Goal: Transaction & Acquisition: Purchase product/service

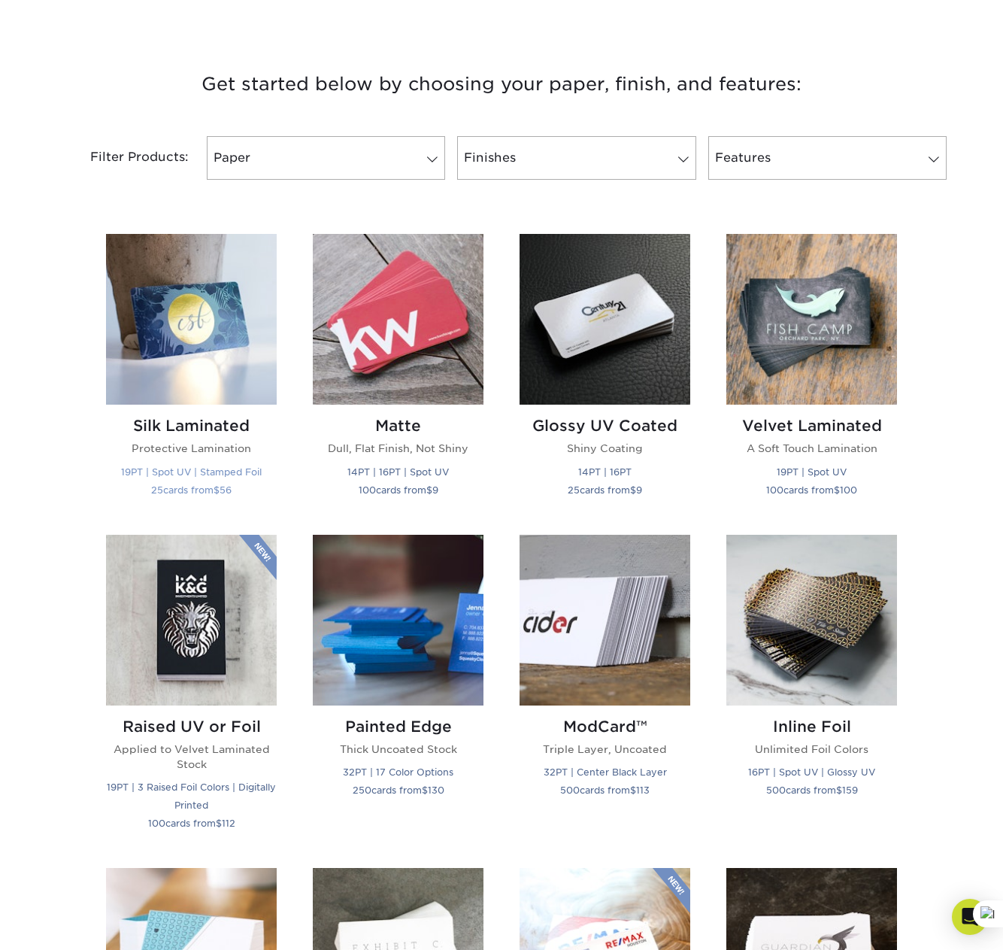
click at [184, 425] on h2 "Silk Laminated" at bounding box center [191, 426] width 171 height 18
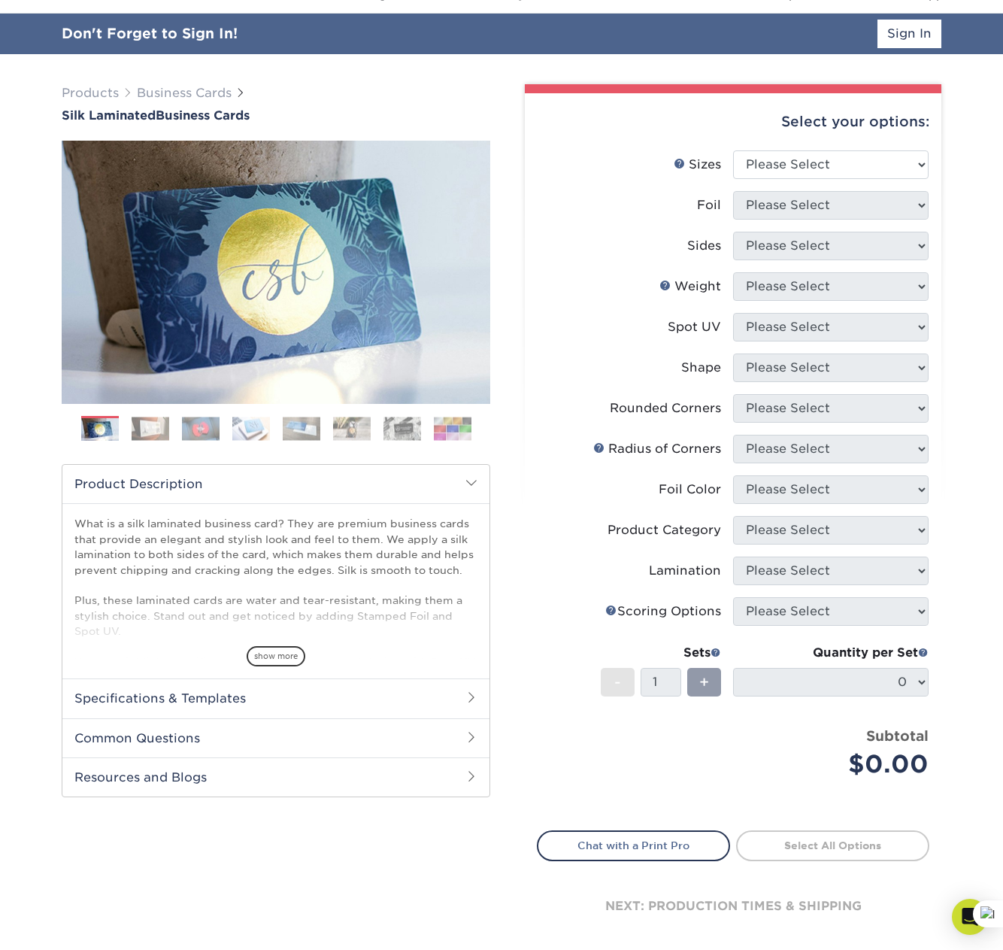
scroll to position [75, 0]
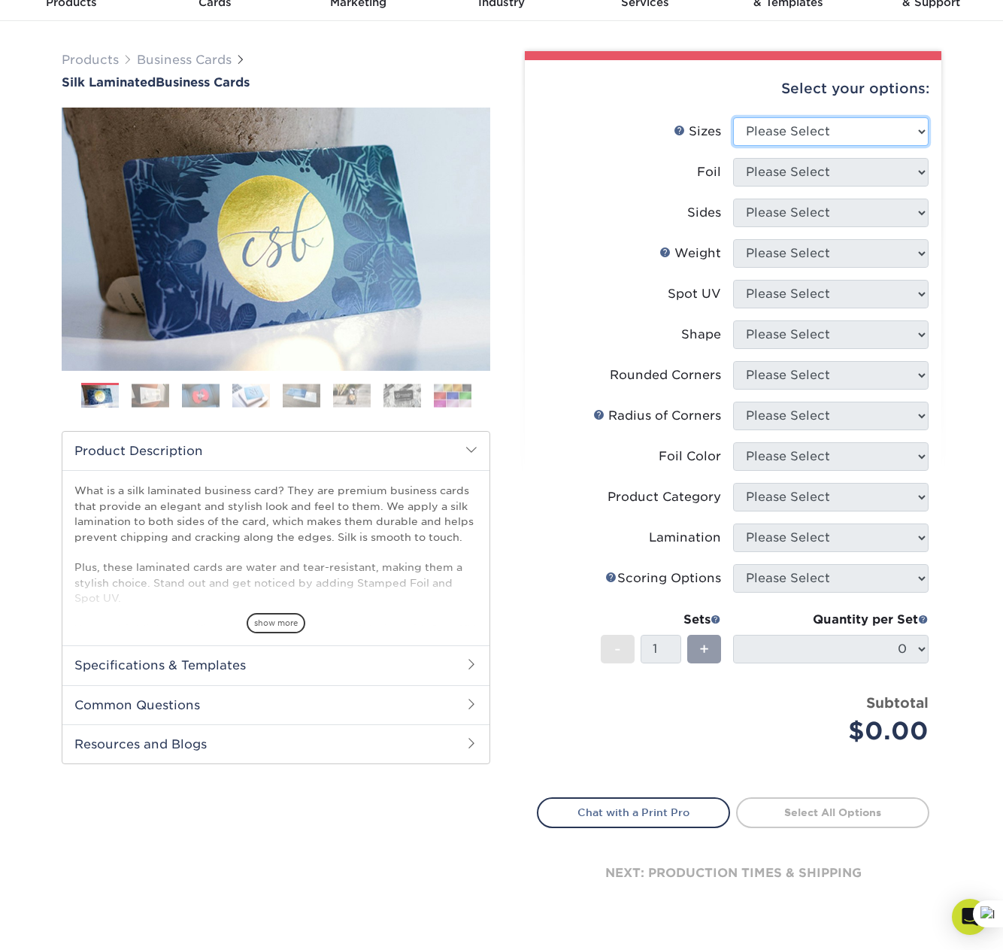
click at [897, 135] on select "Please Select 1.5" x 3.5" - Mini 1.75" x 3.5" - Mini 2" x 2" - Square 2" x 3" -…" at bounding box center [831, 131] width 196 height 29
select select "2.00x3.50"
click at [733, 117] on select "Please Select 1.5" x 3.5" - Mini 1.75" x 3.5" - Mini 2" x 2" - Square 2" x 3" -…" at bounding box center [831, 131] width 196 height 29
click at [859, 171] on select "Please Select Yes No" at bounding box center [831, 172] width 196 height 29
select select "0"
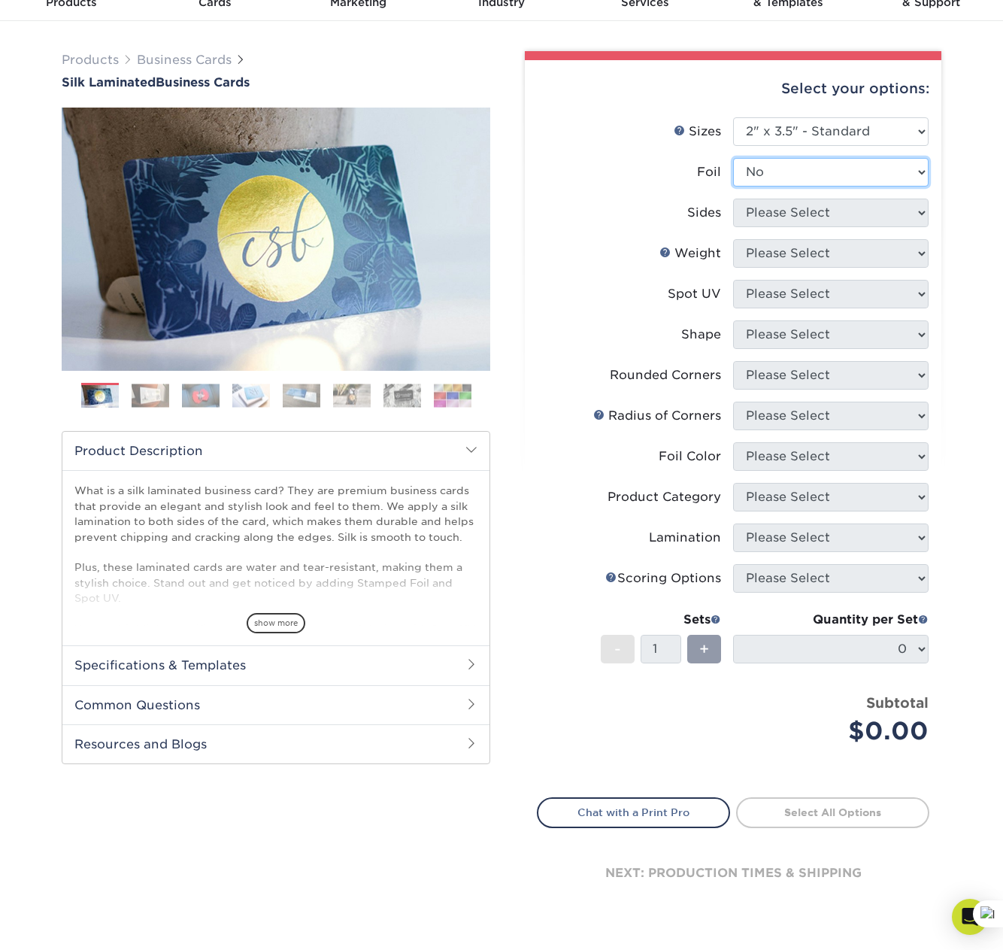
click at [733, 158] on select "Please Select Yes No" at bounding box center [831, 172] width 196 height 29
click at [835, 216] on select "Please Select Print Both Sides Print Front Only" at bounding box center [831, 213] width 196 height 29
select select "13abbda7-1d64-4f25-8bb2-c179b224825d"
click at [733, 199] on select "Please Select Print Both Sides Print Front Only" at bounding box center [831, 213] width 196 height 29
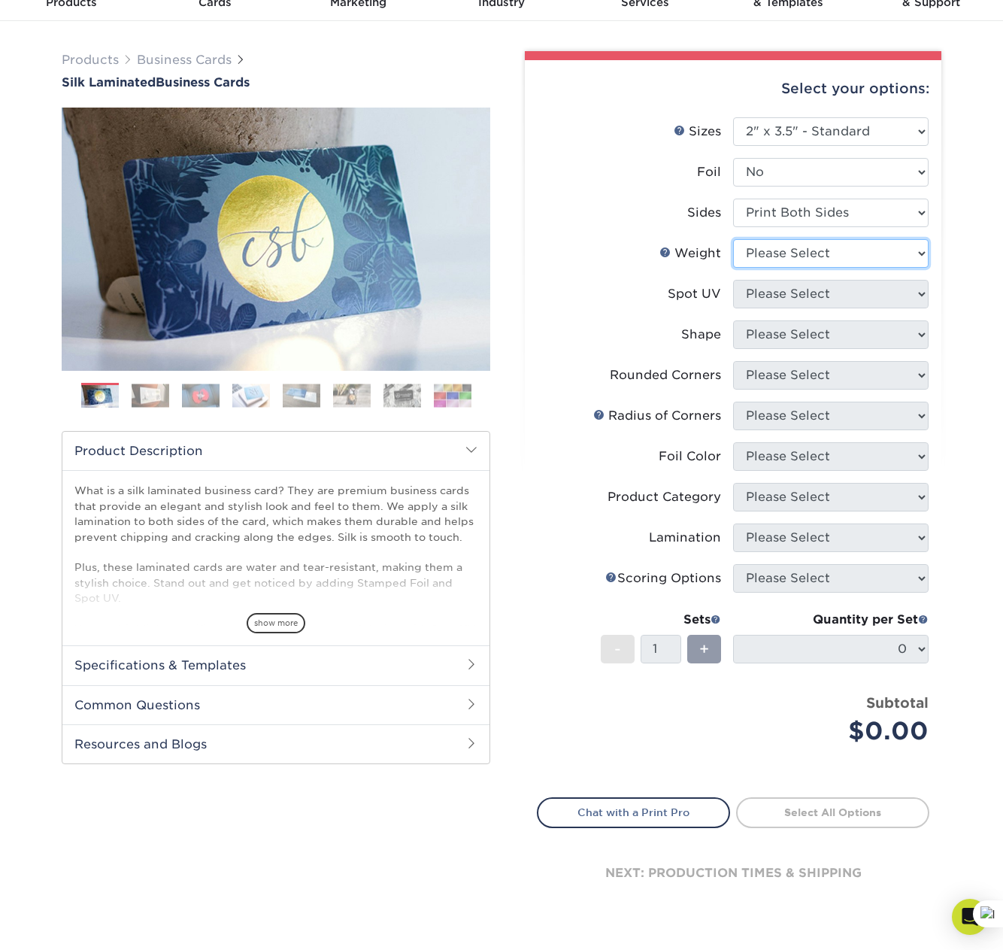
click at [833, 259] on select "Please Select 16PT" at bounding box center [831, 253] width 196 height 29
select select "16PT"
click at [733, 239] on select "Please Select 16PT" at bounding box center [831, 253] width 196 height 29
click at [818, 294] on select "Please Select No Spot UV Front and Back (Both Sides) Front Only Back Only" at bounding box center [831, 294] width 196 height 29
select select "0"
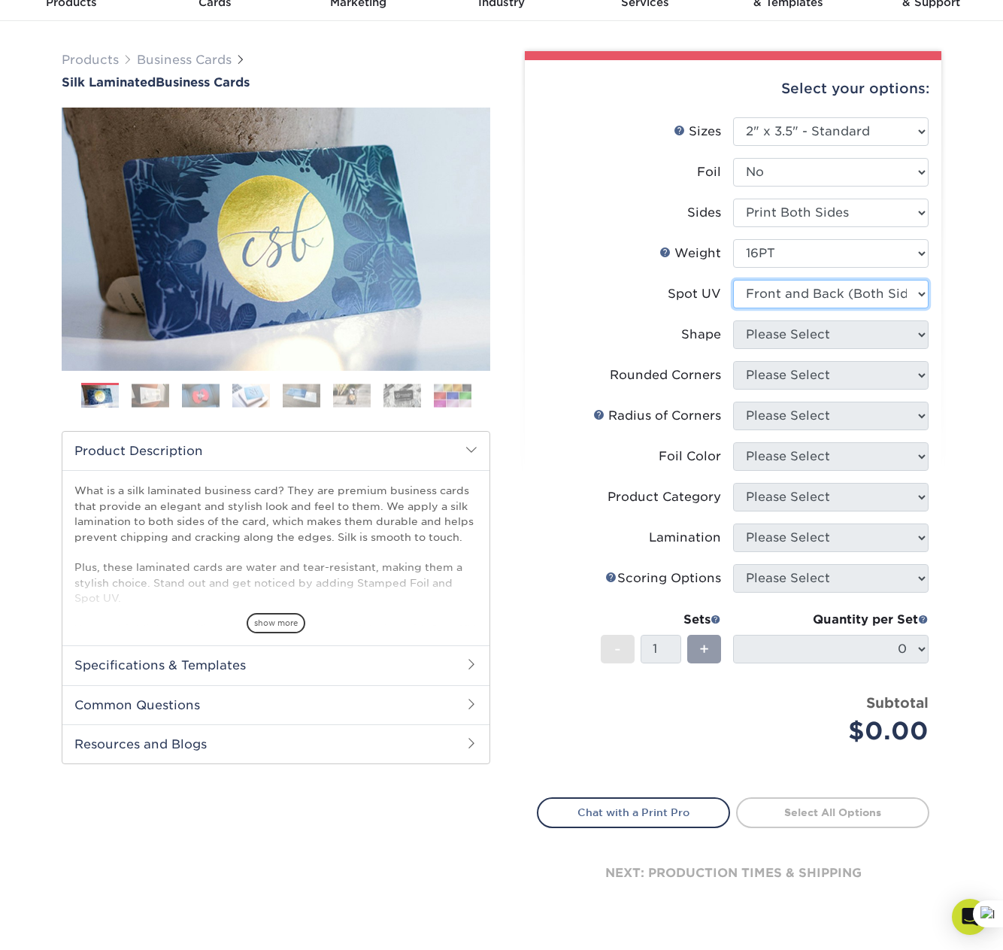
click at [733, 280] on select "Please Select No Spot UV Front and Back (Both Sides) Front Only Back Only" at bounding box center [831, 294] width 196 height 29
click at [828, 340] on select "Please Select Standard" at bounding box center [831, 334] width 196 height 29
select select "standard"
click at [733, 320] on select "Please Select Standard" at bounding box center [831, 334] width 196 height 29
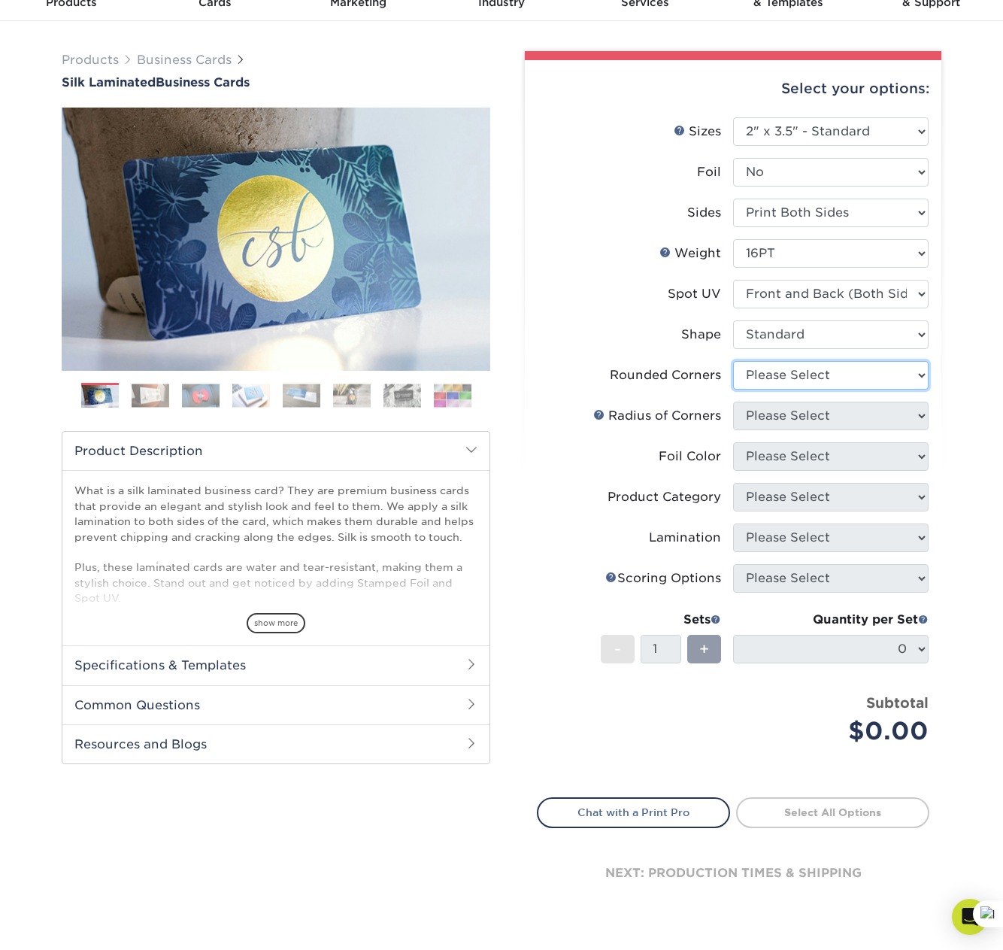
click at [833, 370] on select "Please Select Yes - Round 2 Corners Yes - Round 4 Corners No" at bounding box center [831, 375] width 196 height 29
select select "7672df9e-0e0a-464d-8e1f-920c575e4da3"
click at [733, 361] on select "Please Select Yes - Round 2 Corners Yes - Round 4 Corners No" at bounding box center [831, 375] width 196 height 29
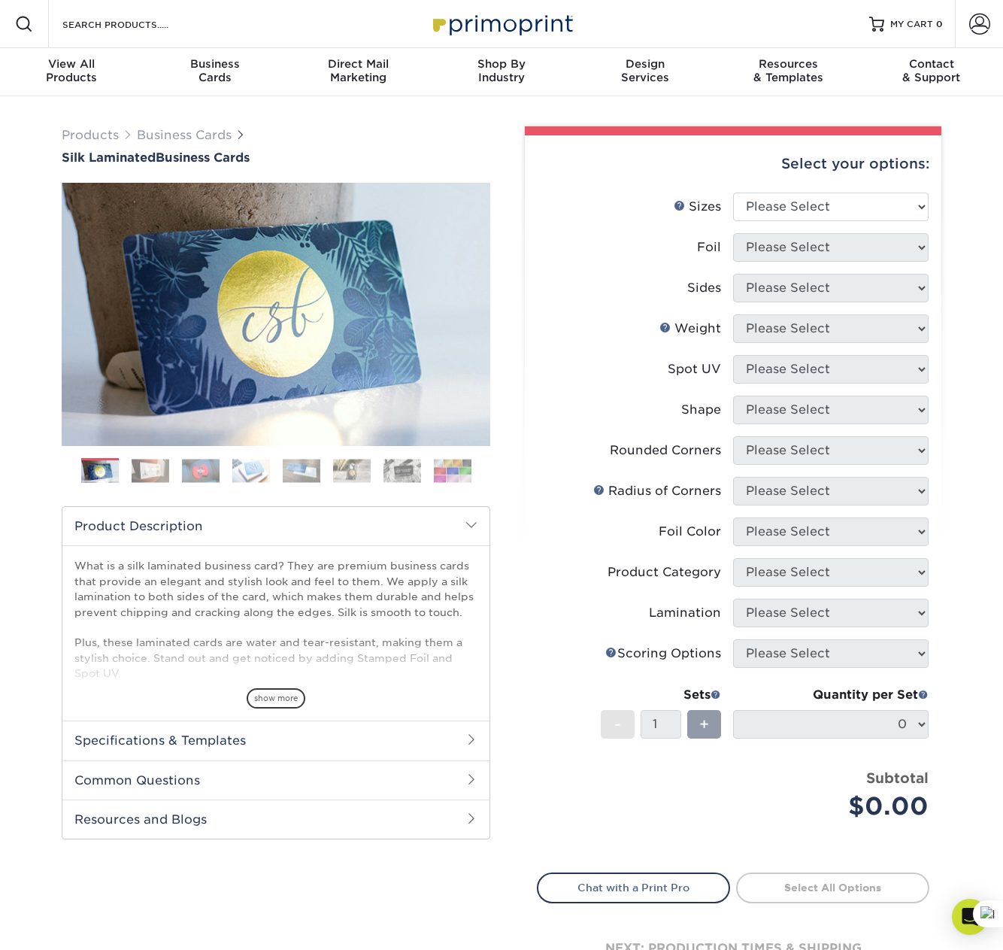
scroll to position [75, 0]
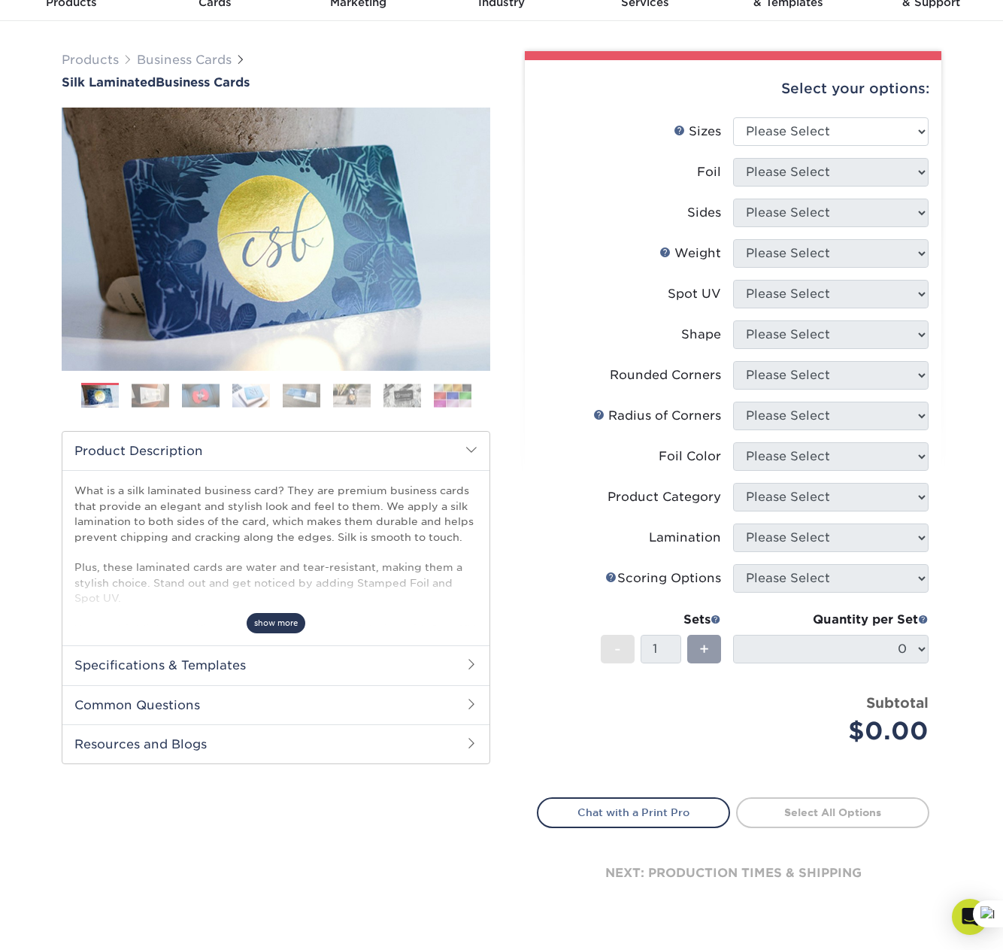
click at [288, 625] on span "show more" at bounding box center [276, 623] width 59 height 20
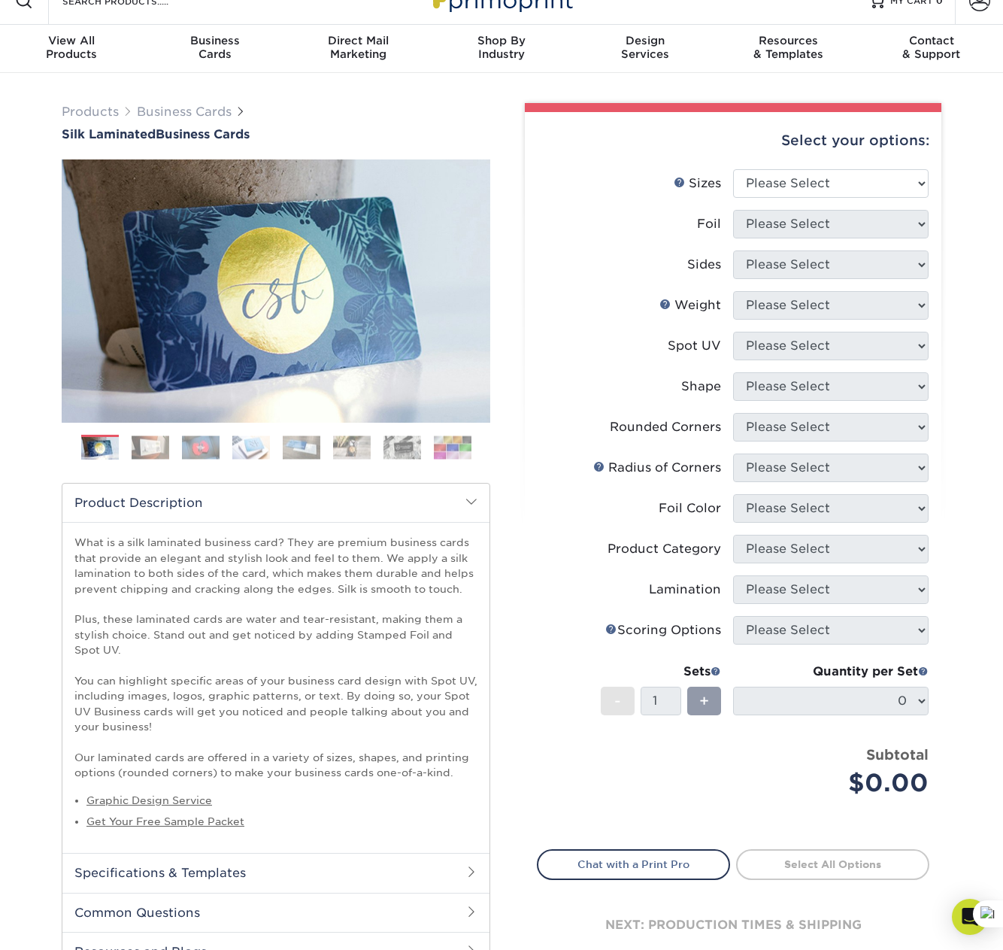
scroll to position [0, 0]
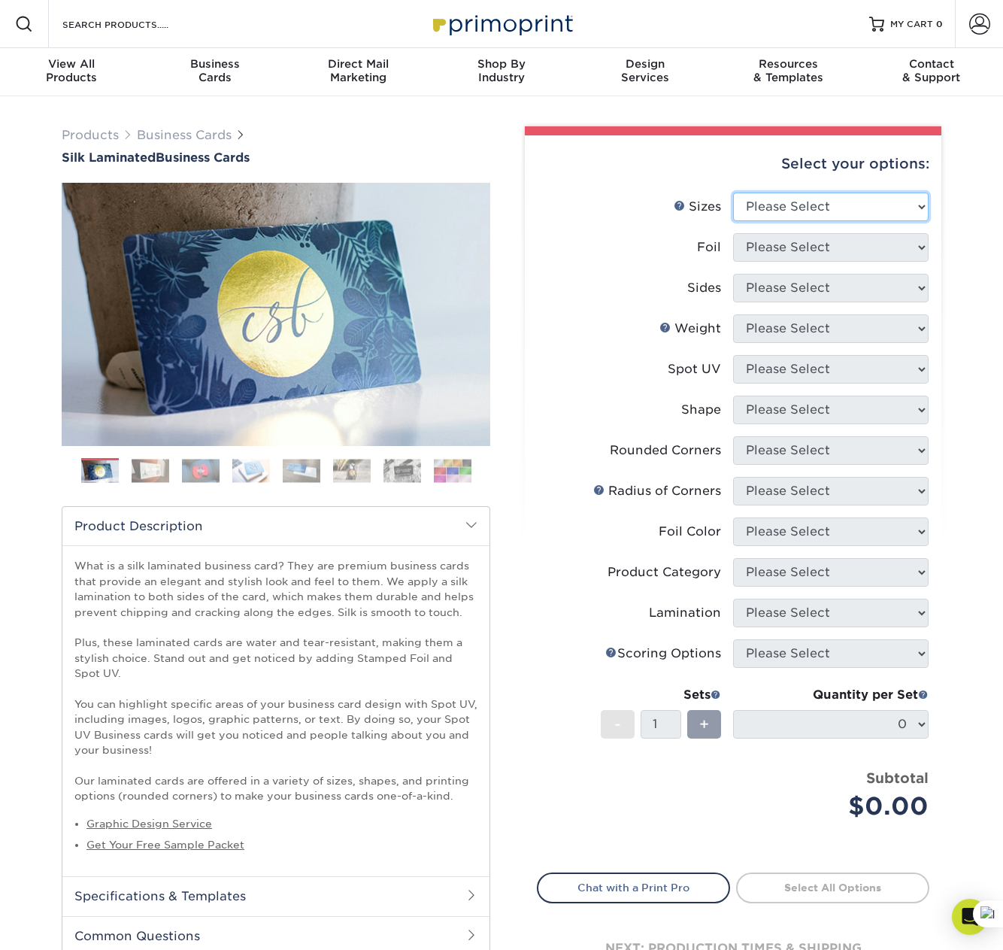
click at [903, 212] on select "Please Select 1.5" x 3.5" - Mini 1.75" x 3.5" - Mini 2" x 2" - Square 2" x 3" -…" at bounding box center [831, 207] width 196 height 29
select select "2.00x3.50"
click at [733, 193] on select "Please Select 1.5" x 3.5" - Mini 1.75" x 3.5" - Mini 2" x 2" - Square 2" x 3" -…" at bounding box center [831, 207] width 196 height 29
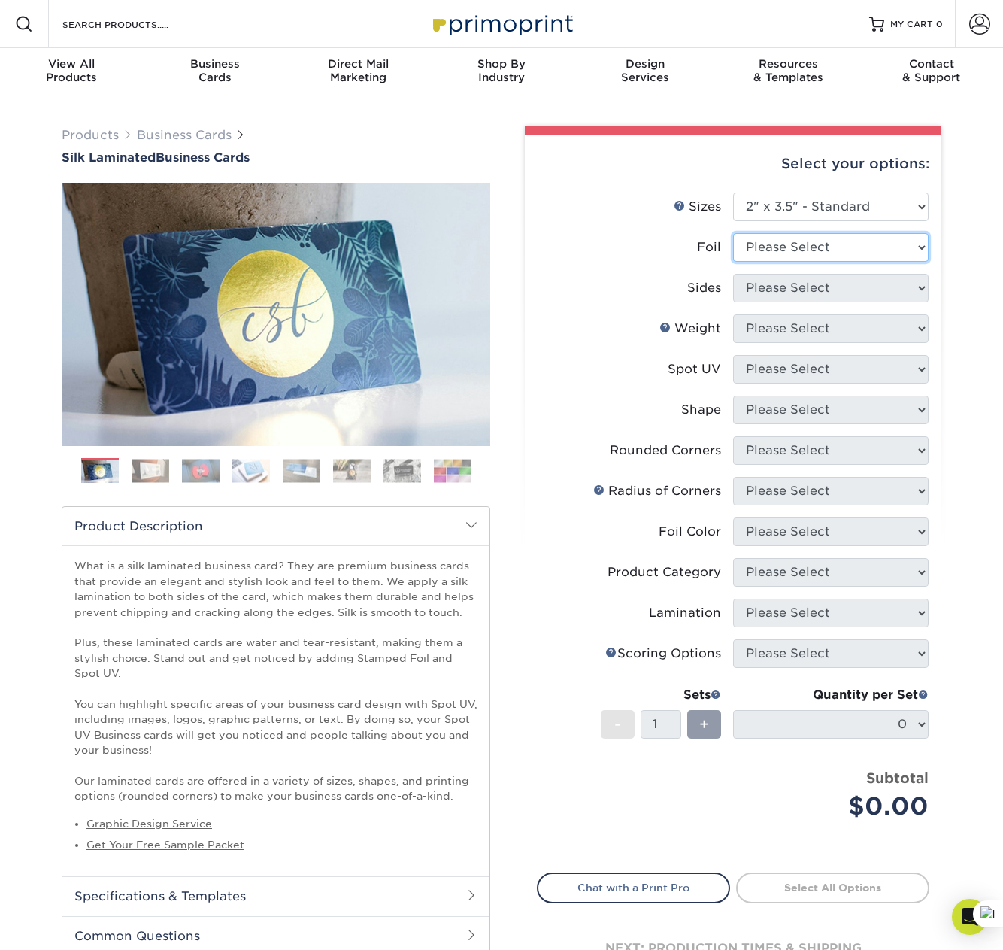
click at [893, 244] on select "Please Select Yes No" at bounding box center [831, 247] width 196 height 29
select select "0"
click at [733, 233] on select "Please Select Yes No" at bounding box center [831, 247] width 196 height 29
click at [867, 292] on select "Please Select Print Both Sides Print Front Only" at bounding box center [831, 288] width 196 height 29
select select "13abbda7-1d64-4f25-8bb2-c179b224825d"
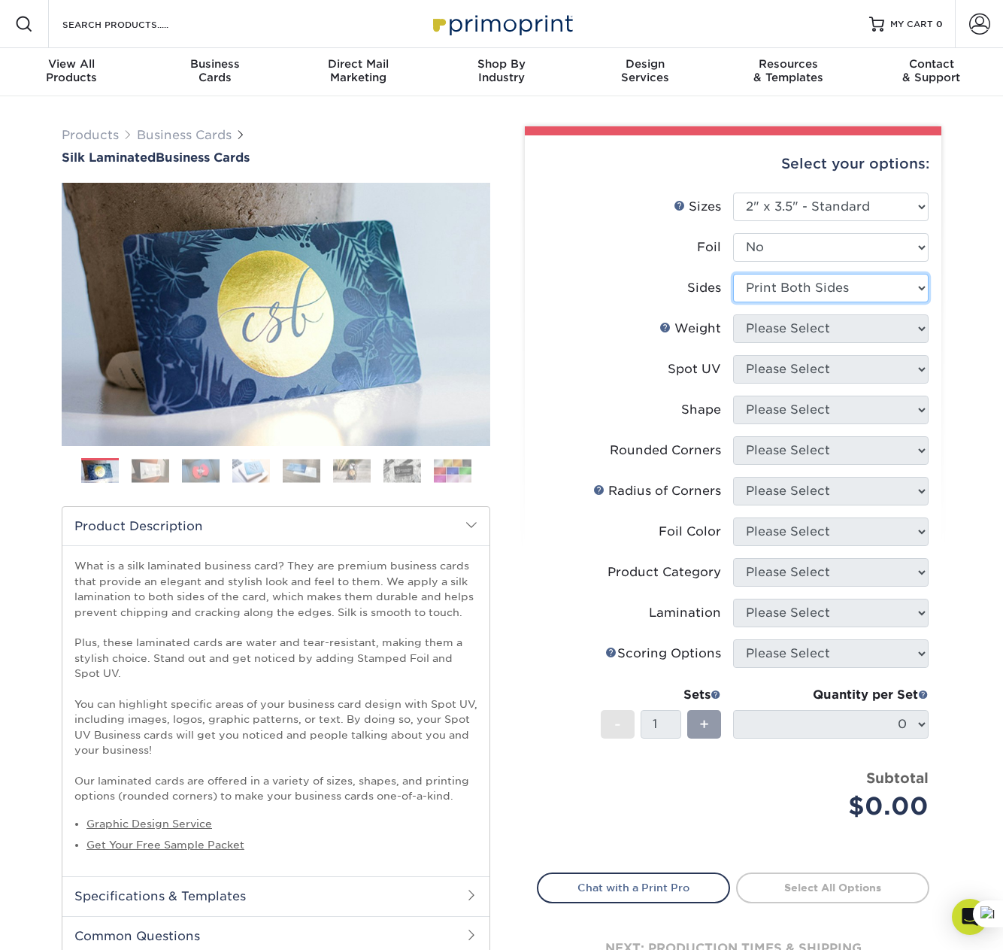
click at [733, 274] on select "Please Select Print Both Sides Print Front Only" at bounding box center [831, 288] width 196 height 29
click at [854, 335] on select "Please Select 16PT" at bounding box center [831, 328] width 196 height 29
select select "16PT"
click at [733, 314] on select "Please Select 16PT" at bounding box center [831, 328] width 196 height 29
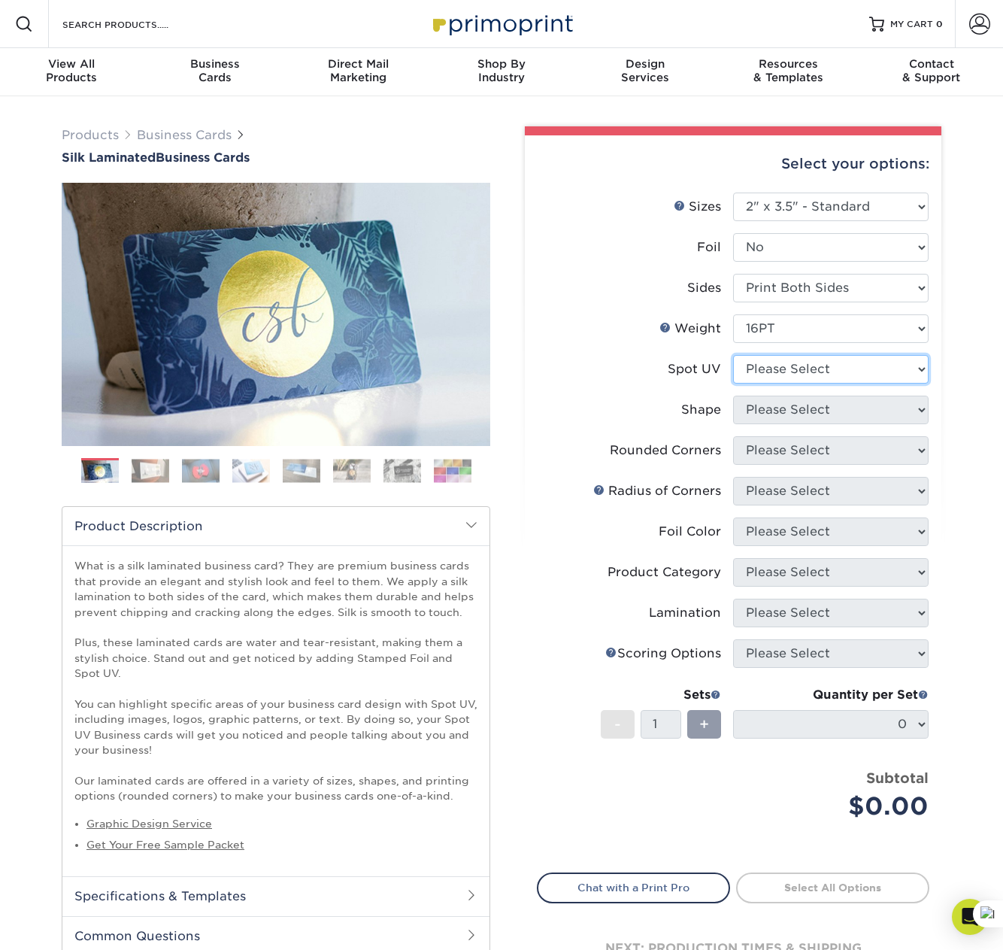
click at [796, 374] on select "Please Select No Spot UV Front and Back (Both Sides) Front Only Back Only" at bounding box center [831, 369] width 196 height 29
select select "0"
click at [733, 355] on select "Please Select No Spot UV Front and Back (Both Sides) Front Only Back Only" at bounding box center [831, 369] width 196 height 29
click at [790, 414] on select "Please Select Standard" at bounding box center [831, 410] width 196 height 29
select select "standard"
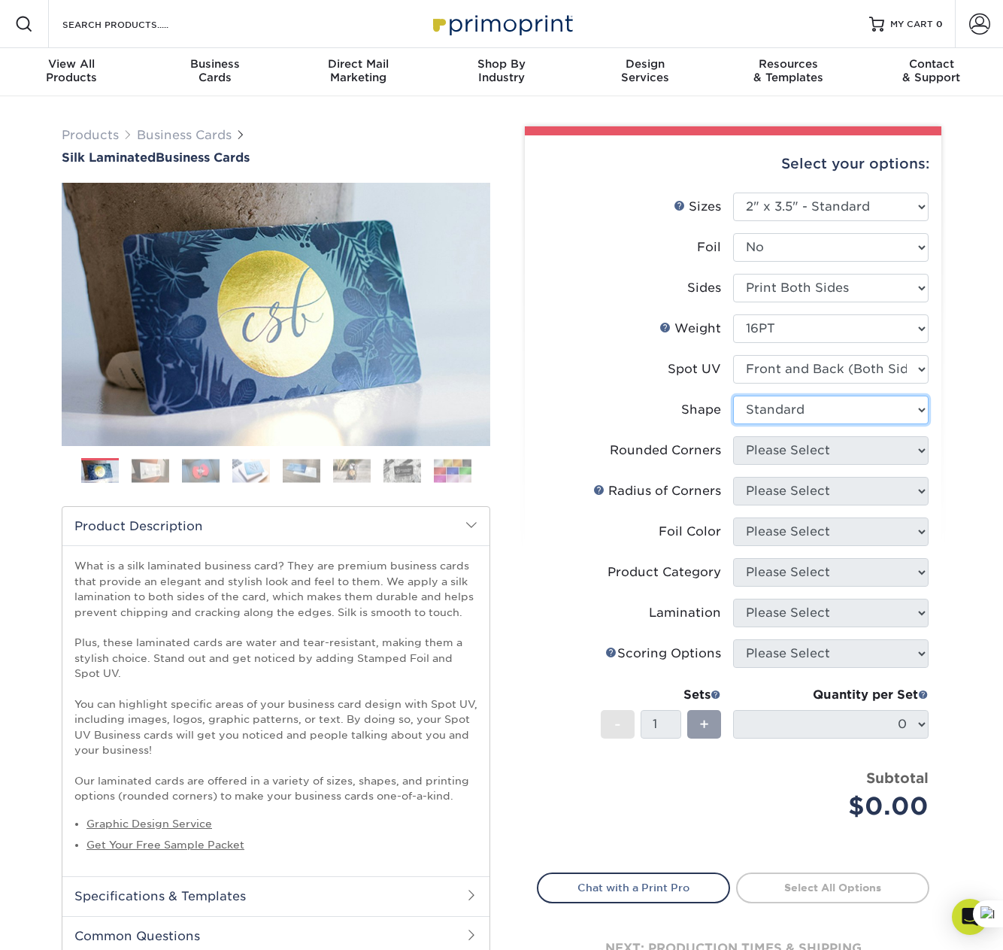
click at [733, 396] on select "Please Select Standard" at bounding box center [831, 410] width 196 height 29
click at [794, 448] on select "Please Select Yes - Round 2 Corners Yes - Round 4 Corners No" at bounding box center [831, 450] width 196 height 29
select select "7672df9e-0e0a-464d-8e1f-920c575e4da3"
click at [733, 436] on select "Please Select Yes - Round 2 Corners Yes - Round 4 Corners No" at bounding box center [831, 450] width 196 height 29
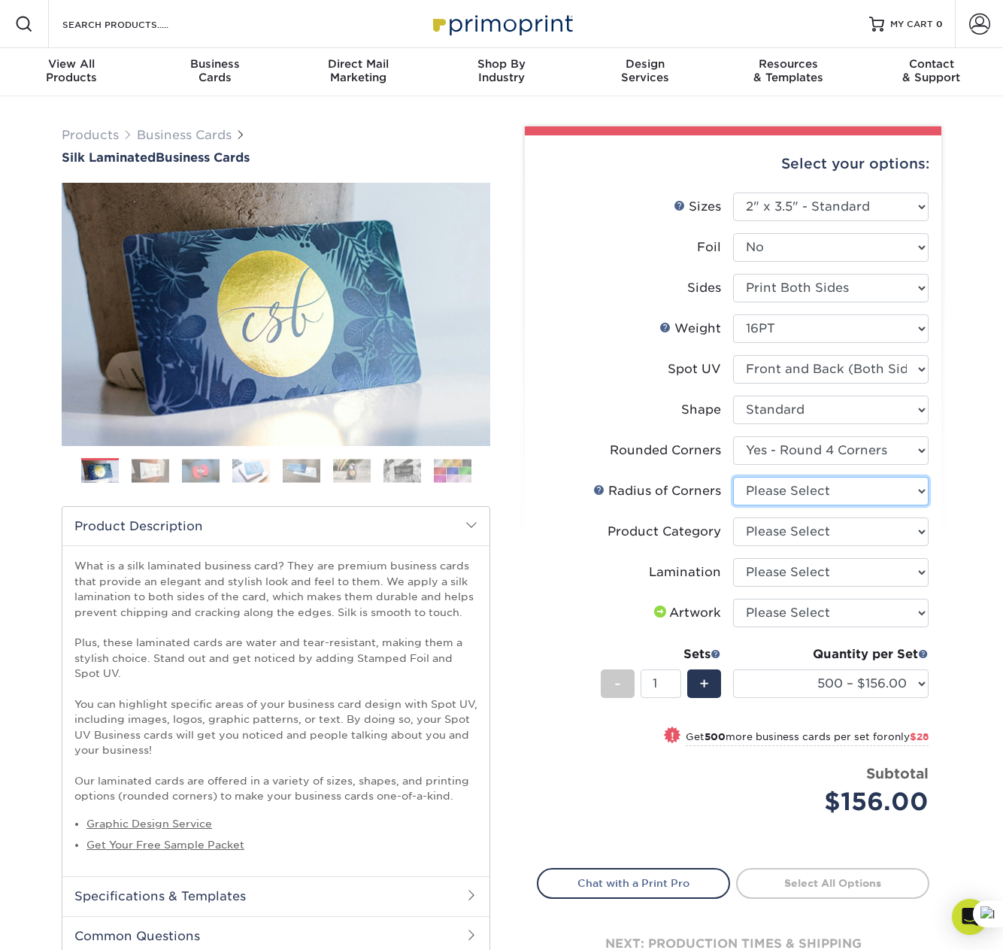
click at [796, 490] on select "Please Select Rounded 1/8" Rounded 1/4"" at bounding box center [831, 491] width 196 height 29
select select "589680c7-ee9a-431b-9d12-d7aeb1386a97"
click at [733, 477] on select "Please Select Rounded 1/8" Rounded 1/4"" at bounding box center [831, 491] width 196 height 29
click at [787, 526] on select "Please Select Business Cards" at bounding box center [831, 531] width 196 height 29
select select "3b5148f1-0588-4f88-a218-97bcfdce65c1"
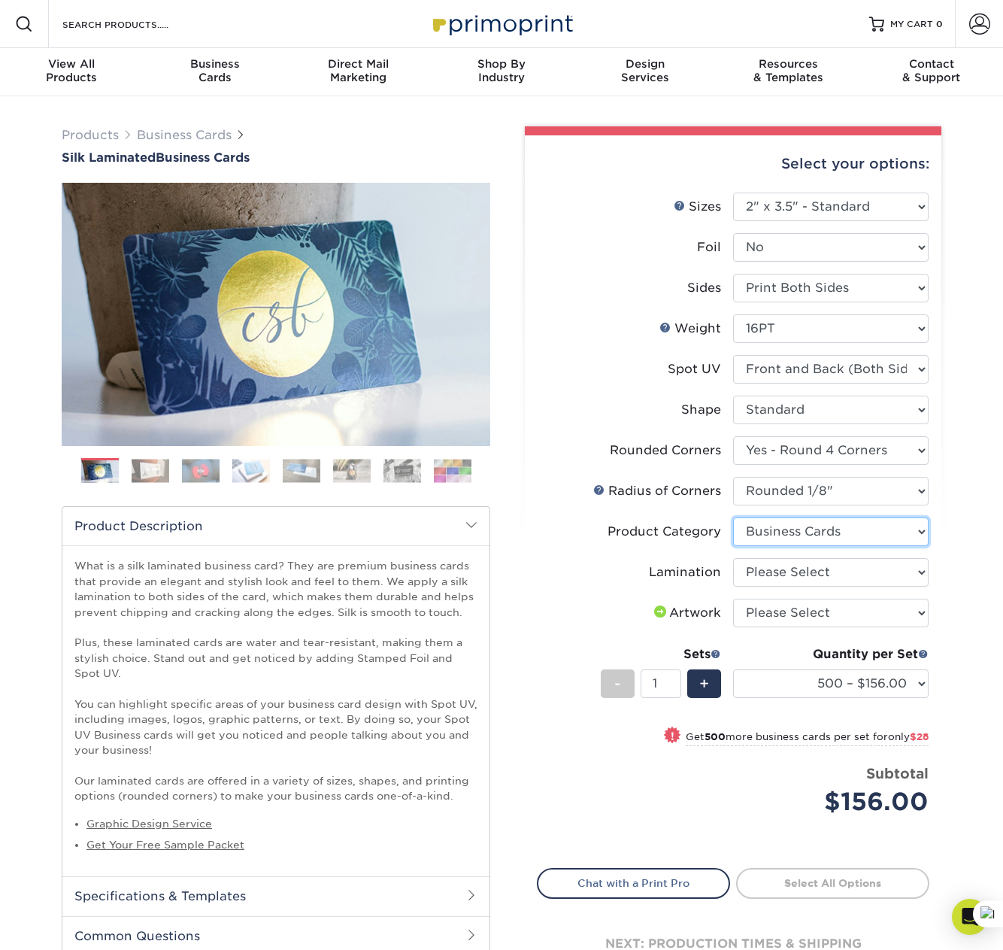
click at [733, 517] on select "Please Select Business Cards" at bounding box center [831, 531] width 196 height 29
click at [788, 569] on select "Please Select Silk" at bounding box center [831, 572] width 196 height 29
select select "ccacb42f-45f7-42d3-bbd3-7c8421cf37f0"
click at [733, 558] on select "Please Select Silk" at bounding box center [831, 572] width 196 height 29
click at [781, 614] on select "Please Select I will upload files I need a design - $100" at bounding box center [831, 613] width 196 height 29
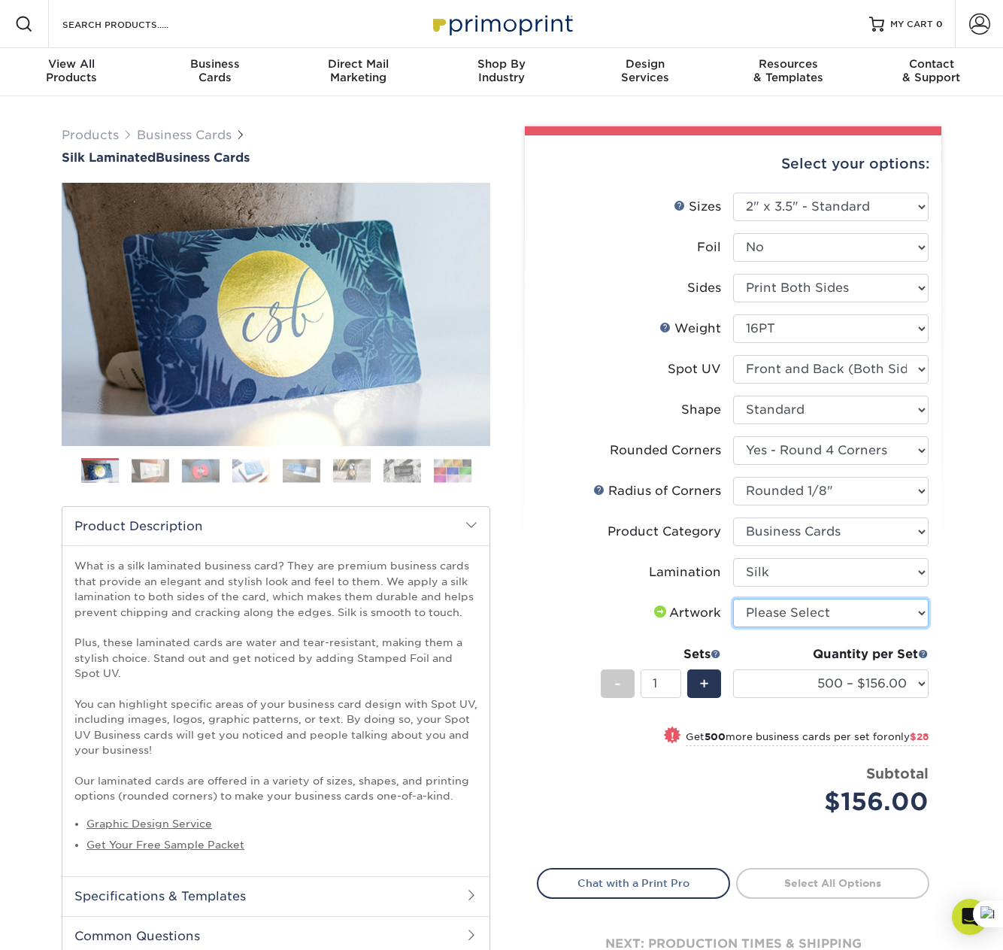
select select "upload"
click at [733, 599] on select "Please Select I will upload files I need a design - $100" at bounding box center [831, 613] width 196 height 29
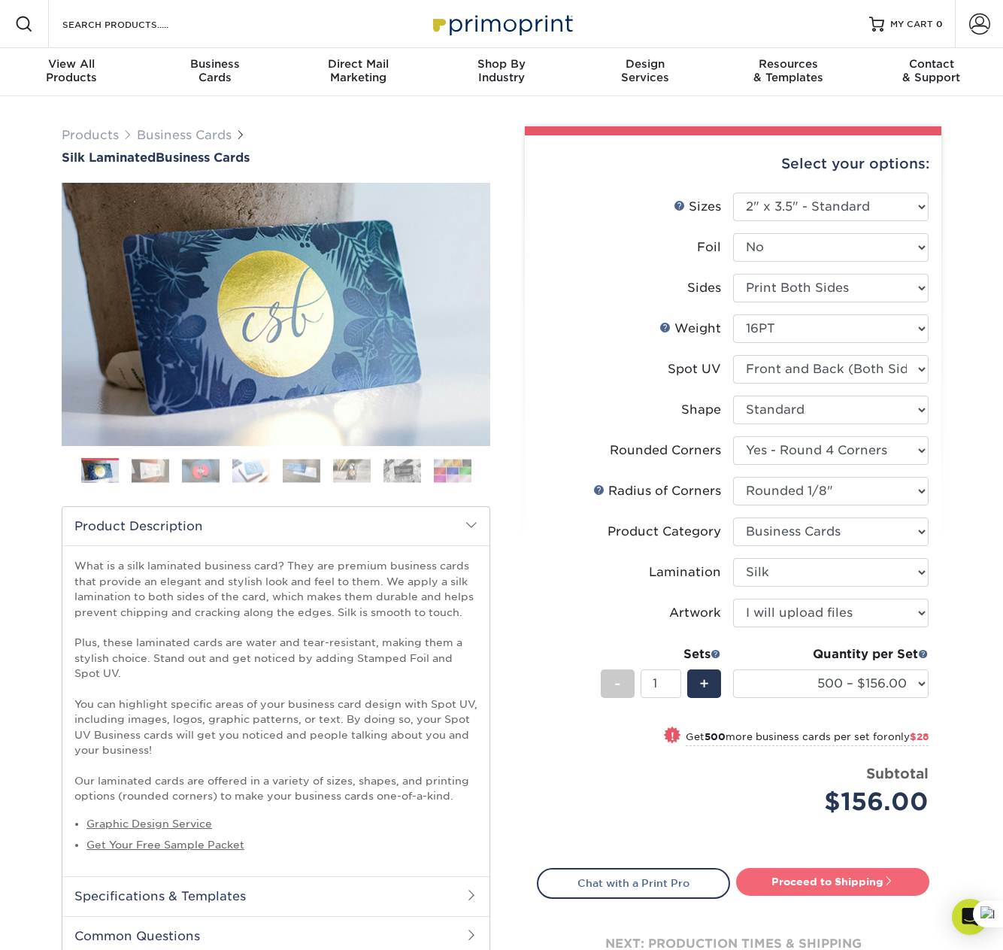
click at [871, 875] on link "Proceed to Shipping" at bounding box center [832, 881] width 193 height 27
type input "Set 1"
select select "24b86a38-505b-4ae3-9429-29aefd3b6f92"
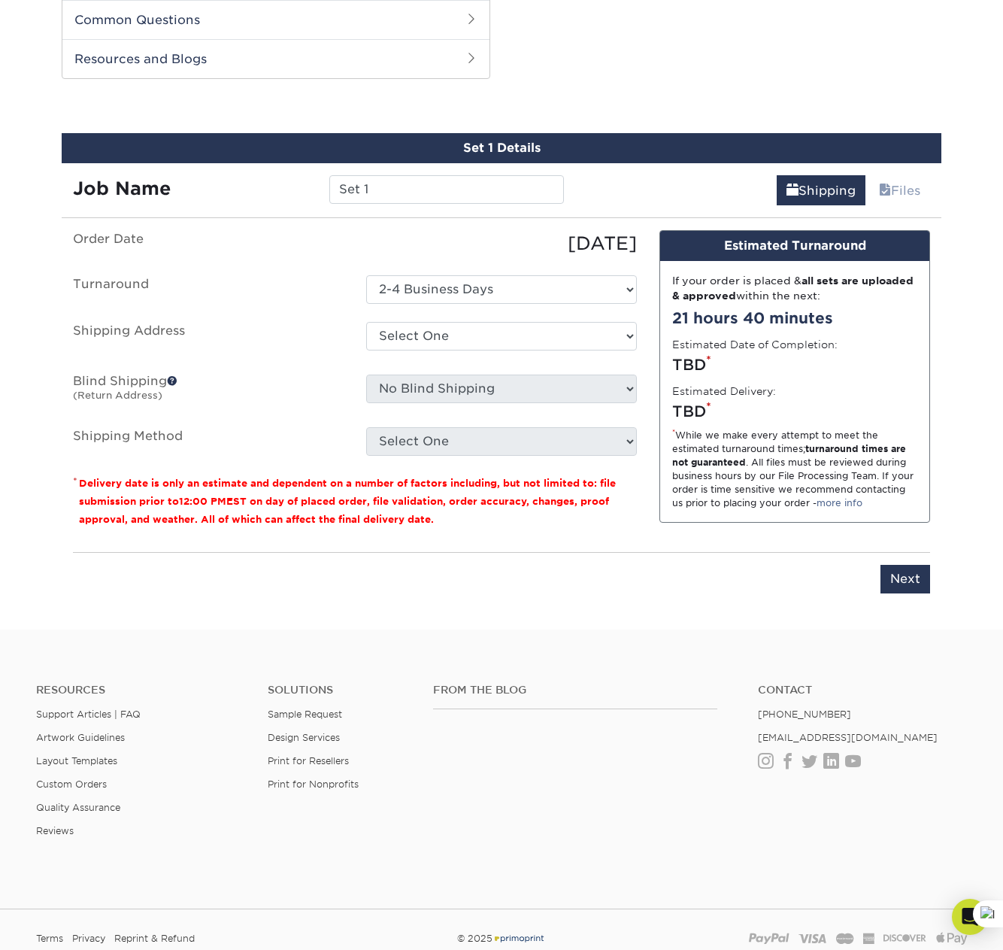
scroll to position [921, 0]
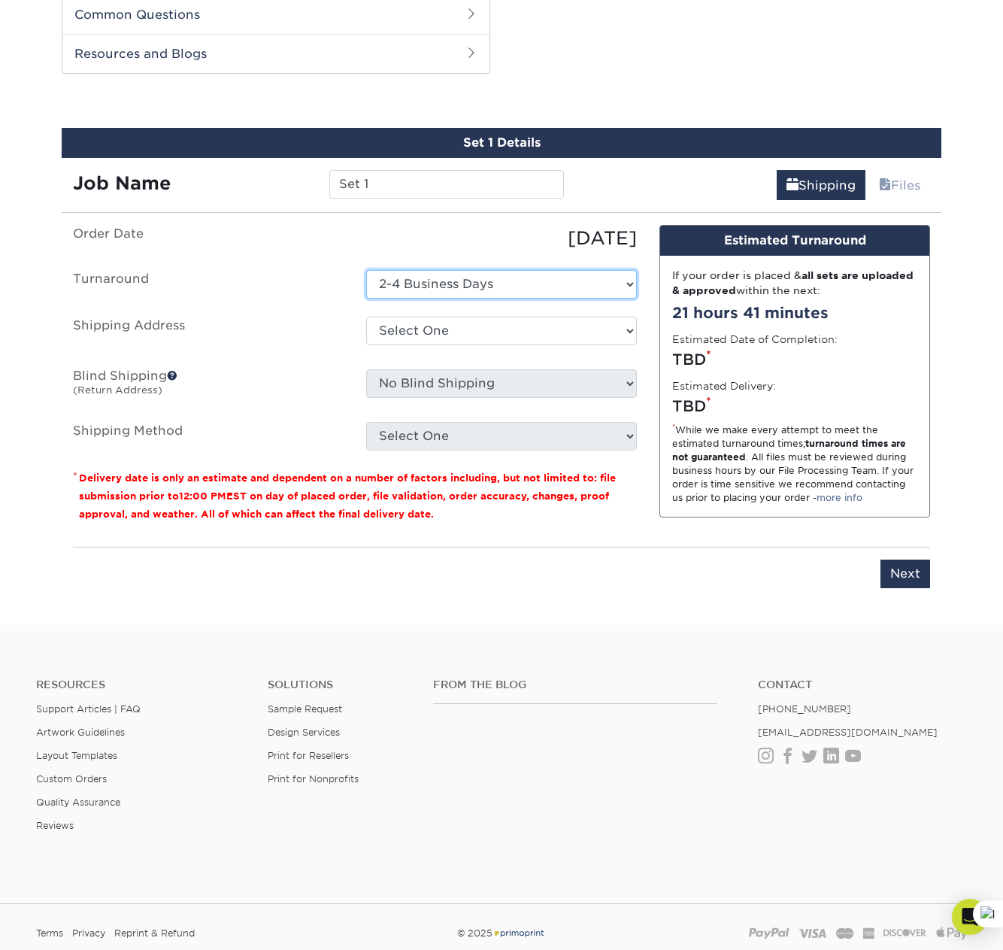
click at [593, 284] on select "Select One 2-4 Business Days" at bounding box center [501, 284] width 271 height 29
click at [428, 250] on div "[DATE]" at bounding box center [501, 238] width 293 height 27
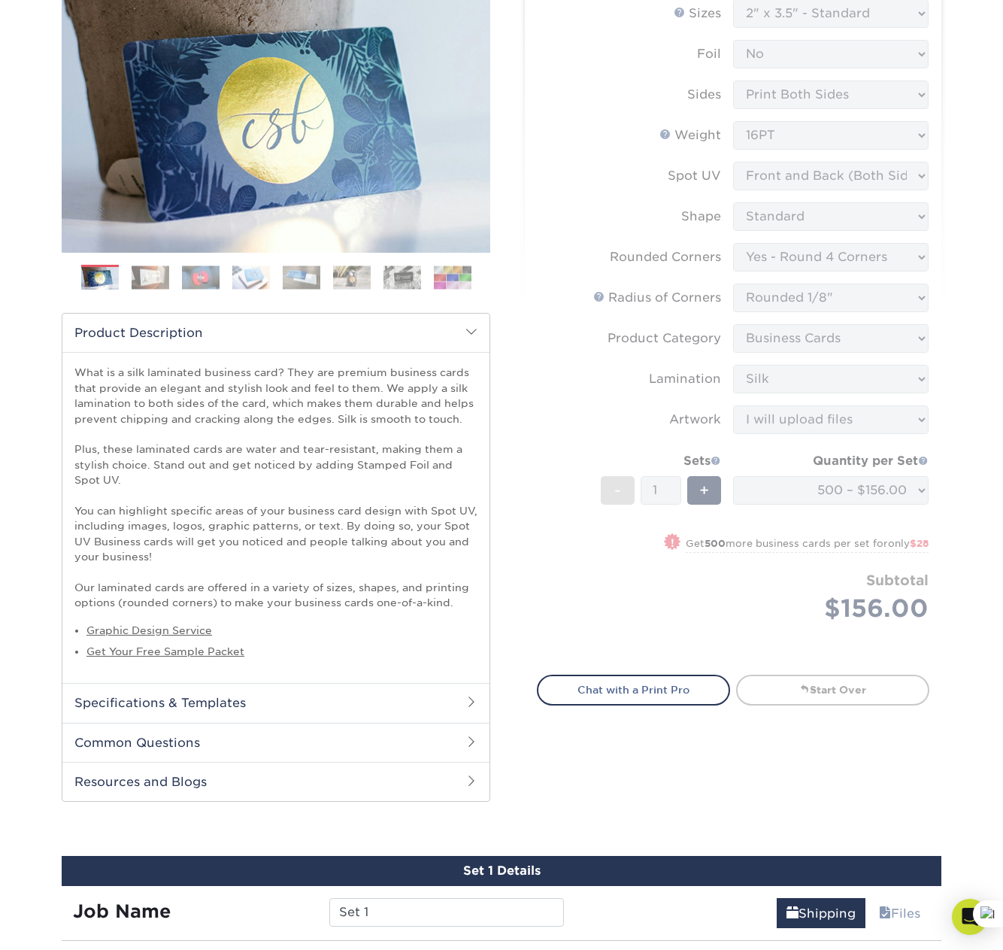
scroll to position [19, 0]
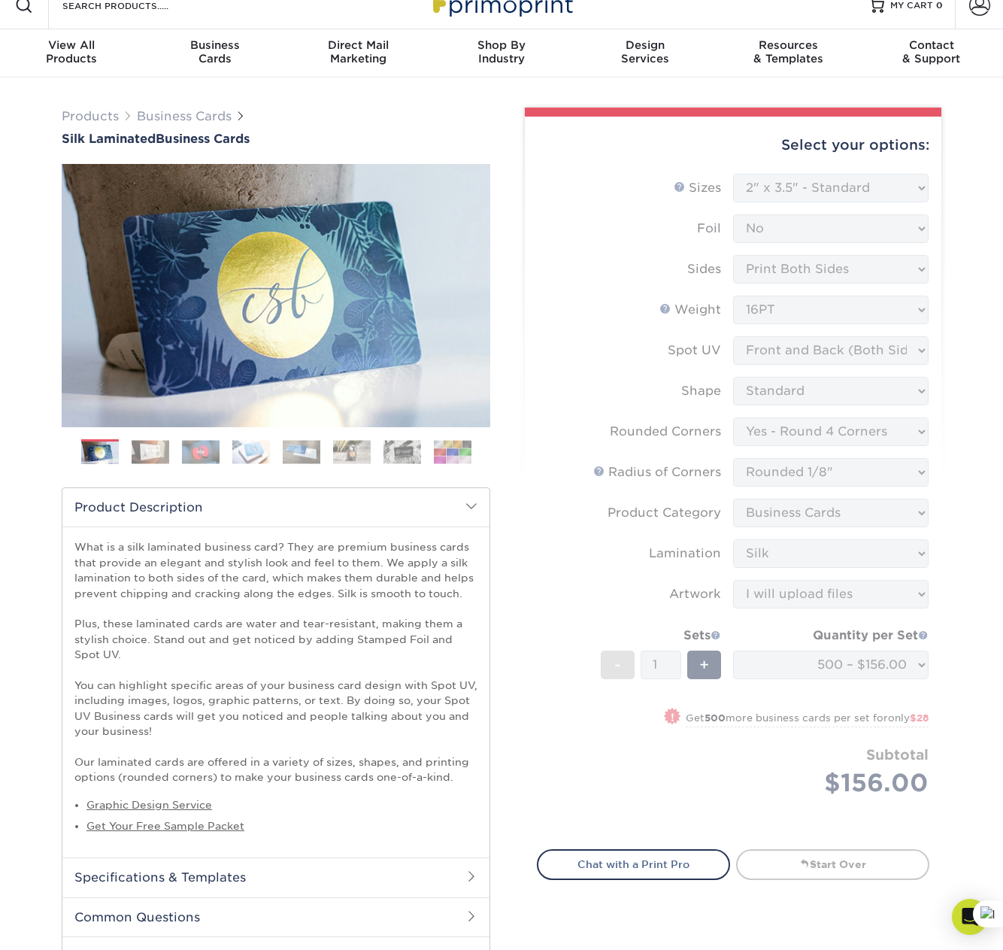
click at [742, 135] on div "Select your options:" at bounding box center [733, 145] width 393 height 57
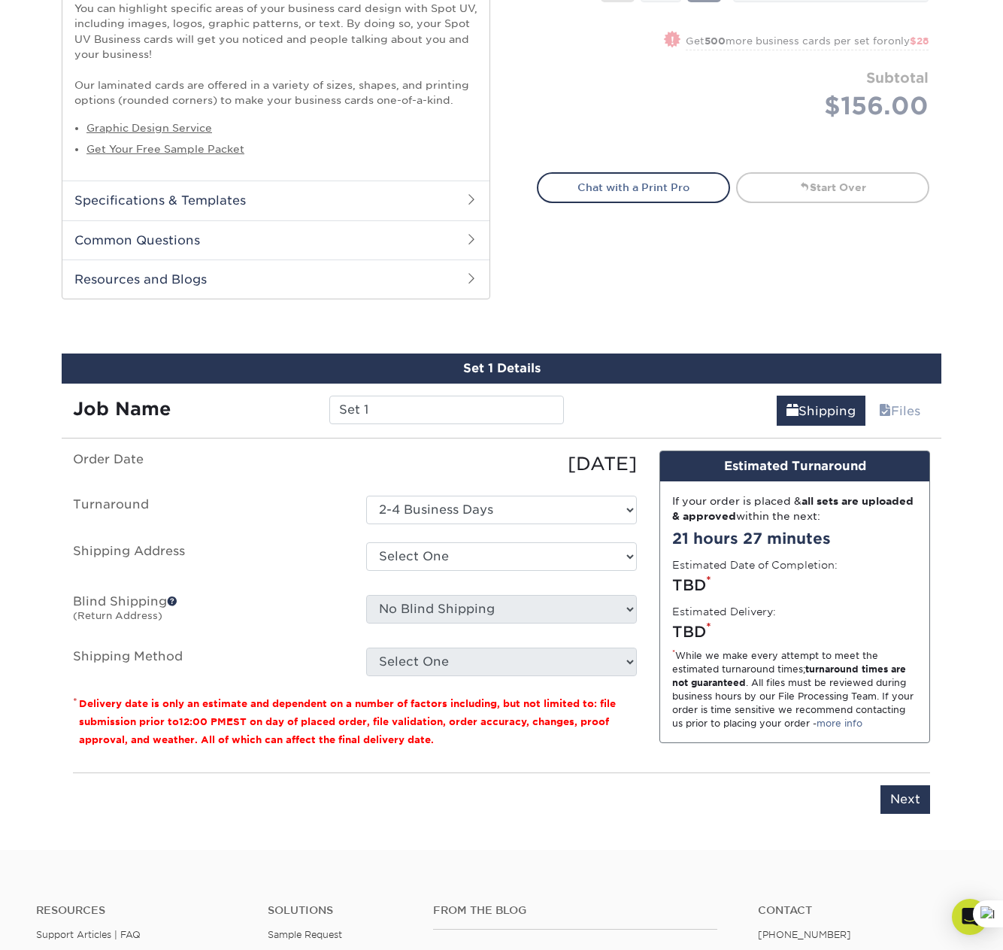
scroll to position [771, 0]
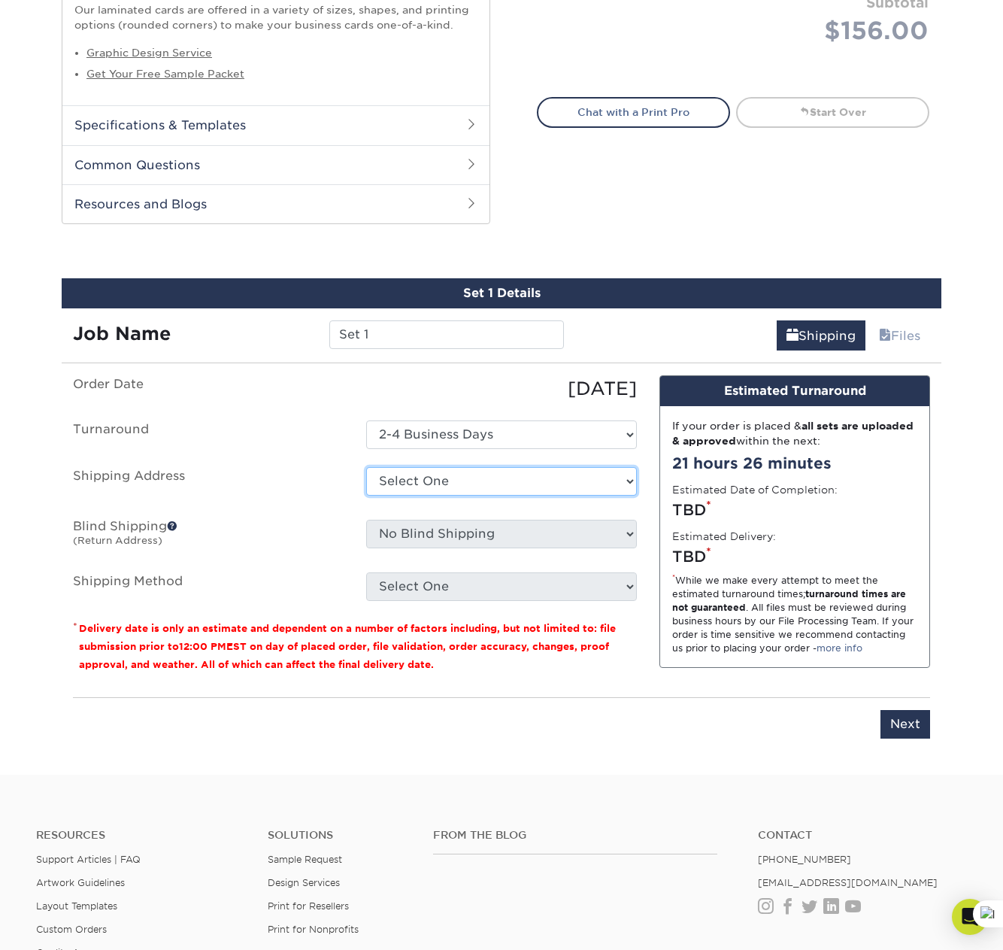
click at [592, 489] on select "Select One + Add New Address - Login" at bounding box center [501, 481] width 271 height 29
select select "newaddress"
click at [366, 467] on select "Select One + Add New Address - Login" at bounding box center [501, 481] width 271 height 29
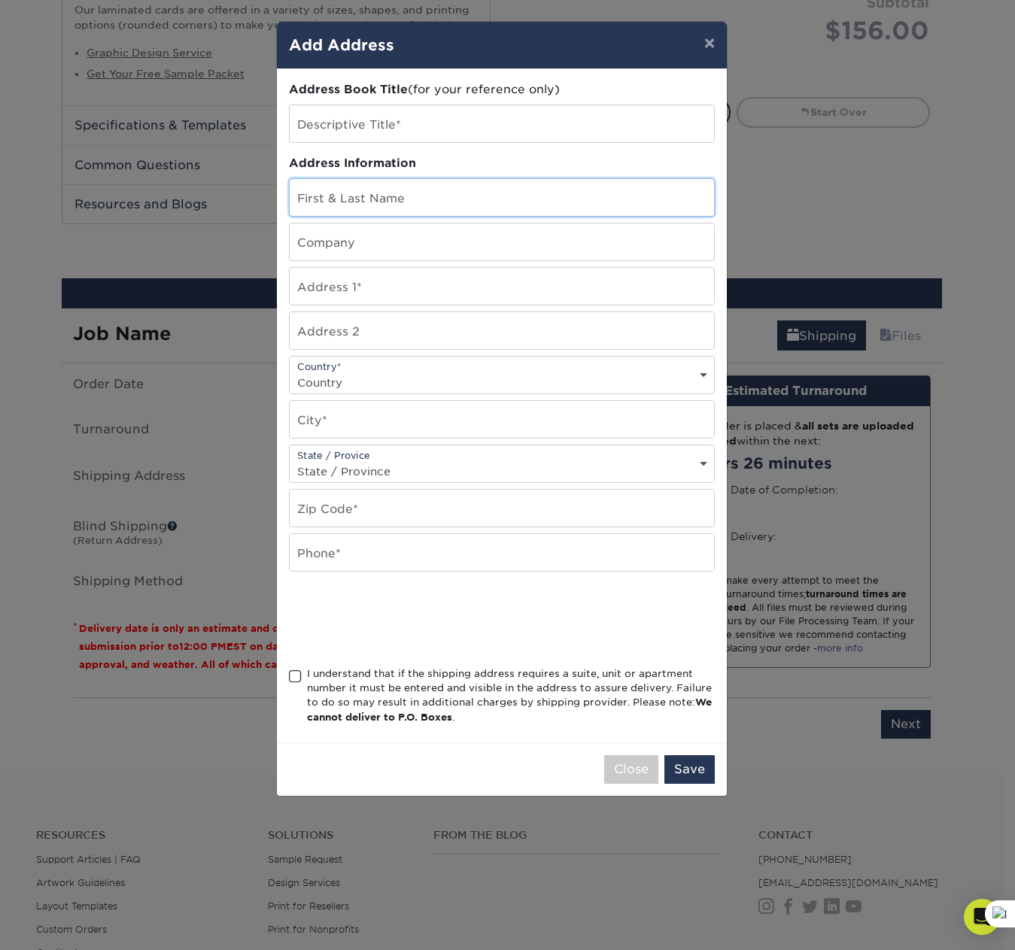
click at [339, 193] on input "text" at bounding box center [502, 197] width 424 height 37
type input "[PERSON_NAME]"
type input "PARL"
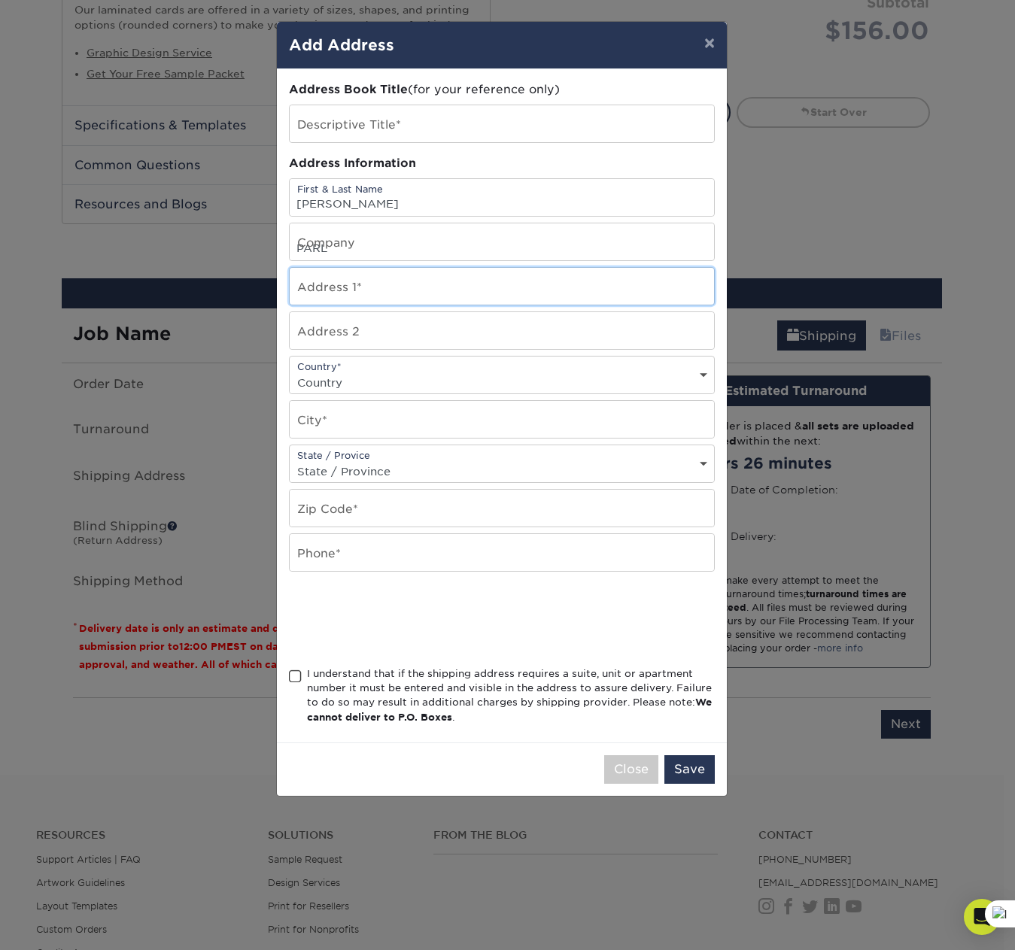
type input "[STREET_ADDRESS]"
select select "US"
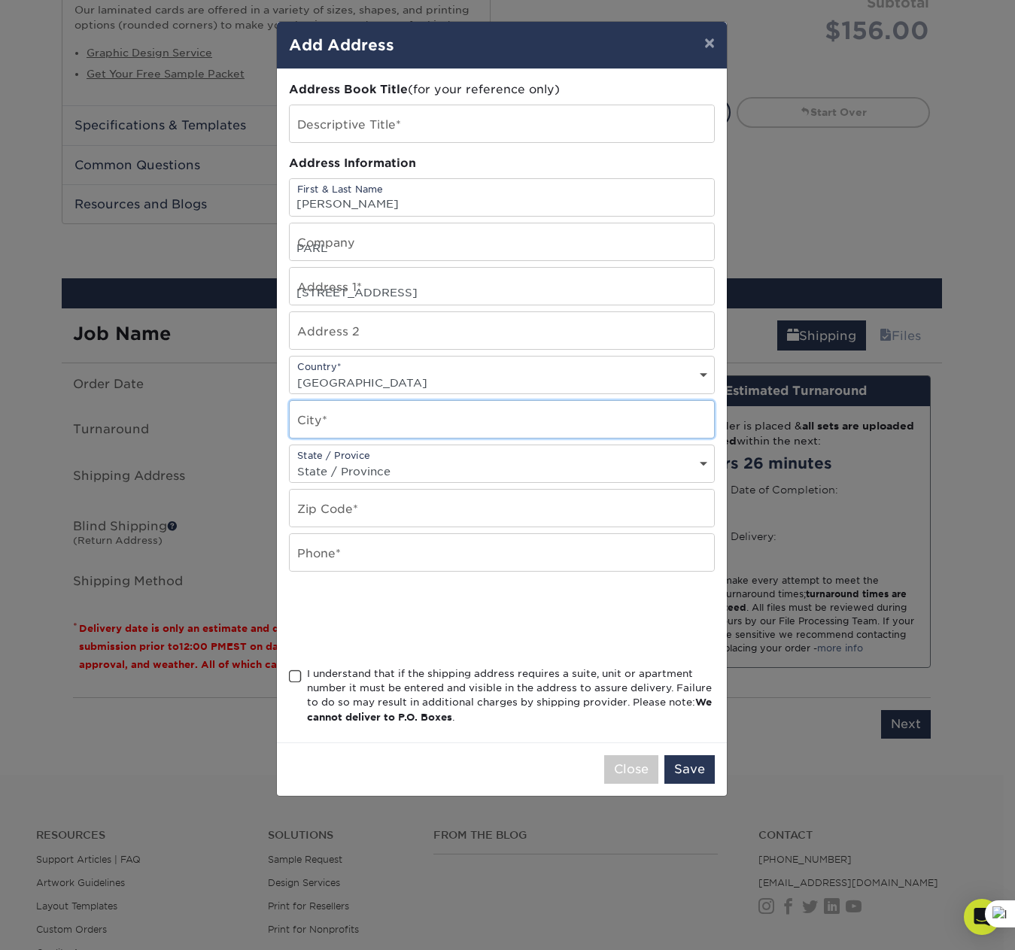
type input "Silver Spring"
select select "MD"
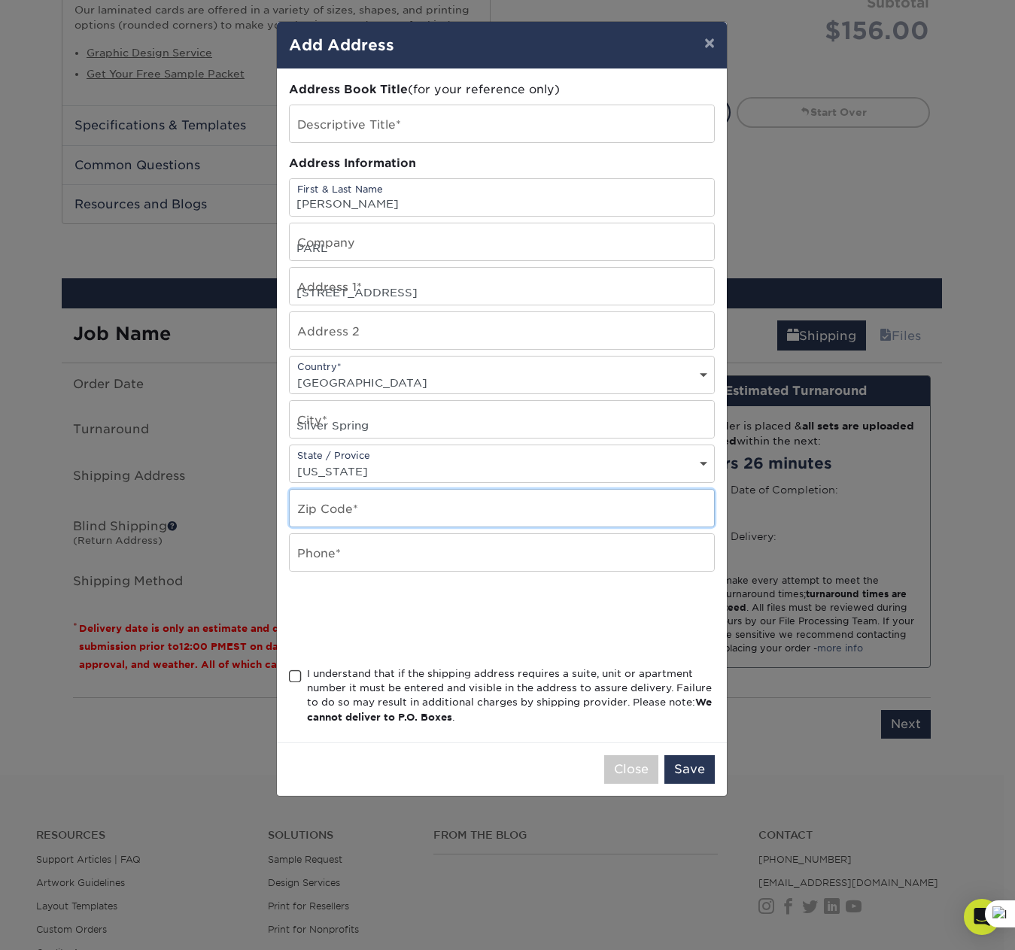
type input "20904"
type input "3016806682"
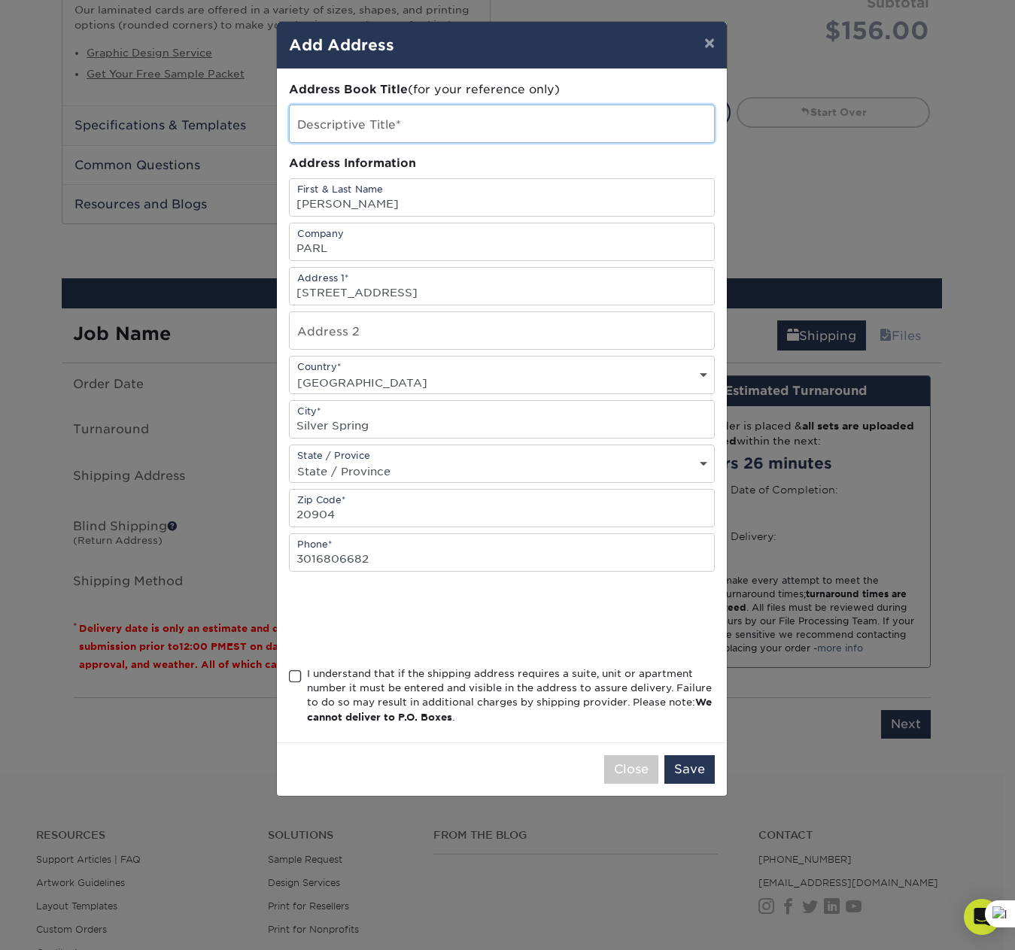
click at [378, 120] on input "text" at bounding box center [502, 123] width 424 height 37
type input "PAL"
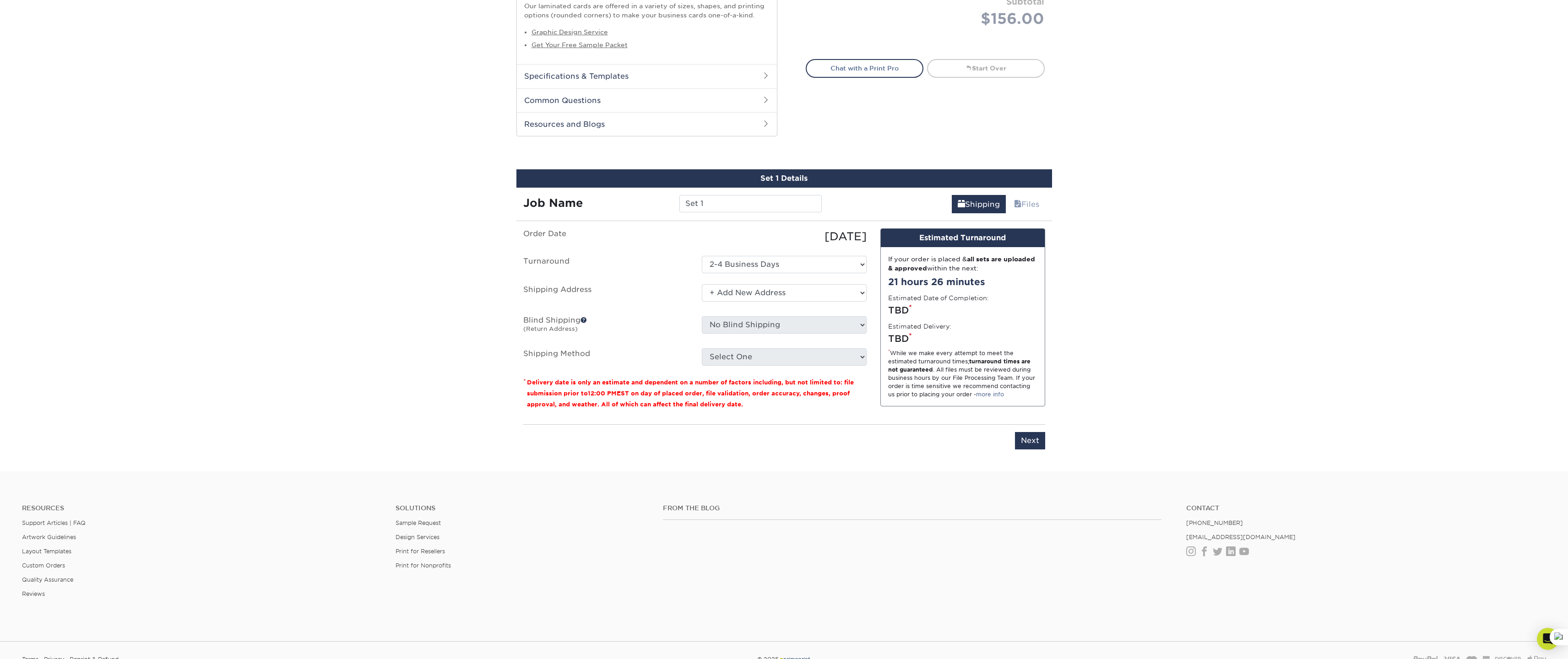
click at [611, 100] on div "Products Business Cards Silk Laminated Business Cards Previous Next" at bounding box center [784, 30] width 1568 height 882
click at [611, 66] on div "Products Business Cards Silk Laminated Business Cards Previous Next" at bounding box center [784, 30] width 1568 height 882
click at [611, 366] on div "Products Business Cards Silk Laminated Business Cards Previous Next" at bounding box center [784, 30] width 1568 height 882
drag, startPoint x: 1185, startPoint y: 336, endPoint x: 1177, endPoint y: 398, distance: 62.5
click at [611, 398] on div "Products Business Cards Silk Laminated Business Cards Previous Next" at bounding box center [784, 30] width 1568 height 882
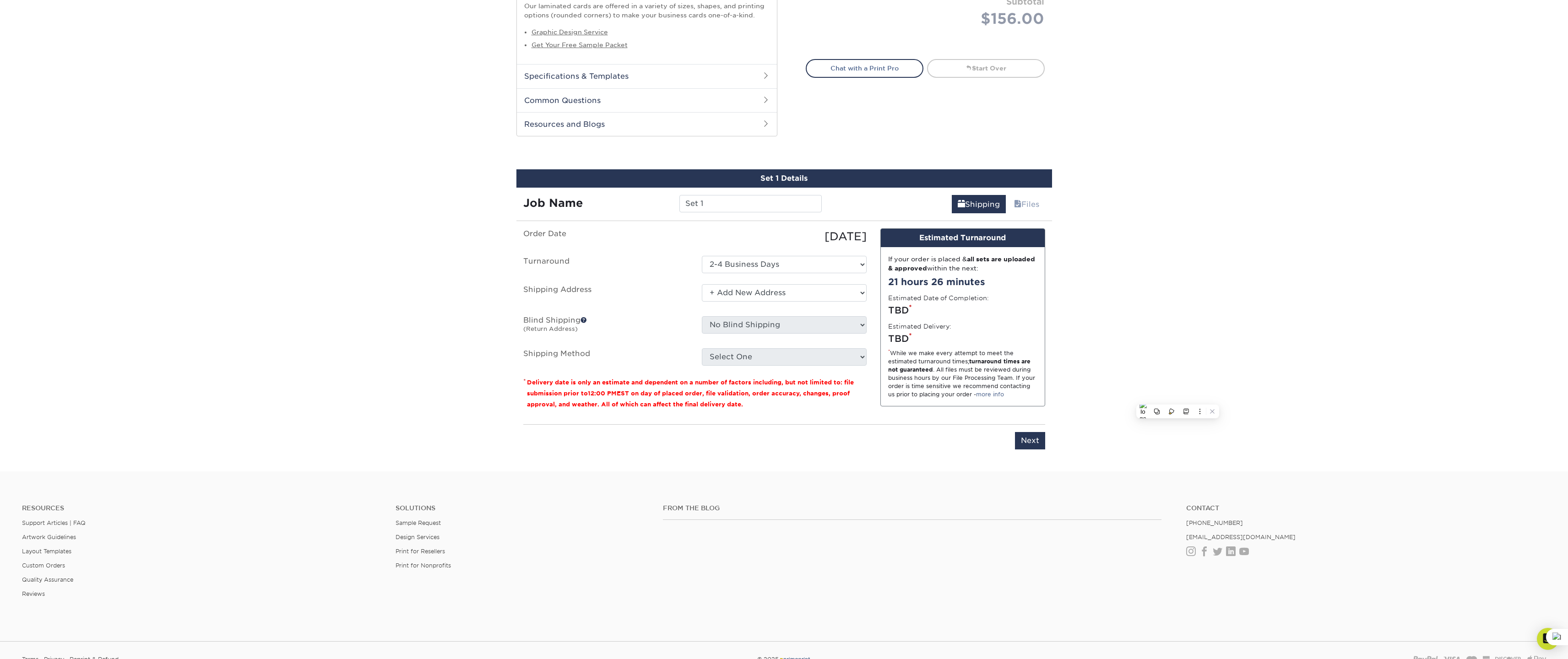
click at [611, 577] on footer "Resources Support Articles | FAQ Artwork Guidelines Layout Templates Custom Ord…" at bounding box center [784, 605] width 1568 height 268
click at [611, 577] on div "Resources Support Articles | FAQ Artwork Guidelines Layout Templates Custom Ord…" at bounding box center [784, 558] width 1568 height 152
drag, startPoint x: 1528, startPoint y: 86, endPoint x: 1571, endPoint y: 16, distance: 82.2
click at [611, 80] on div "Products Business Cards Silk Laminated Business Cards Previous Next" at bounding box center [784, 30] width 1568 height 882
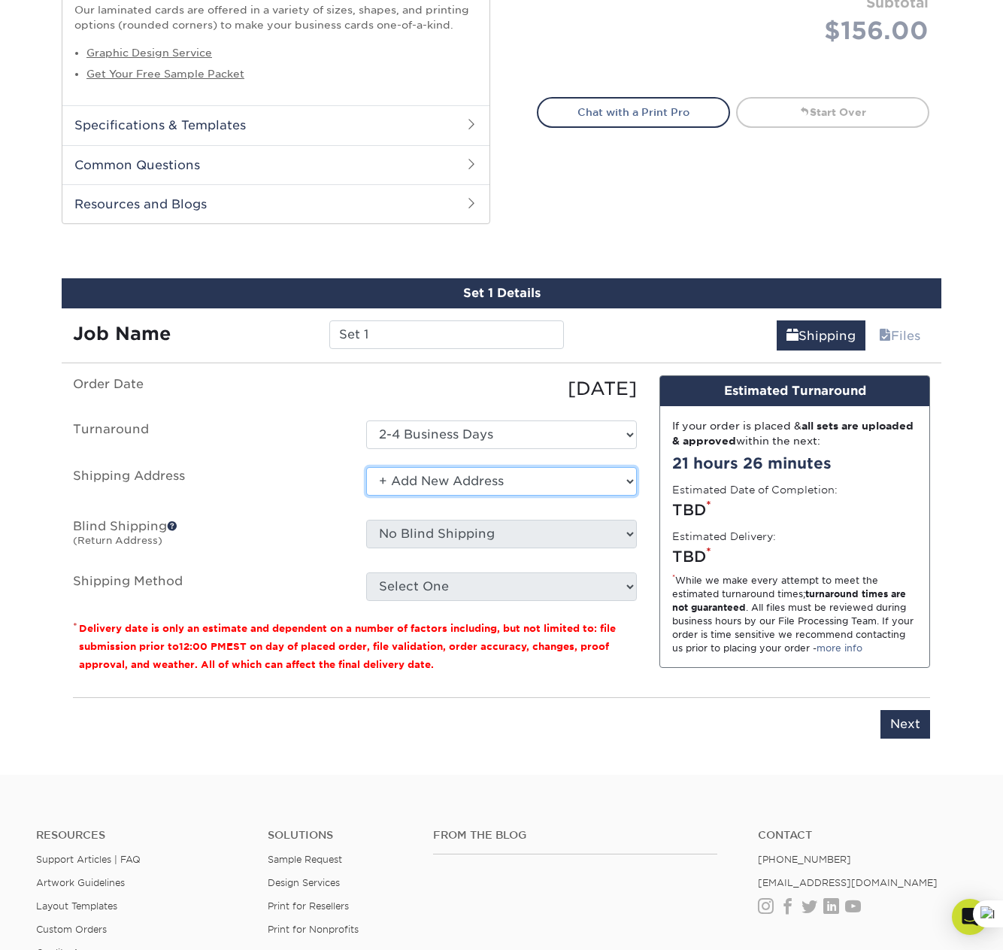
click at [504, 487] on select "Select One + Add New Address - Login" at bounding box center [501, 481] width 271 height 29
click at [366, 467] on select "Select One + Add New Address - Login" at bounding box center [501, 481] width 271 height 29
click at [401, 478] on select "Select One + Add New Address - Login" at bounding box center [501, 481] width 271 height 29
click at [366, 467] on select "Select One + Add New Address - Login" at bounding box center [501, 481] width 271 height 29
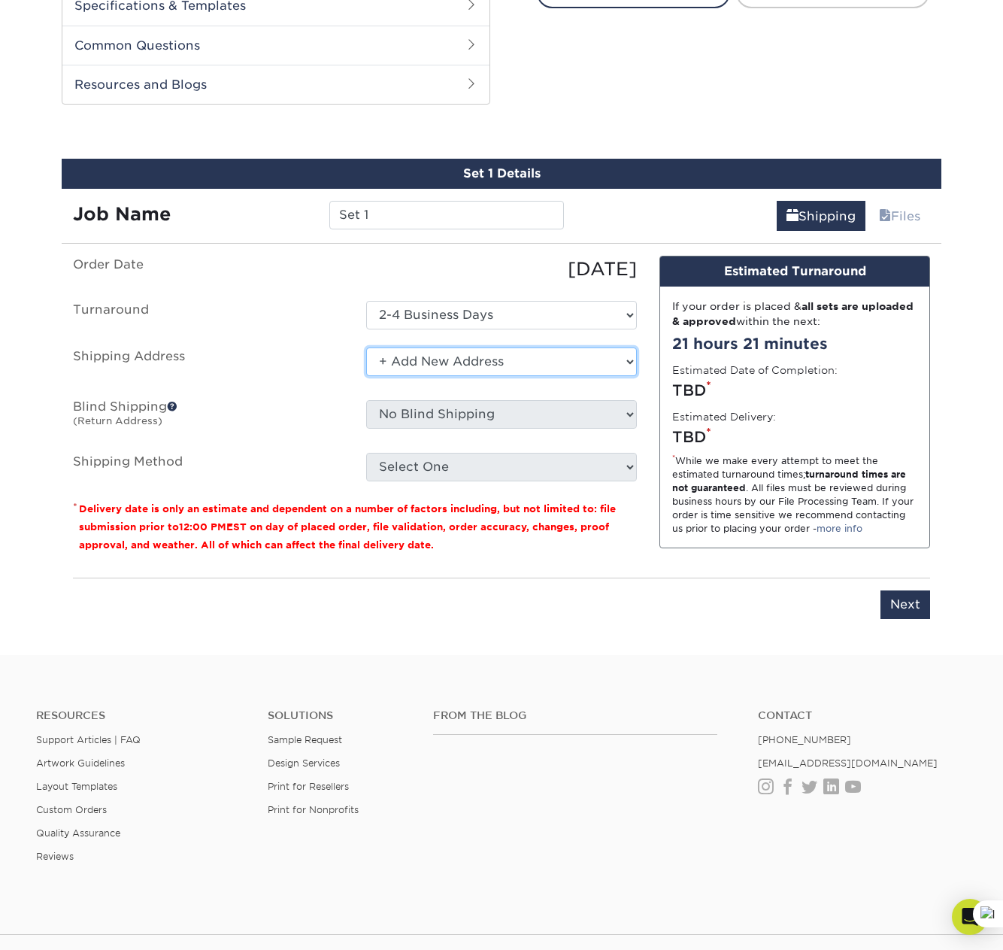
scroll to position [903, 0]
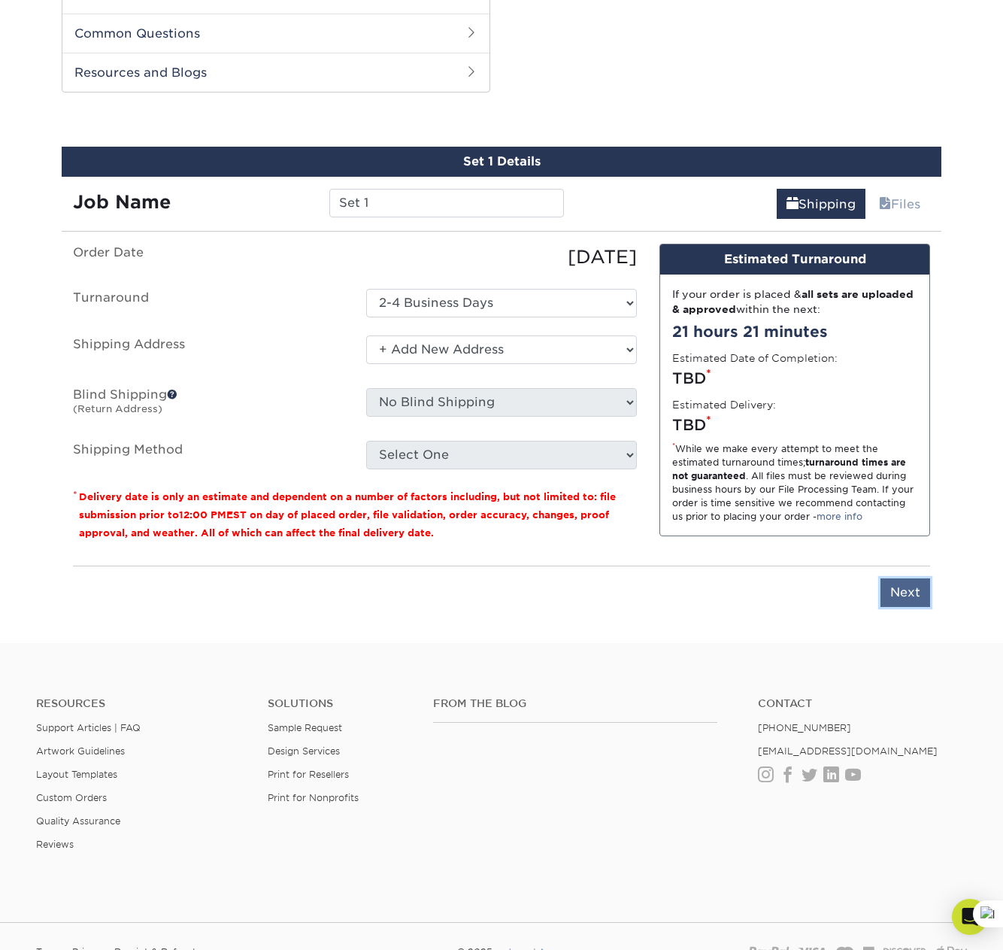
click at [911, 590] on input "Next" at bounding box center [906, 592] width 50 height 29
type input "Next"
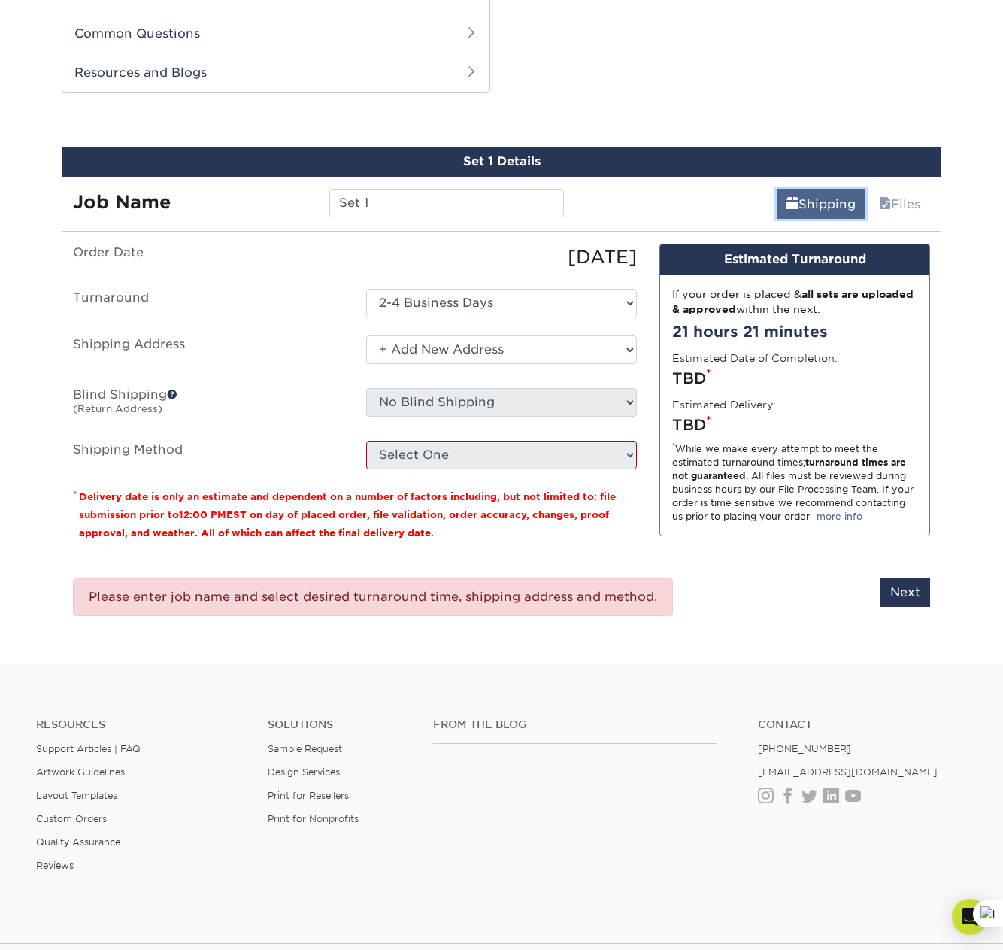
click at [800, 205] on link "Shipping" at bounding box center [821, 204] width 89 height 30
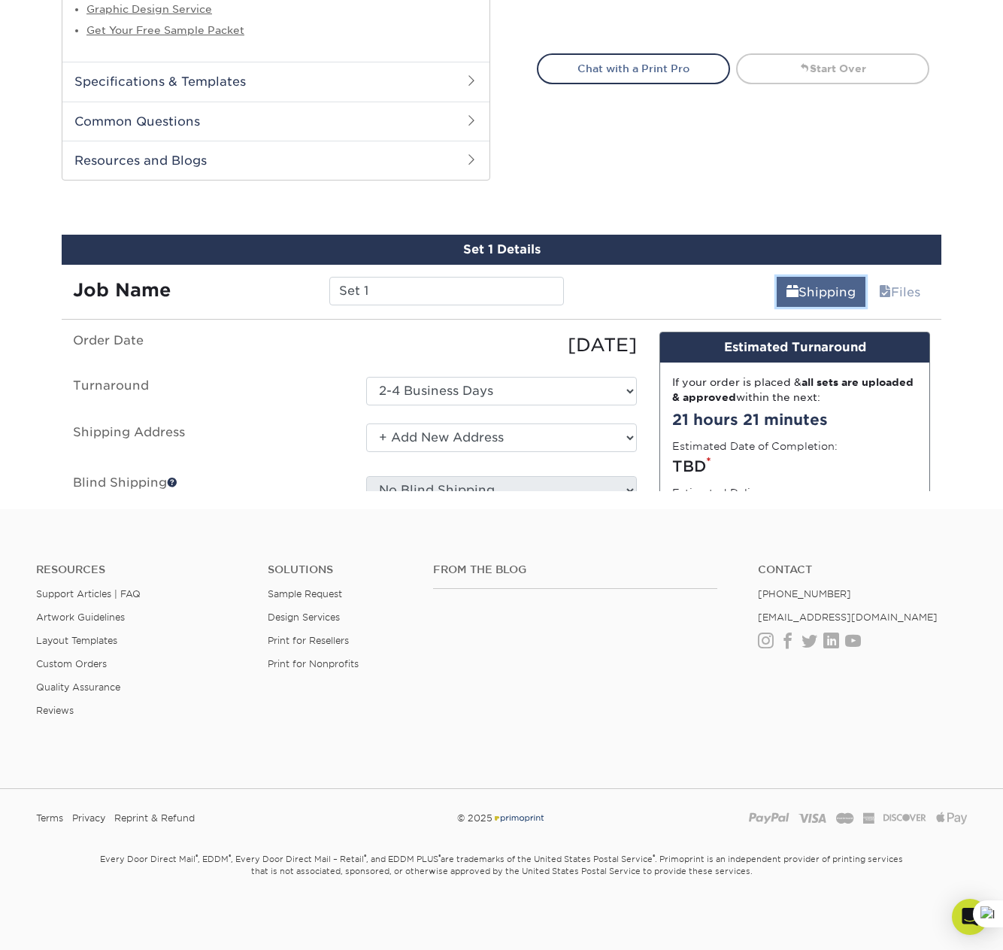
scroll to position [642, 0]
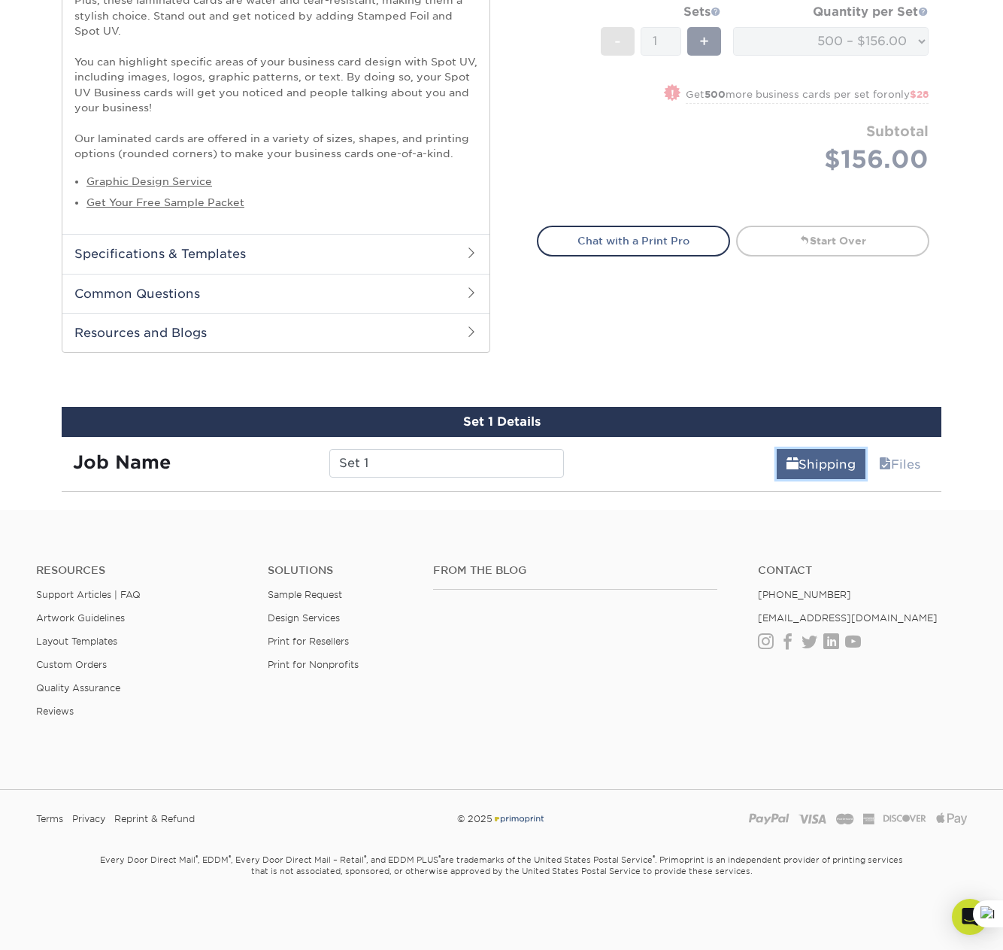
click at [816, 461] on link "Shipping" at bounding box center [821, 464] width 89 height 30
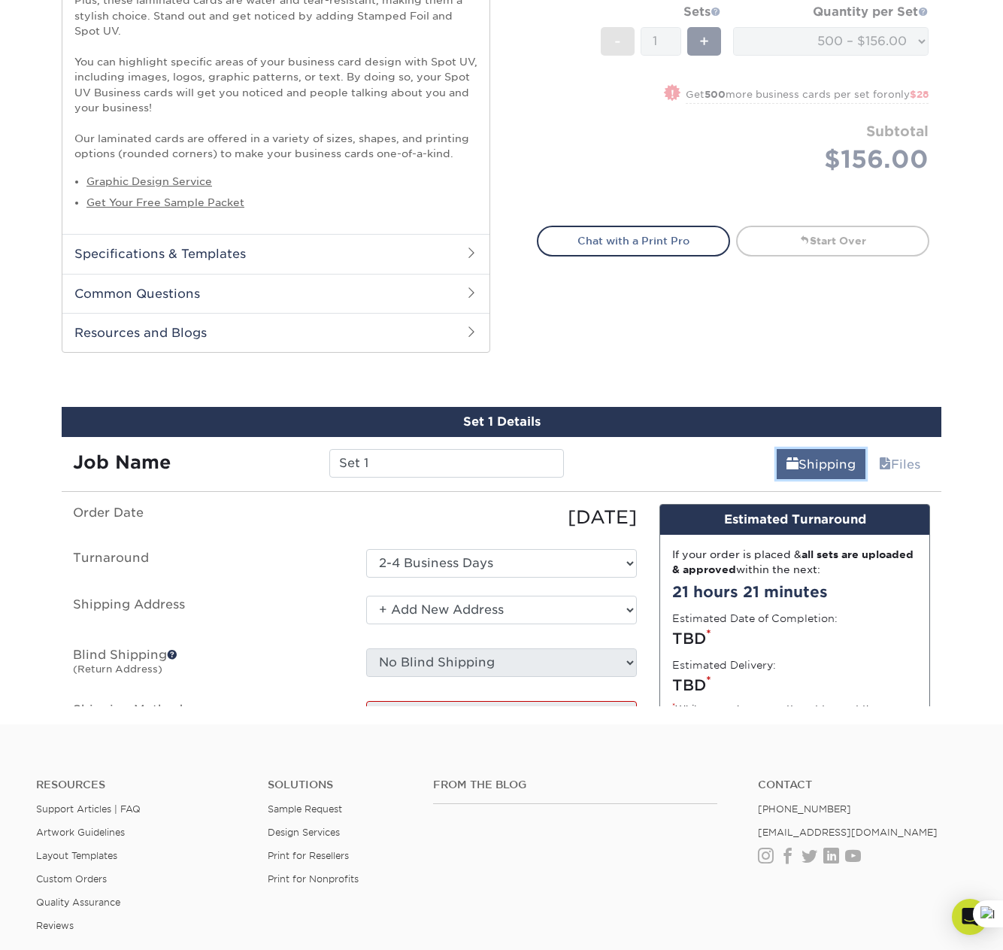
scroll to position [903, 0]
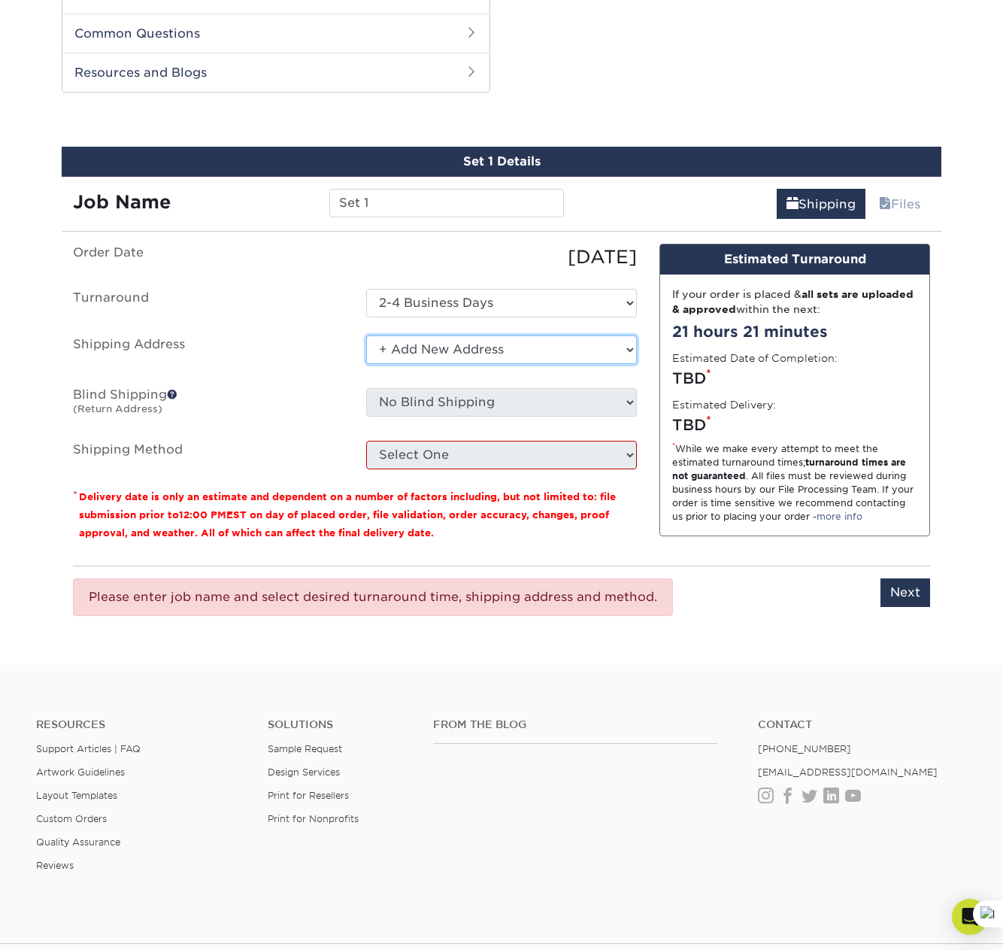
click at [587, 341] on select "Select One + Add New Address - Login" at bounding box center [501, 349] width 271 height 29
click at [366, 335] on select "Select One + Add New Address - Login" at bounding box center [501, 349] width 271 height 29
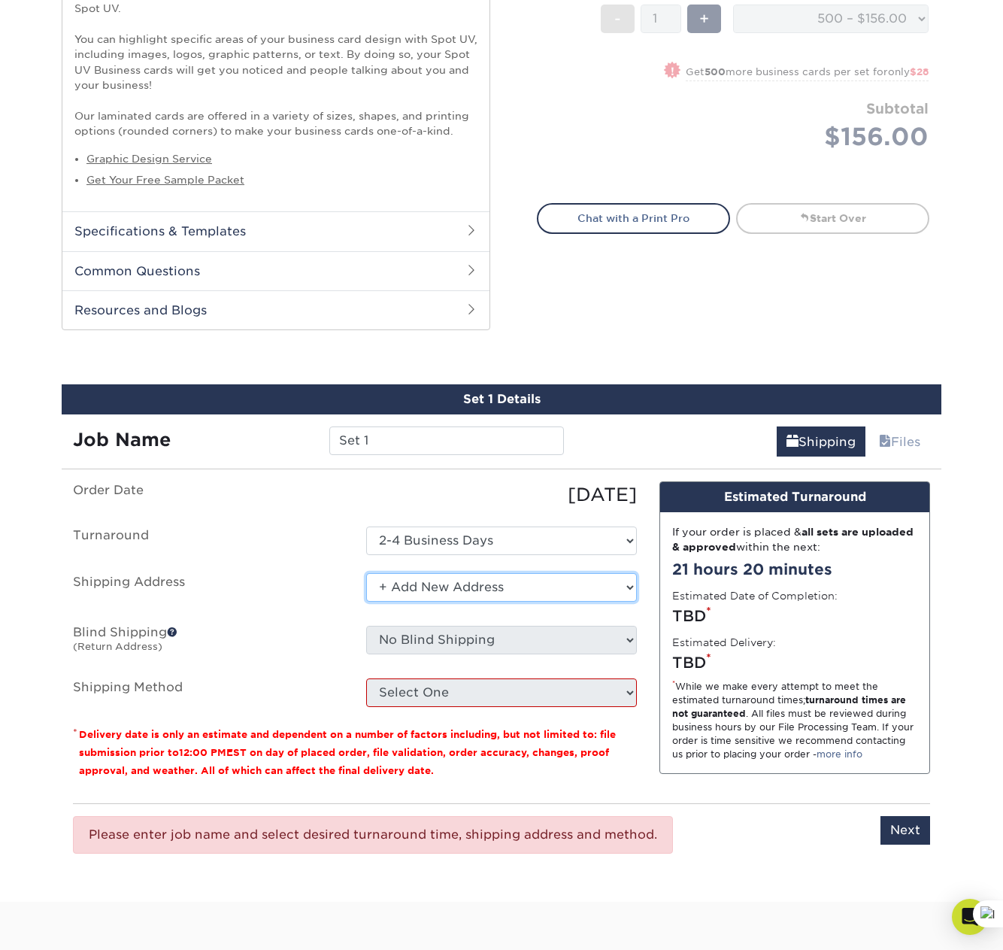
scroll to position [677, 0]
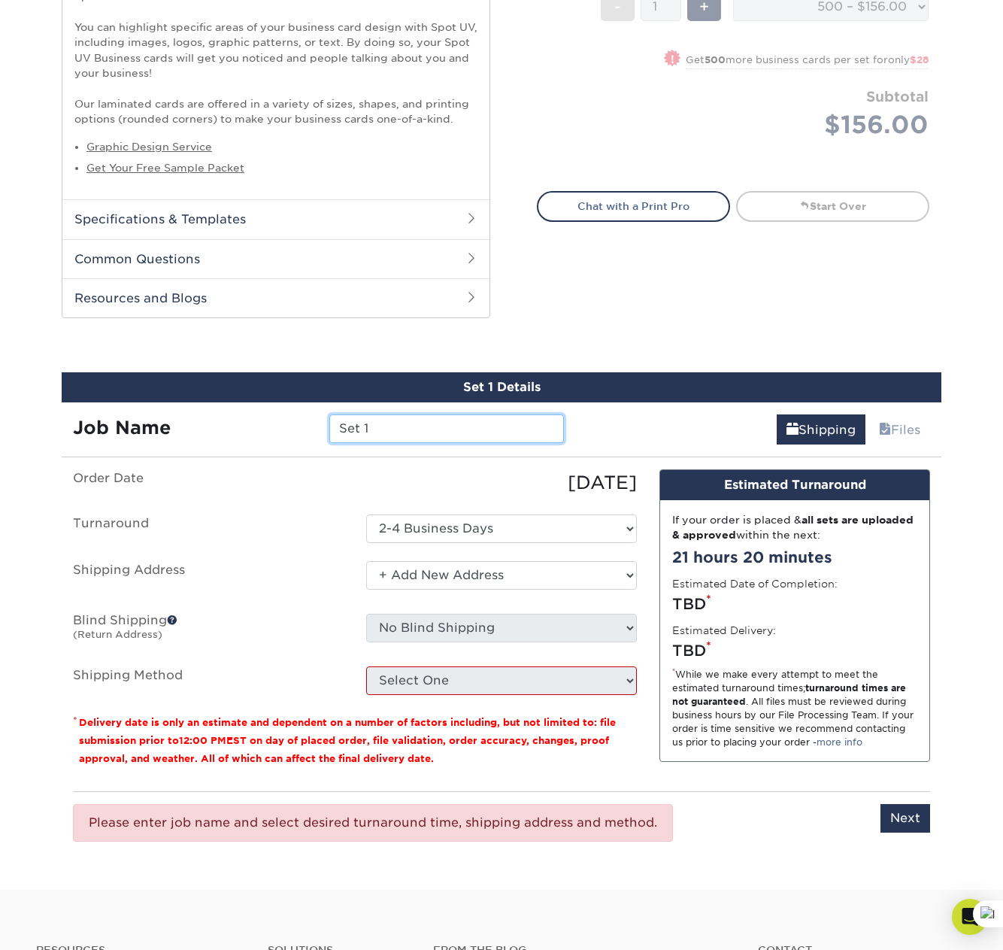
click at [471, 421] on input "Set 1" at bounding box center [446, 428] width 234 height 29
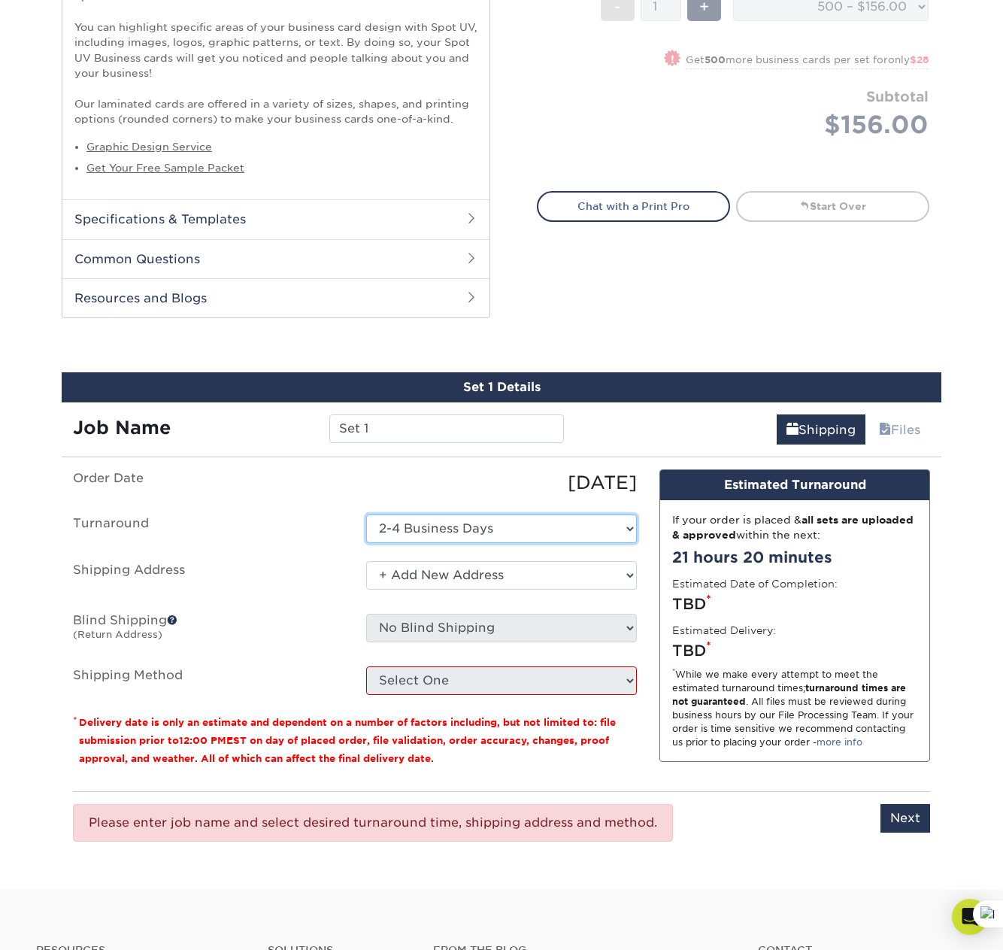
click at [576, 532] on select "Select One 2-4 Business Days" at bounding box center [501, 528] width 271 height 29
click at [366, 514] on select "Select One 2-4 Business Days" at bounding box center [501, 528] width 271 height 29
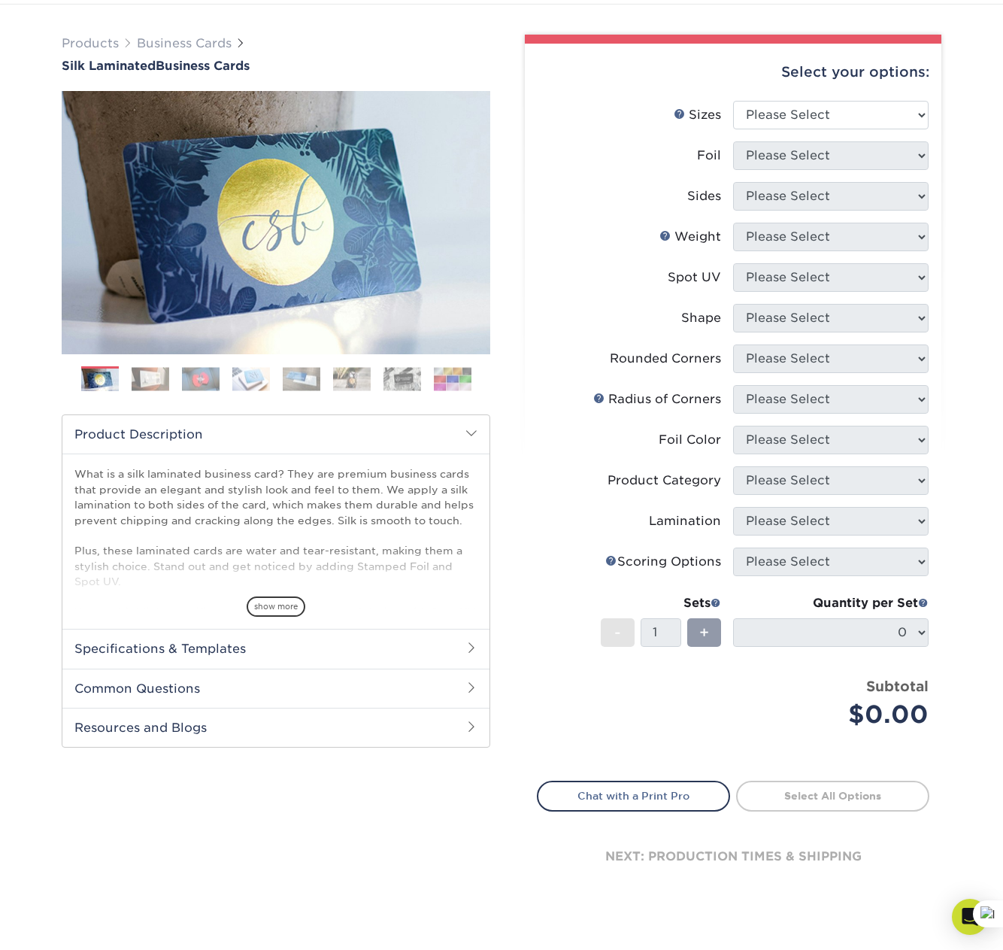
scroll to position [86, 0]
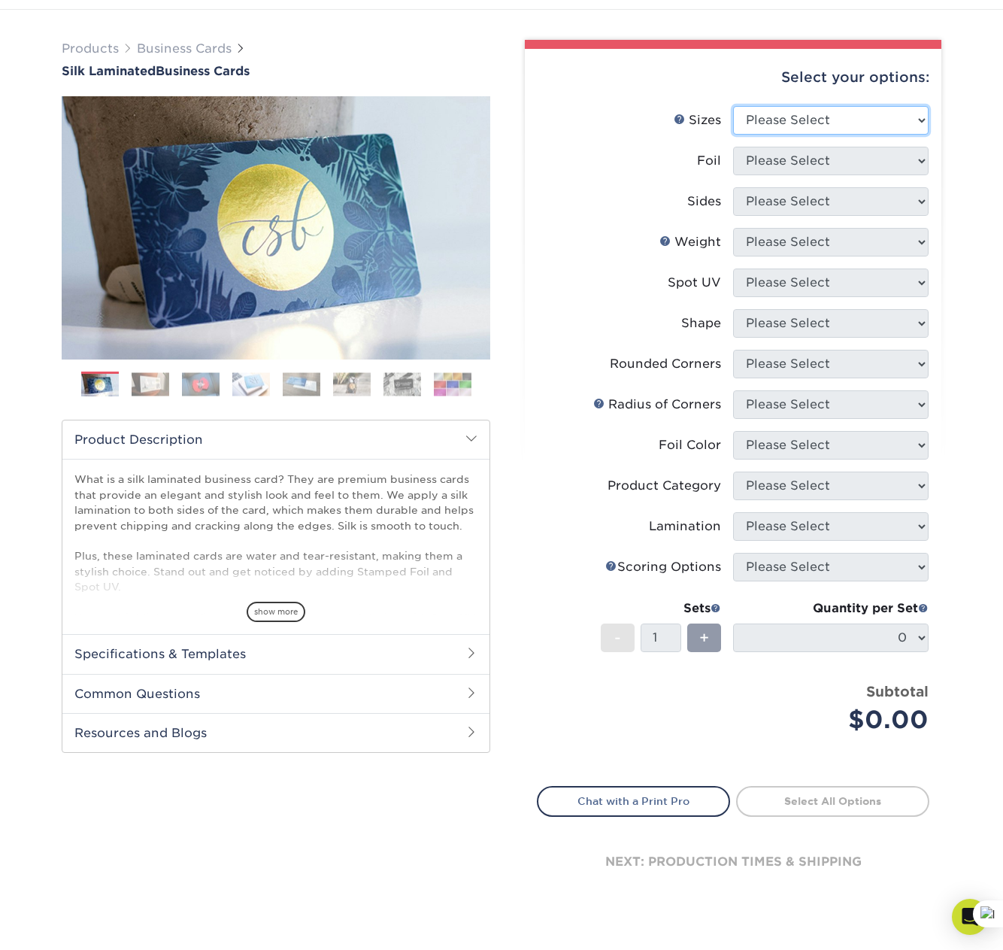
click at [863, 125] on select "Please Select 1.5" x 3.5" - Mini 1.75" x 3.5" - Mini 2" x 2" - Square 2" x 3" -…" at bounding box center [831, 120] width 196 height 29
select select "2.00x3.50"
click at [733, 106] on select "Please Select 1.5" x 3.5" - Mini 1.75" x 3.5" - Mini 2" x 2" - Square 2" x 3" -…" at bounding box center [831, 120] width 196 height 29
click at [859, 158] on select "Please Select Yes No" at bounding box center [831, 161] width 196 height 29
select select "0"
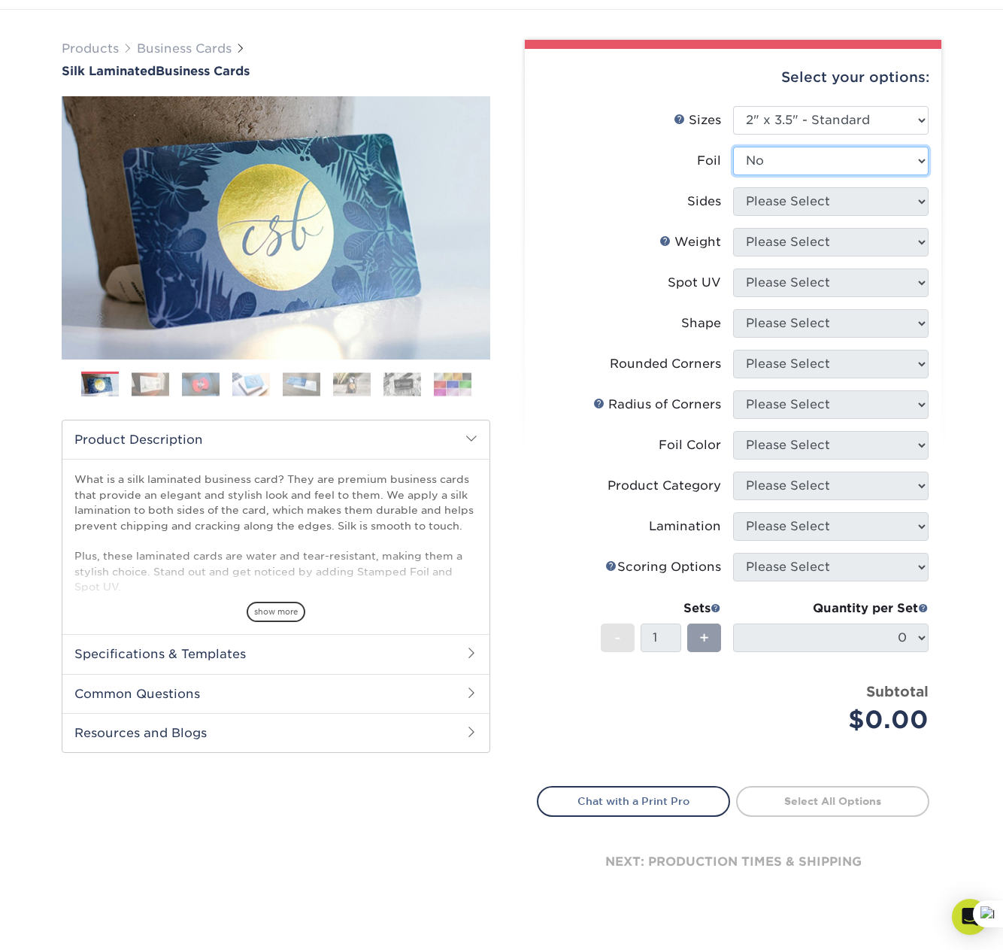
click at [733, 147] on select "Please Select Yes No" at bounding box center [831, 161] width 196 height 29
click at [844, 204] on select "Please Select Print Both Sides Print Front Only" at bounding box center [831, 201] width 196 height 29
select select "13abbda7-1d64-4f25-8bb2-c179b224825d"
click at [733, 187] on select "Please Select Print Both Sides Print Front Only" at bounding box center [831, 201] width 196 height 29
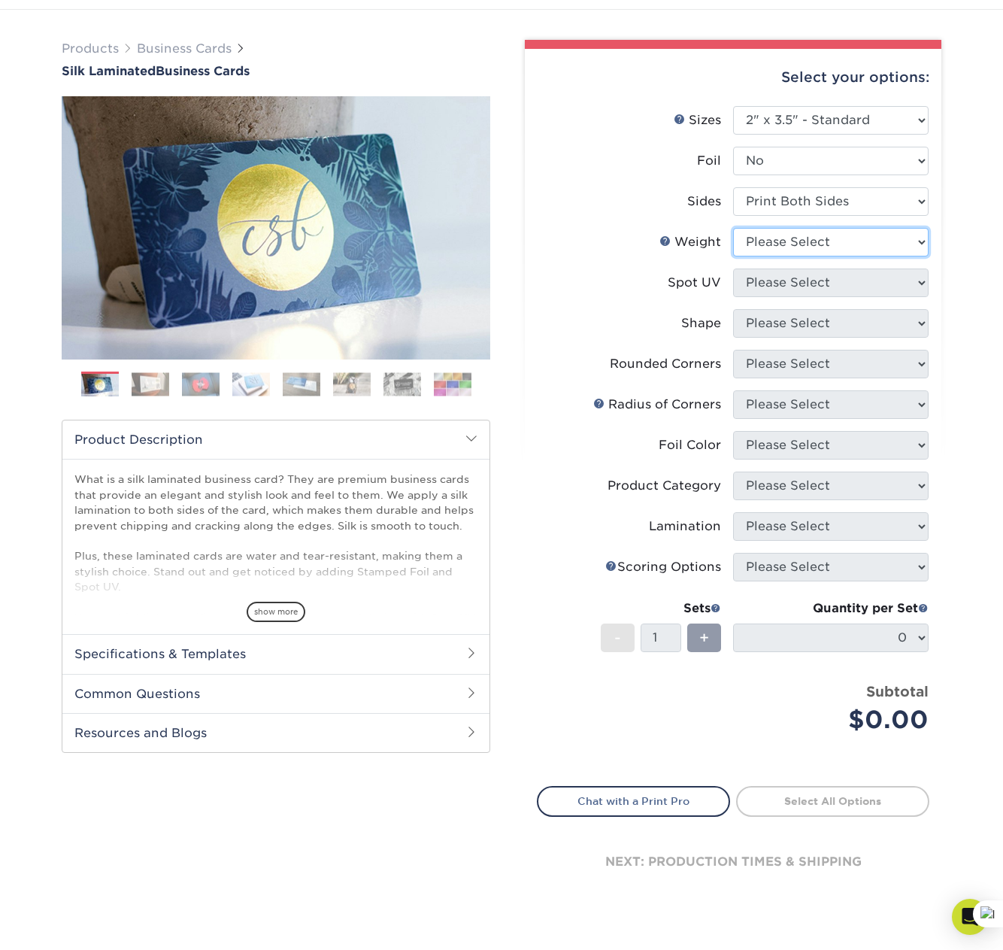
click at [840, 236] on select "Please Select 16PT" at bounding box center [831, 242] width 196 height 29
select select "16PT"
click at [733, 228] on select "Please Select 16PT" at bounding box center [831, 242] width 196 height 29
click at [843, 283] on select "Please Select No Spot UV Front and Back (Both Sides) Front Only Back Only" at bounding box center [831, 283] width 196 height 29
select select "0"
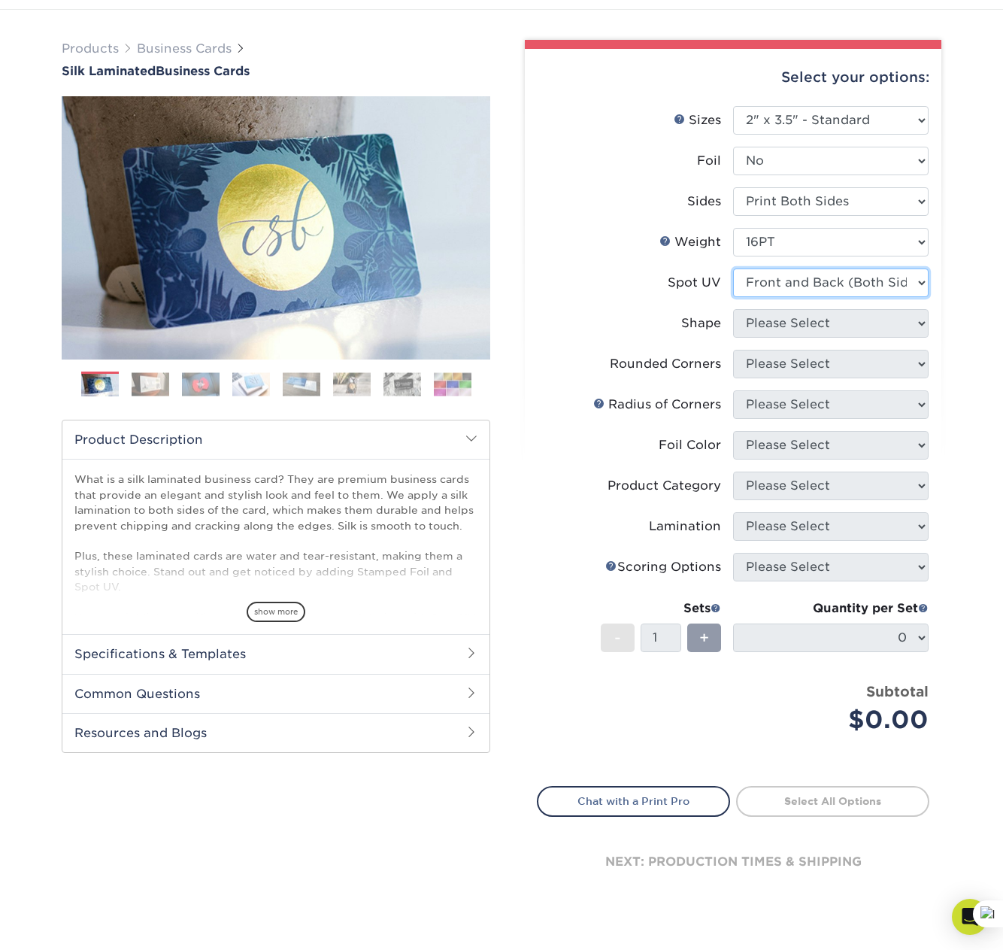
click at [733, 269] on select "Please Select No Spot UV Front and Back (Both Sides) Front Only Back Only" at bounding box center [831, 283] width 196 height 29
click at [855, 318] on select "Please Select Standard" at bounding box center [831, 323] width 196 height 29
select select "standard"
click at [733, 309] on select "Please Select Standard" at bounding box center [831, 323] width 196 height 29
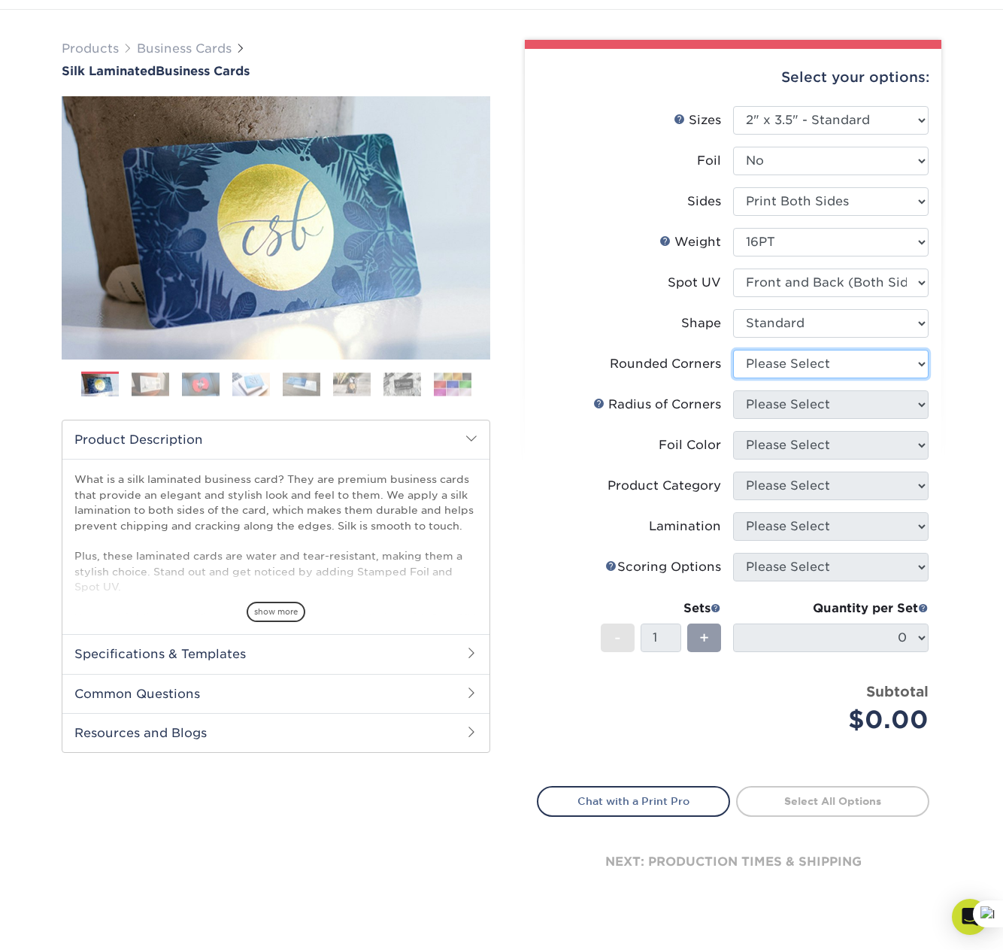
click at [846, 359] on select "Please Select Yes - Round 2 Corners Yes - Round 4 Corners No" at bounding box center [831, 364] width 196 height 29
select select "7672df9e-0e0a-464d-8e1f-920c575e4da3"
click at [733, 350] on select "Please Select Yes - Round 2 Corners Yes - Round 4 Corners No" at bounding box center [831, 364] width 196 height 29
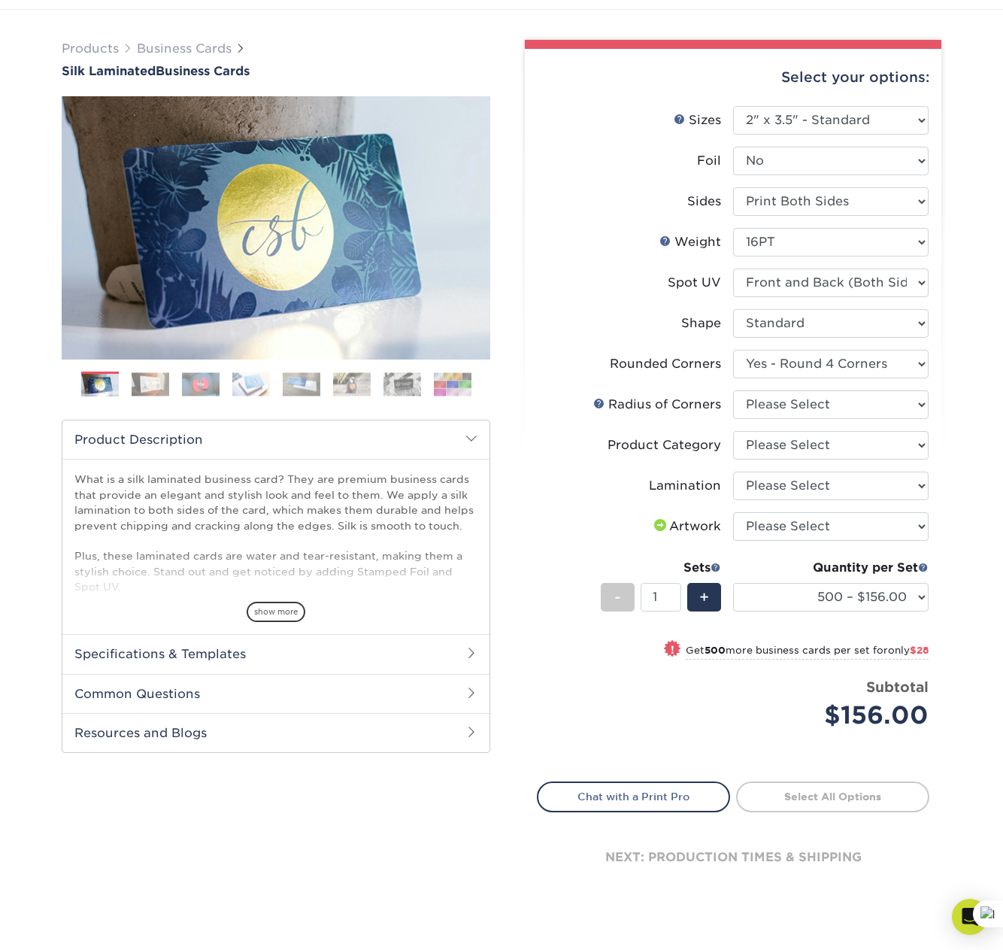
click at [153, 379] on img at bounding box center [151, 383] width 38 height 23
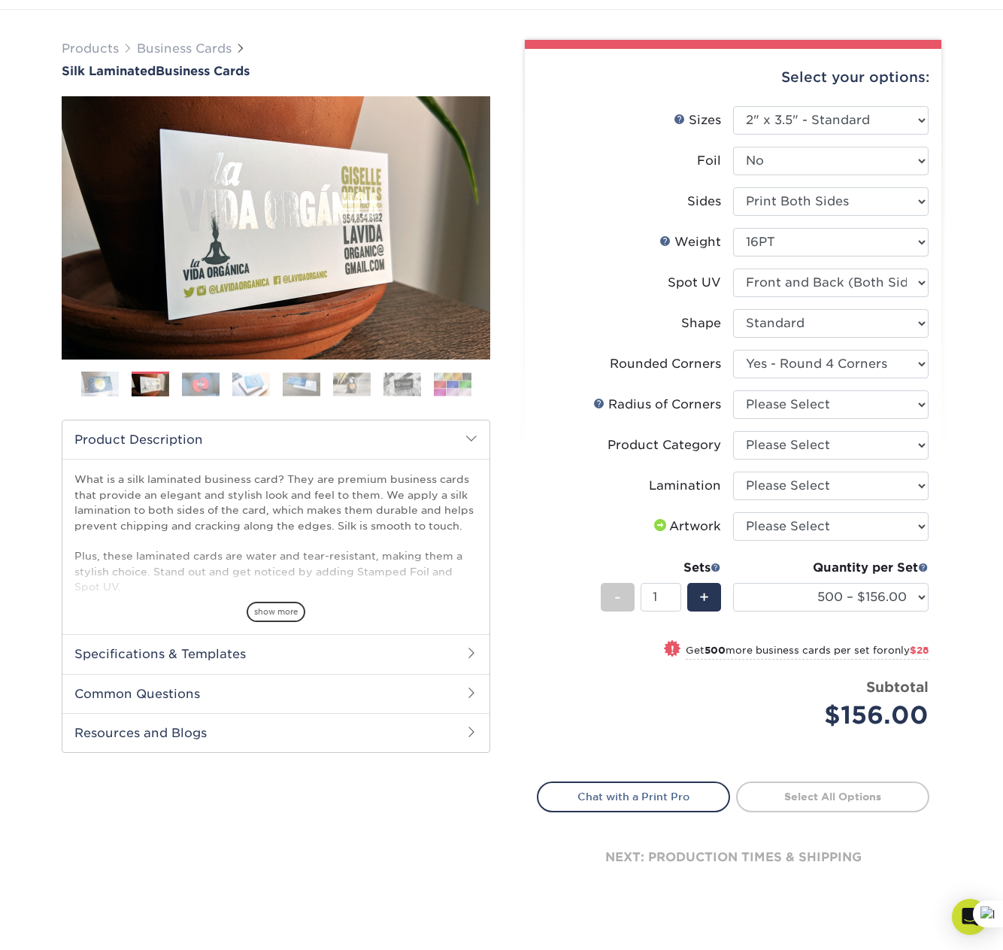
click at [190, 384] on img at bounding box center [201, 383] width 38 height 23
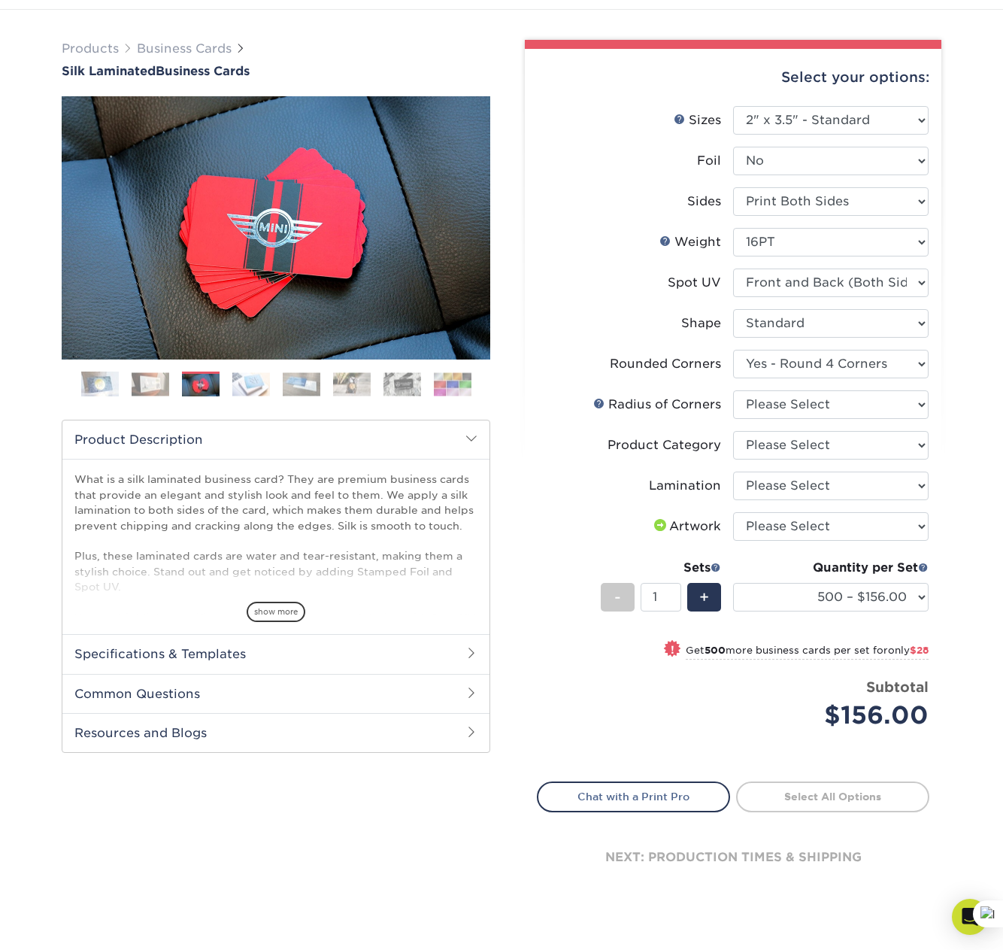
click at [250, 387] on img at bounding box center [251, 383] width 38 height 23
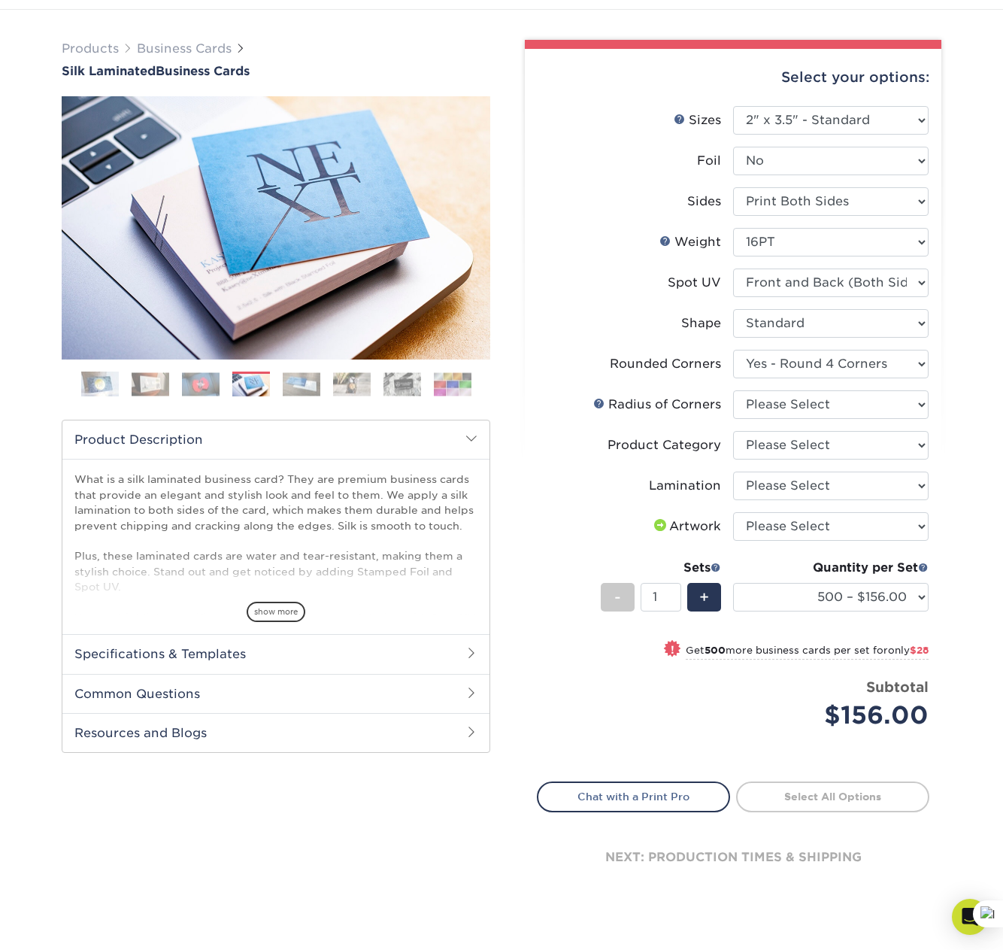
click at [208, 380] on img at bounding box center [201, 383] width 38 height 23
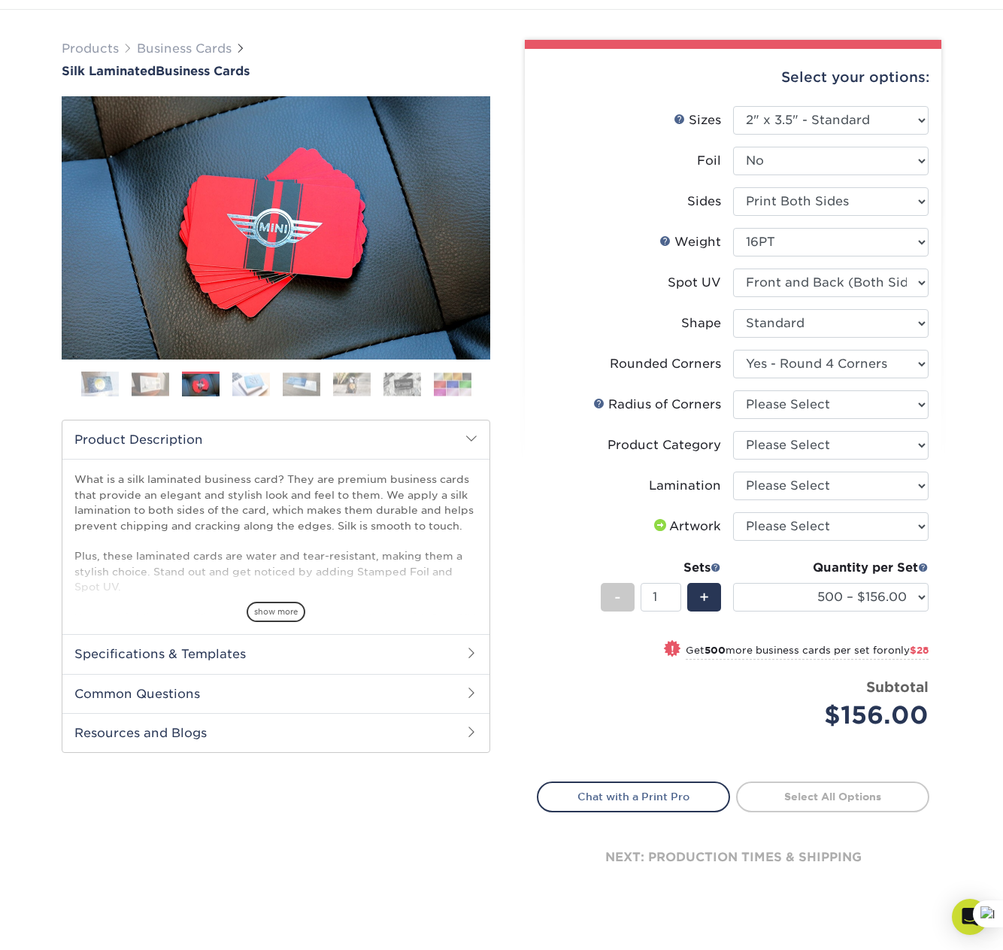
click at [317, 385] on img at bounding box center [302, 383] width 38 height 23
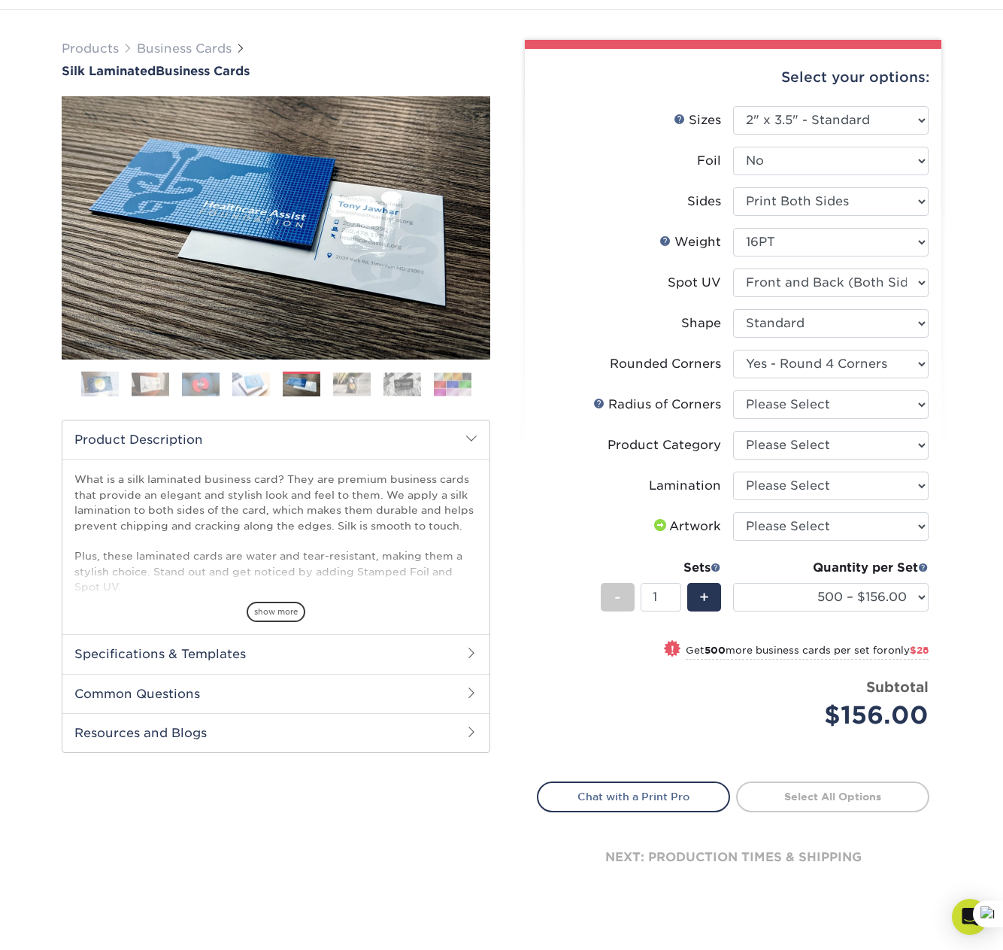
click at [96, 378] on img at bounding box center [100, 385] width 38 height 38
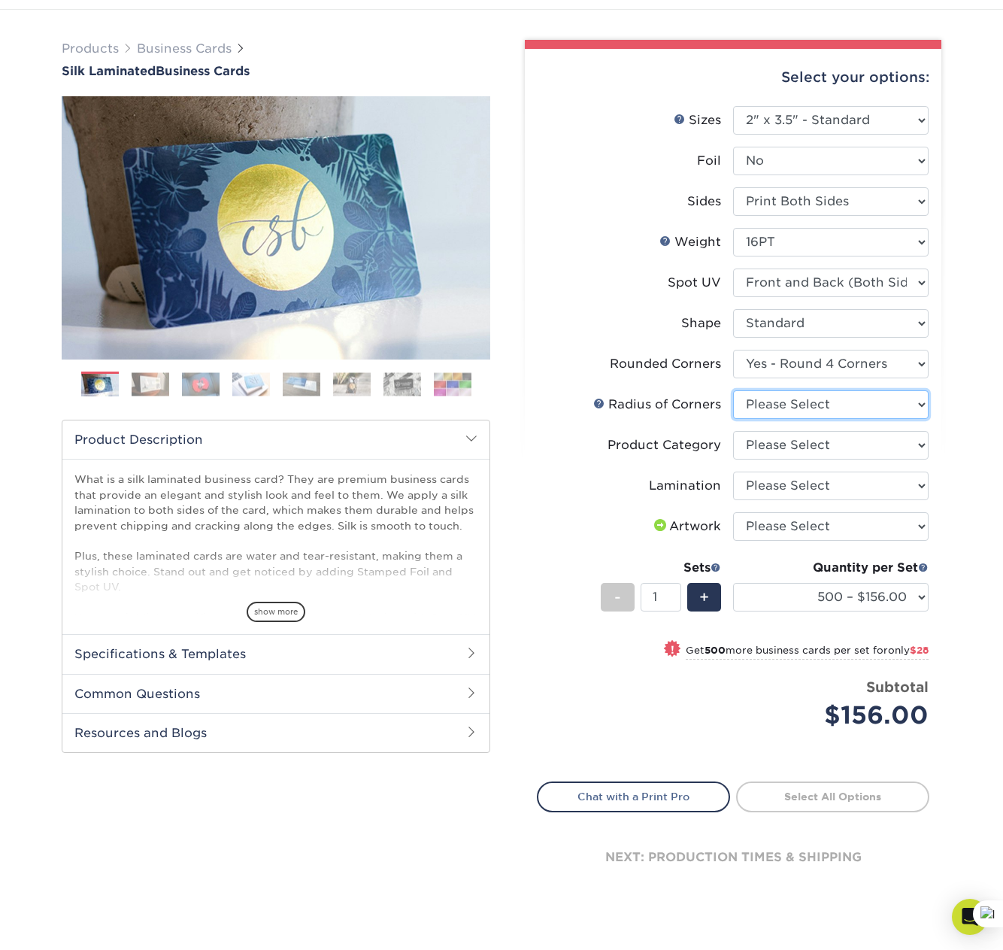
click at [806, 408] on select "Please Select Rounded 1/8" Rounded 1/4"" at bounding box center [831, 404] width 196 height 29
select select "589680c7-ee9a-431b-9d12-d7aeb1386a97"
click at [733, 390] on select "Please Select Rounded 1/8" Rounded 1/4"" at bounding box center [831, 404] width 196 height 29
click at [803, 447] on select "Please Select Business Cards" at bounding box center [831, 445] width 196 height 29
select select "3b5148f1-0588-4f88-a218-97bcfdce65c1"
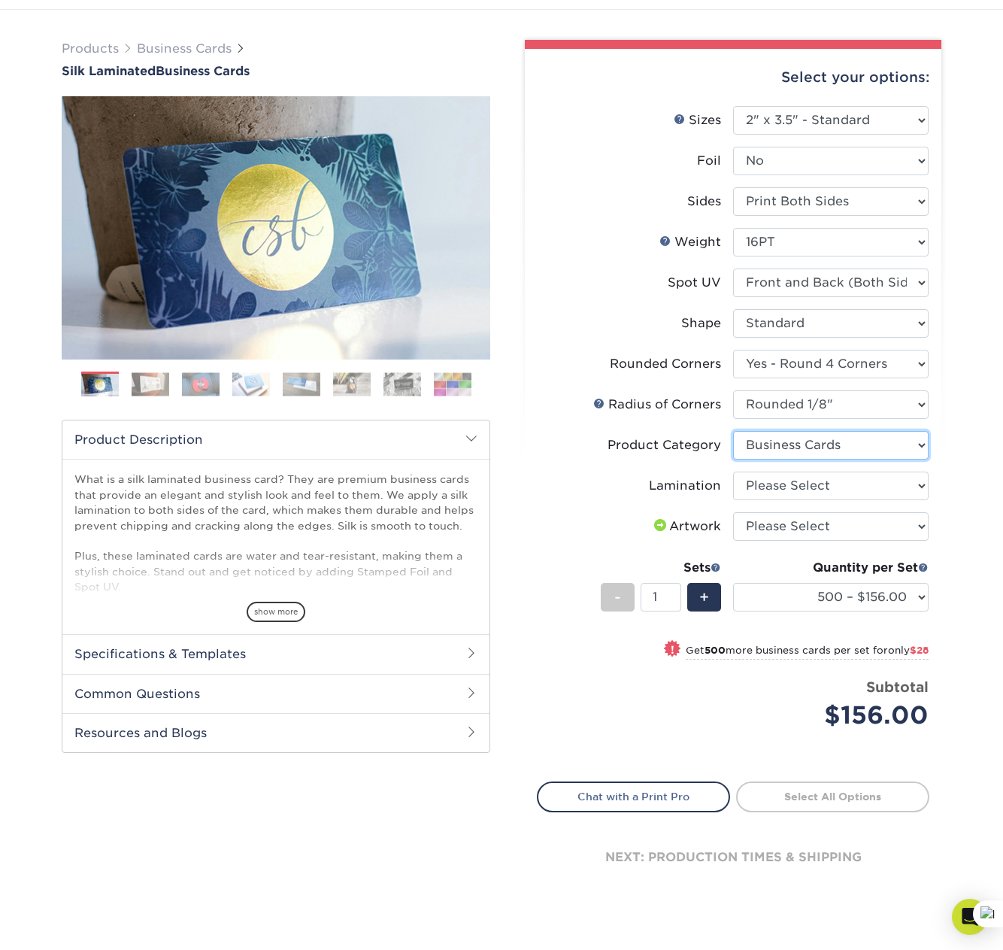
click at [733, 431] on select "Please Select Business Cards" at bounding box center [831, 445] width 196 height 29
click at [824, 492] on select "Please Select Silk" at bounding box center [831, 486] width 196 height 29
select select "ccacb42f-45f7-42d3-bbd3-7c8421cf37f0"
click at [733, 472] on select "Please Select Silk" at bounding box center [831, 486] width 196 height 29
click at [830, 524] on select "Please Select I will upload files I need a design - $100" at bounding box center [831, 526] width 196 height 29
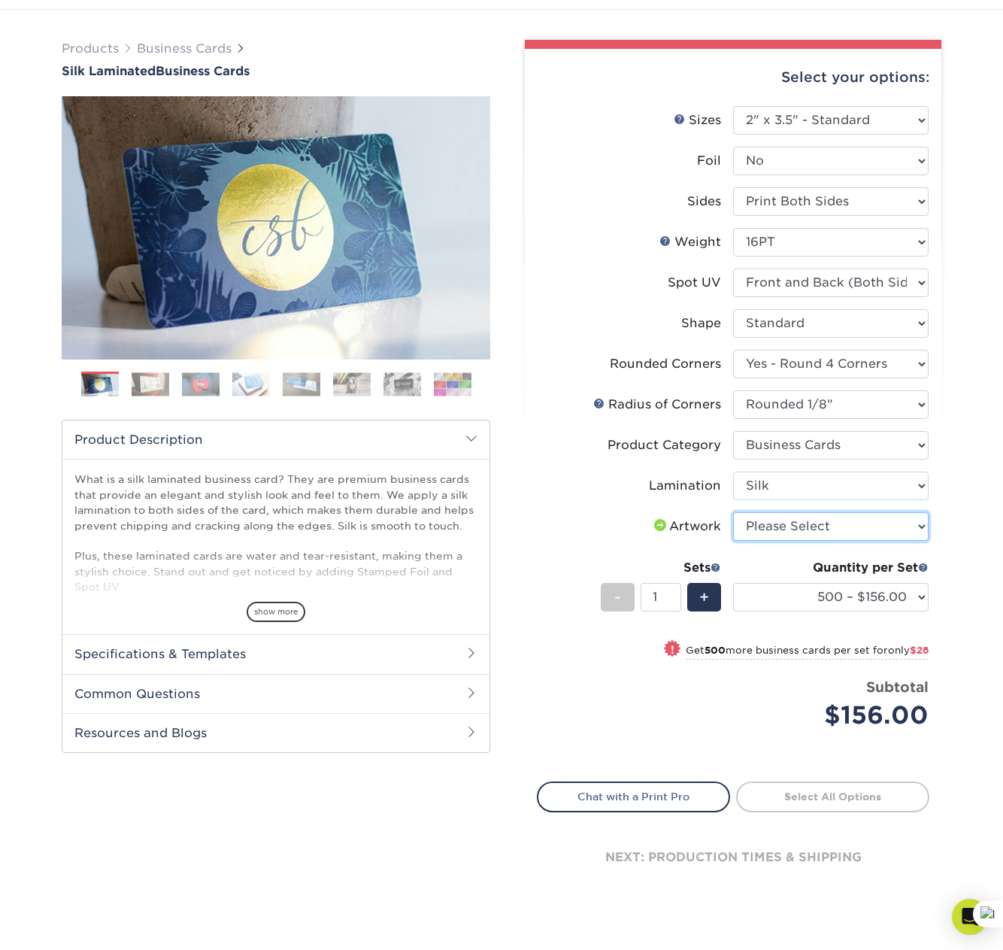
select select "upload"
click at [733, 512] on select "Please Select I will upload files I need a design - $100" at bounding box center [831, 526] width 196 height 29
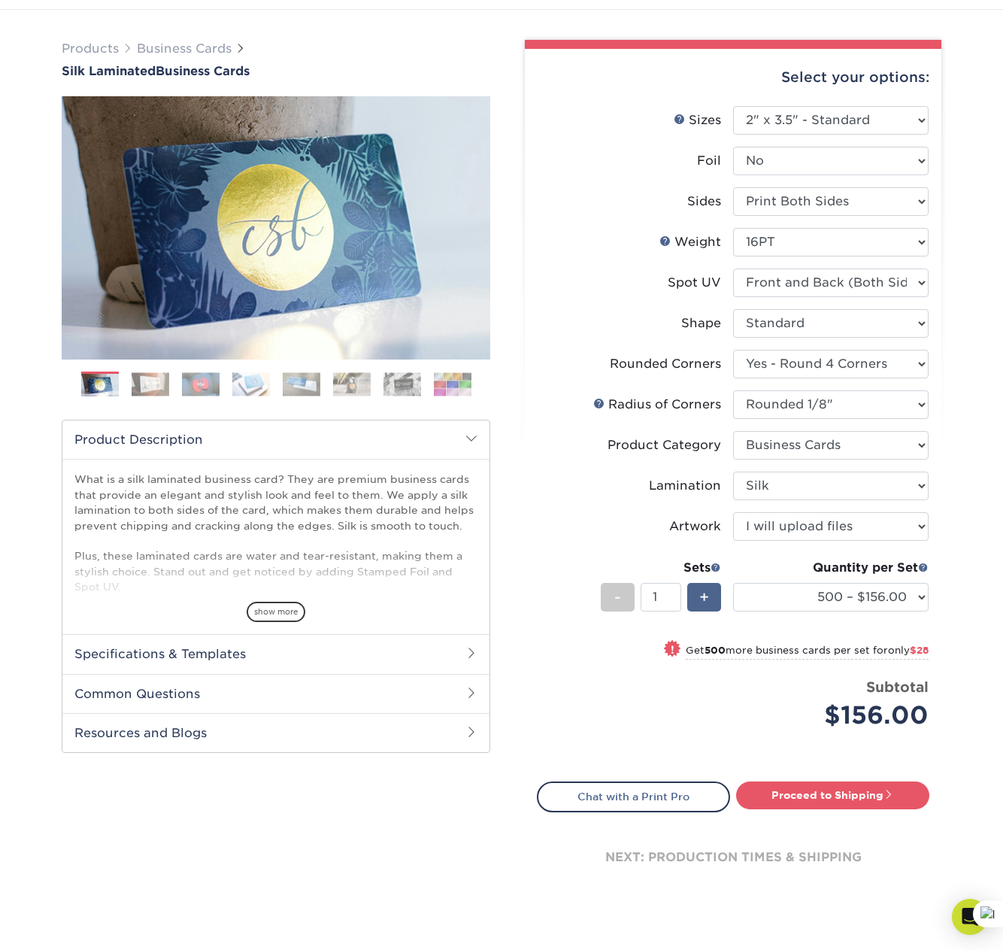
click at [702, 601] on span "+" at bounding box center [704, 597] width 10 height 23
type input "2"
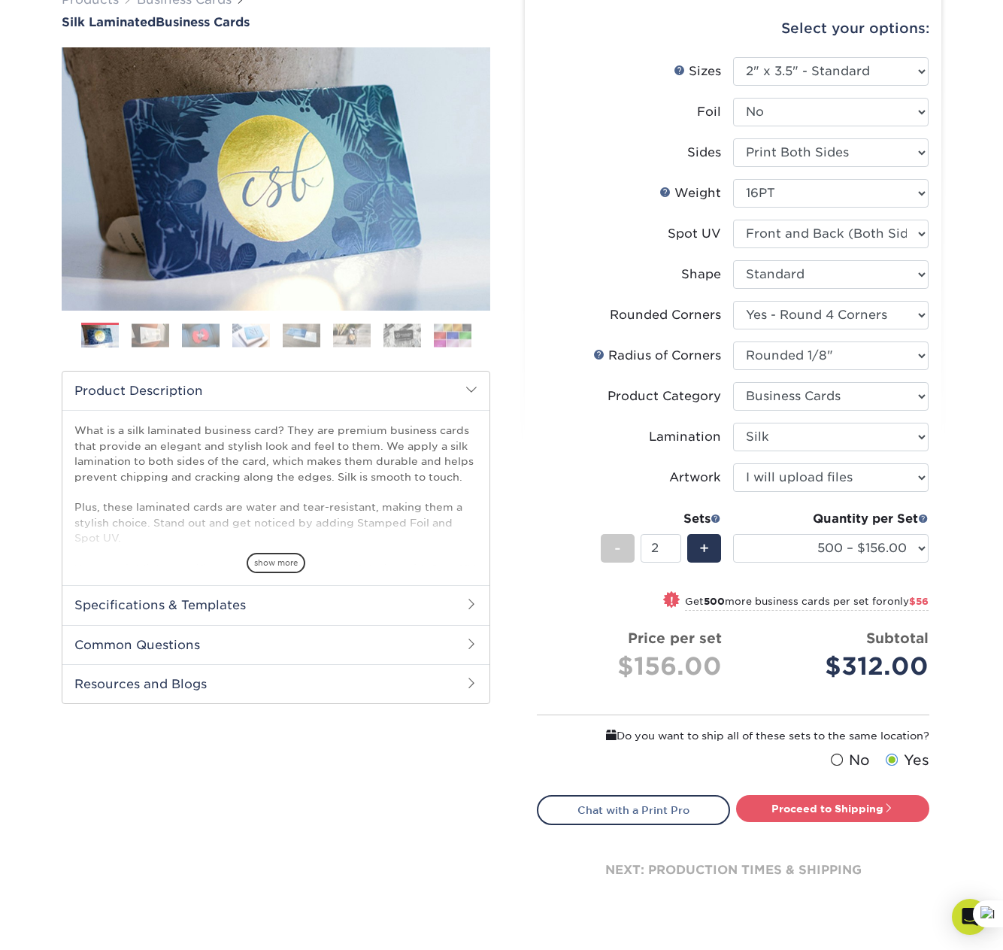
scroll to position [237, 0]
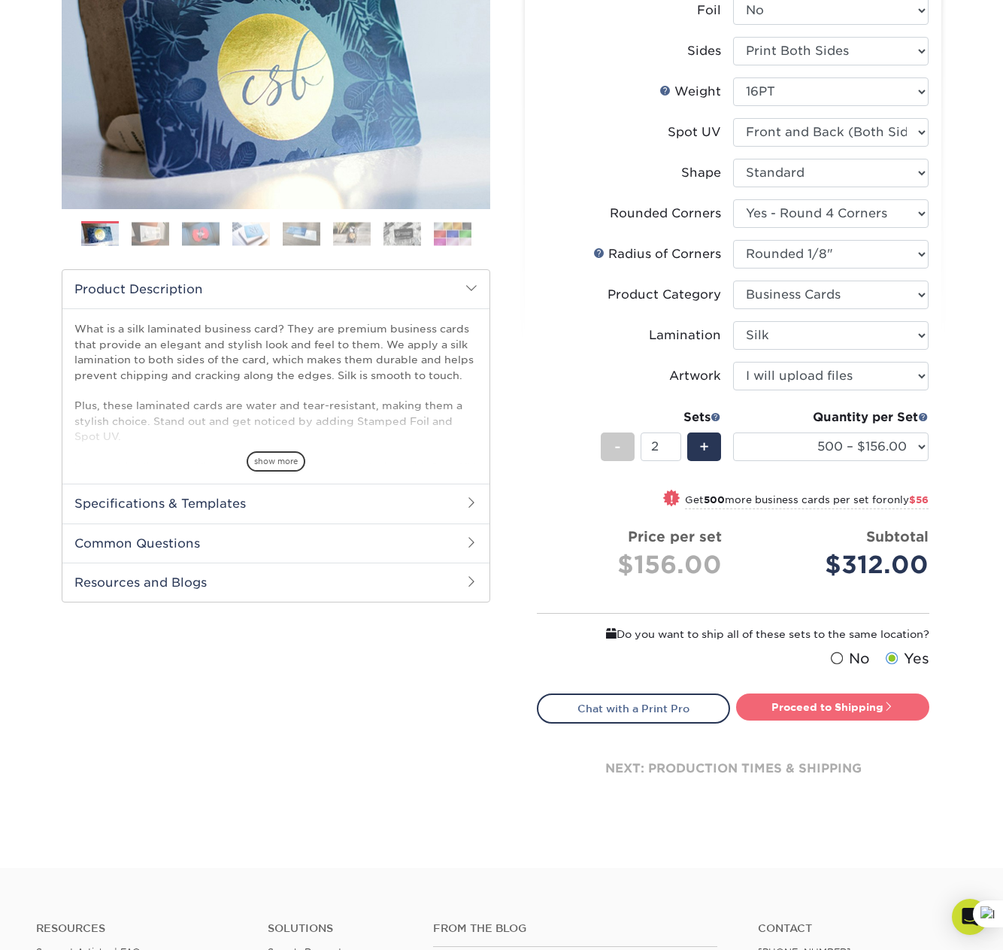
click at [779, 704] on link "Proceed to Shipping" at bounding box center [832, 706] width 193 height 27
type input "Set 1"
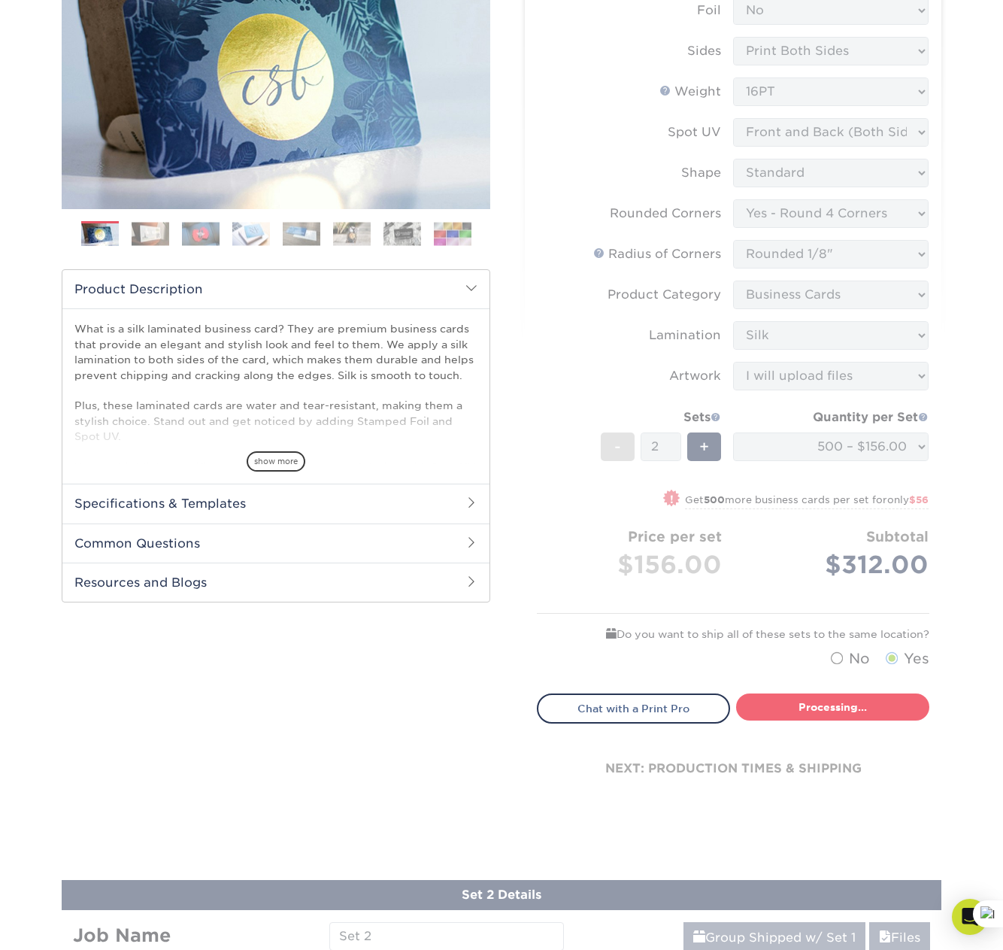
select select "24b86a38-505b-4ae3-9429-29aefd3b6f92"
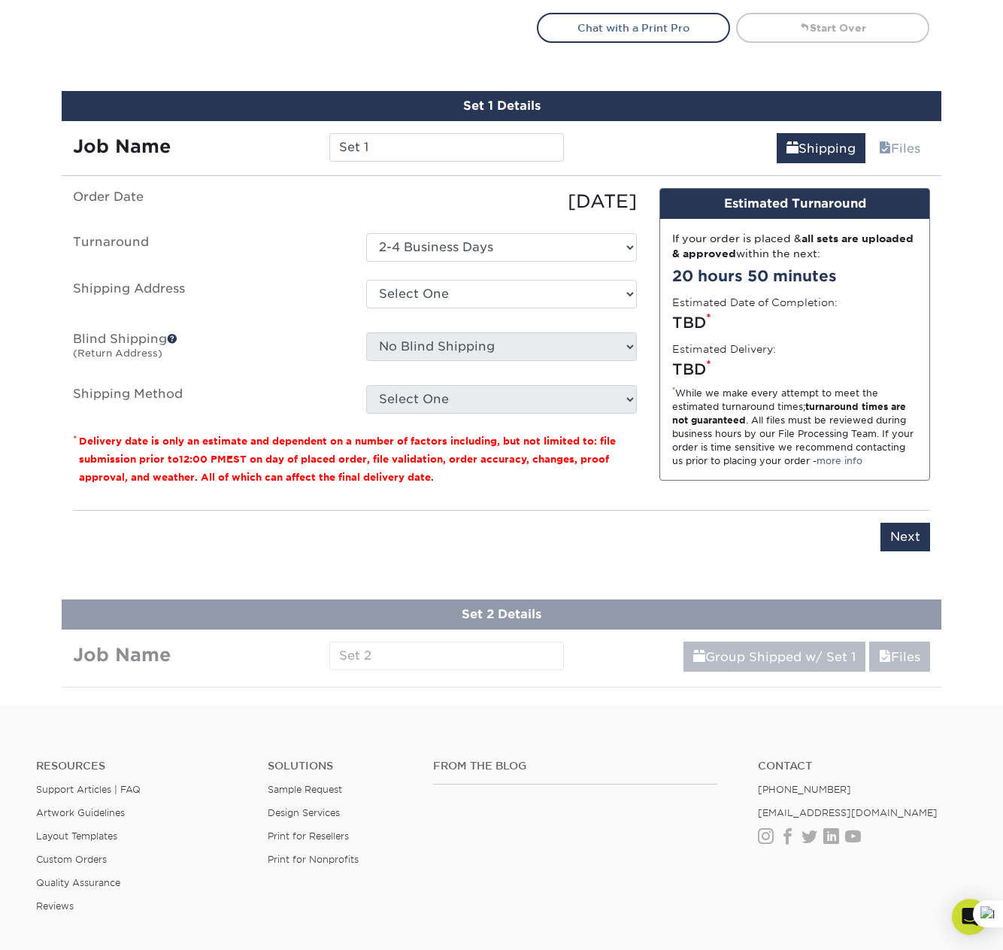
scroll to position [971, 0]
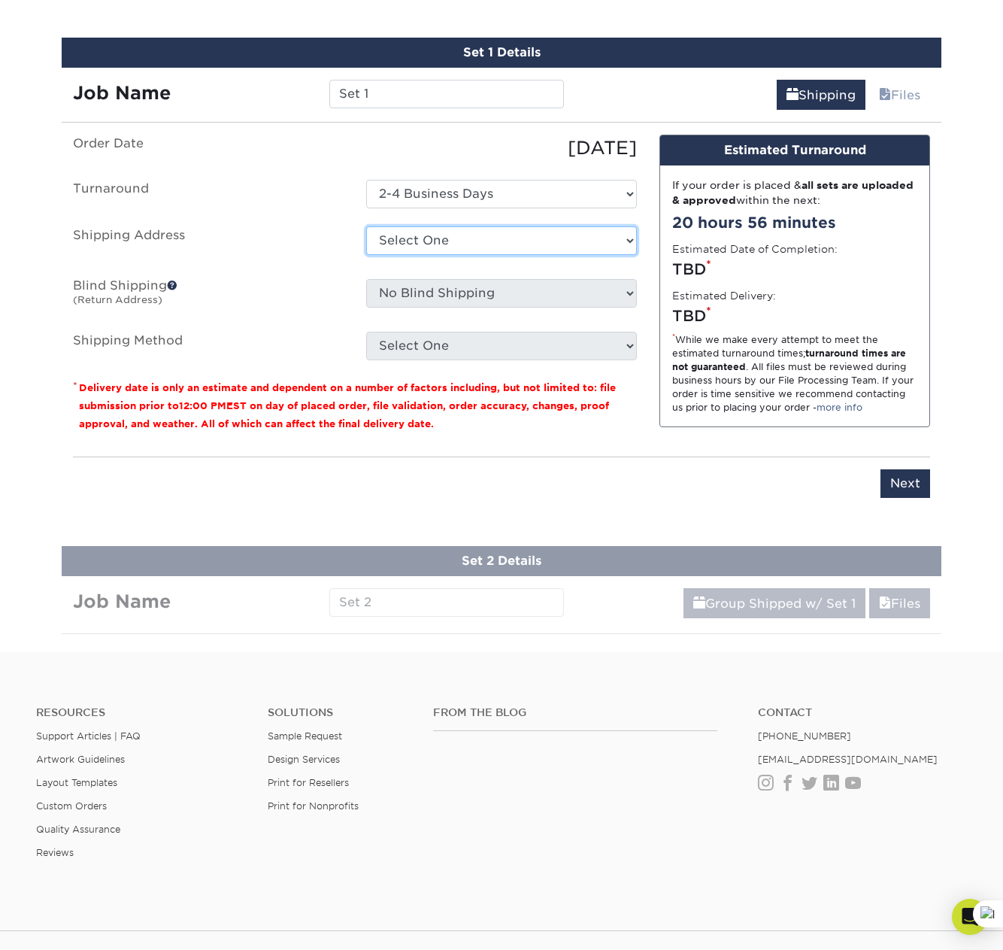
click at [517, 247] on select "Select One + Add New Address - Login" at bounding box center [501, 240] width 271 height 29
select select "newaddress"
click at [366, 226] on select "Select One + Add New Address - Login" at bounding box center [501, 240] width 271 height 29
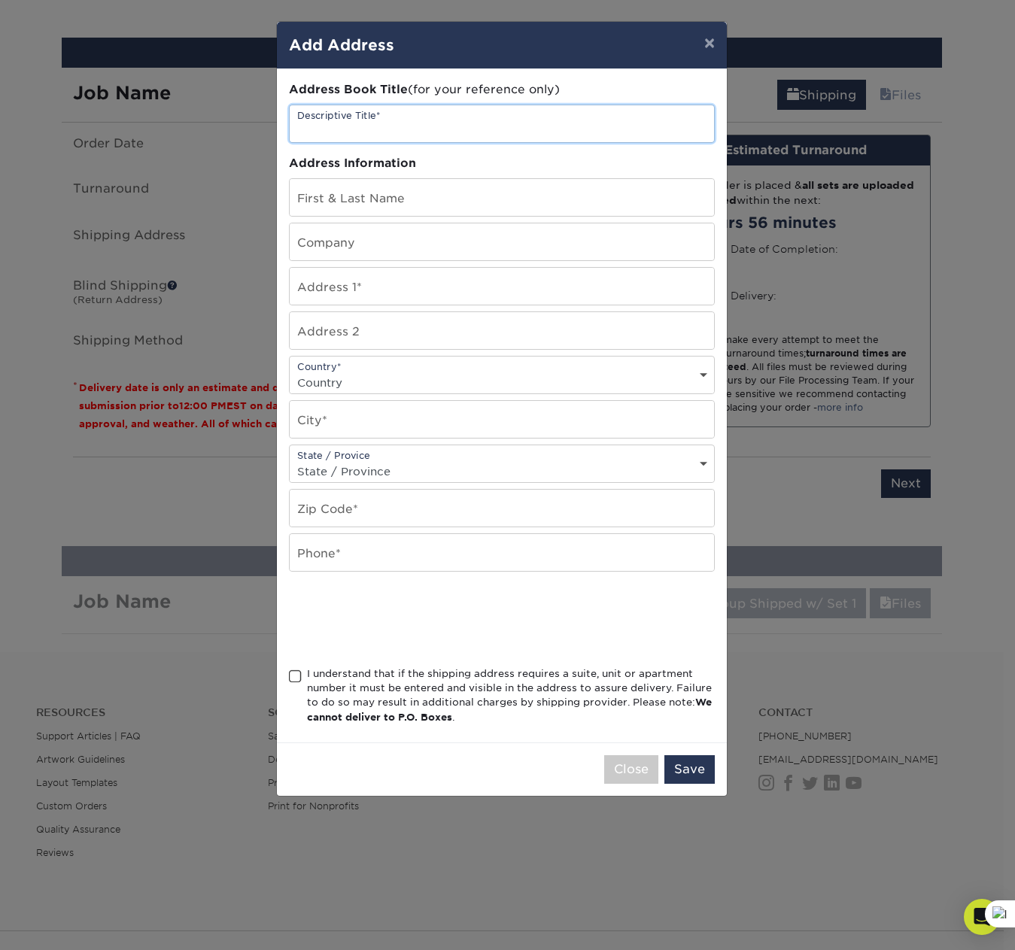
click at [402, 123] on input "text" at bounding box center [502, 123] width 424 height 37
type input "PARL Dept."
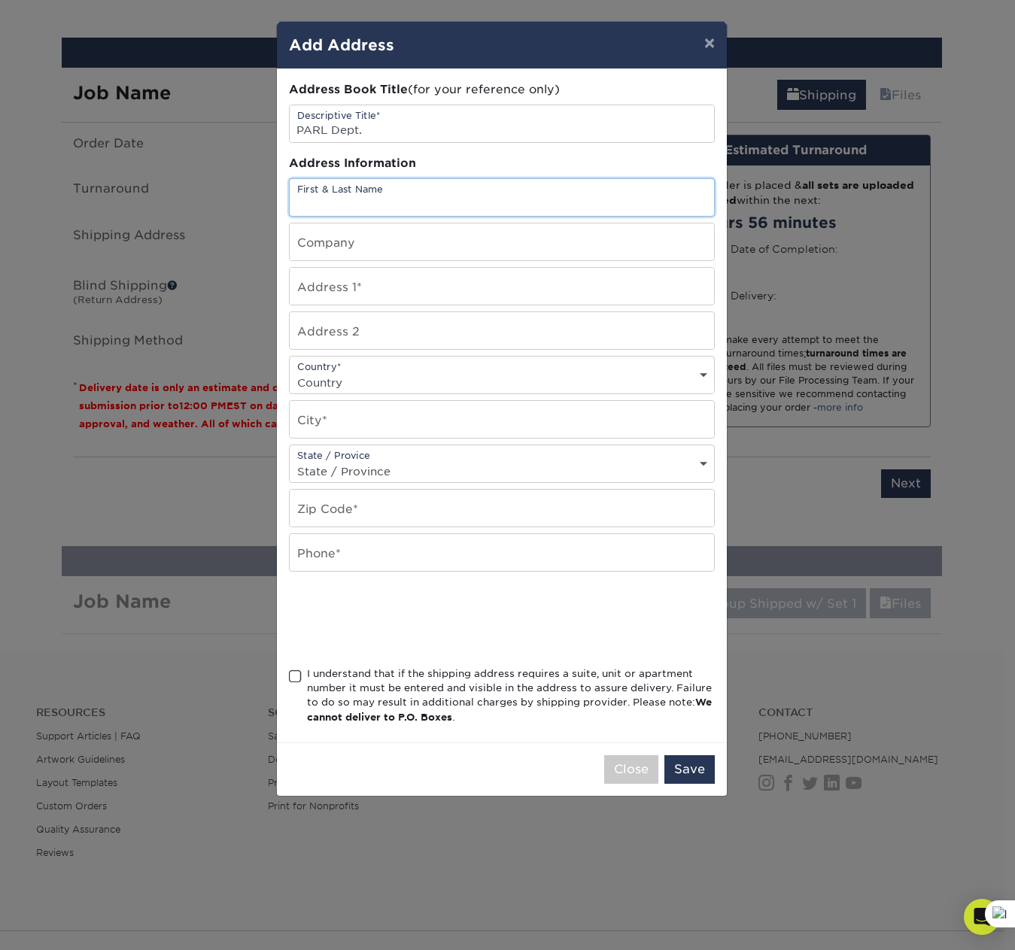
click at [369, 191] on input "text" at bounding box center [502, 197] width 424 height 37
type input "[PERSON_NAME]"
type input "PARL"
type input "[STREET_ADDRESS]"
select select "US"
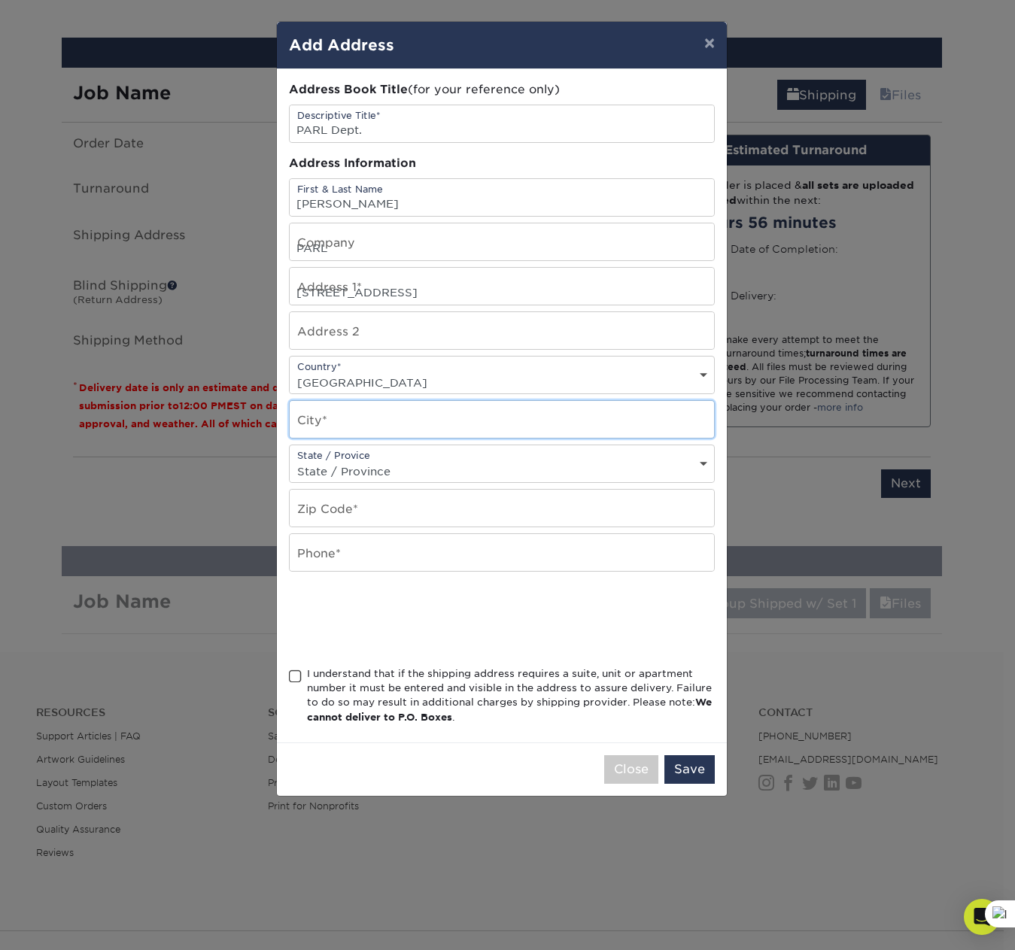
type input "Silver Spring"
select select "MD"
type input "20904"
type input "3016806682"
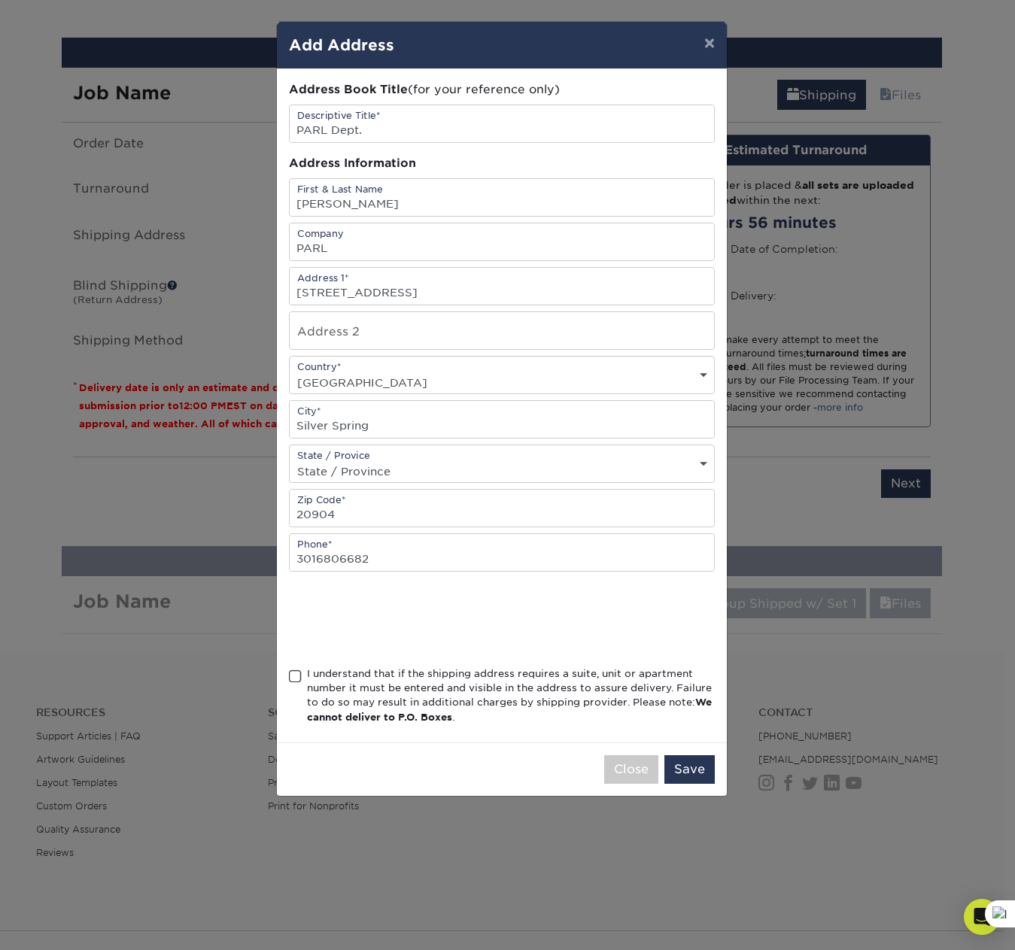
click at [291, 672] on span at bounding box center [295, 676] width 13 height 14
click at [0, 0] on input "I understand that if the shipping address requires a suite, unit or apartment n…" at bounding box center [0, 0] width 0 height 0
click at [689, 764] on button "Save" at bounding box center [689, 769] width 50 height 29
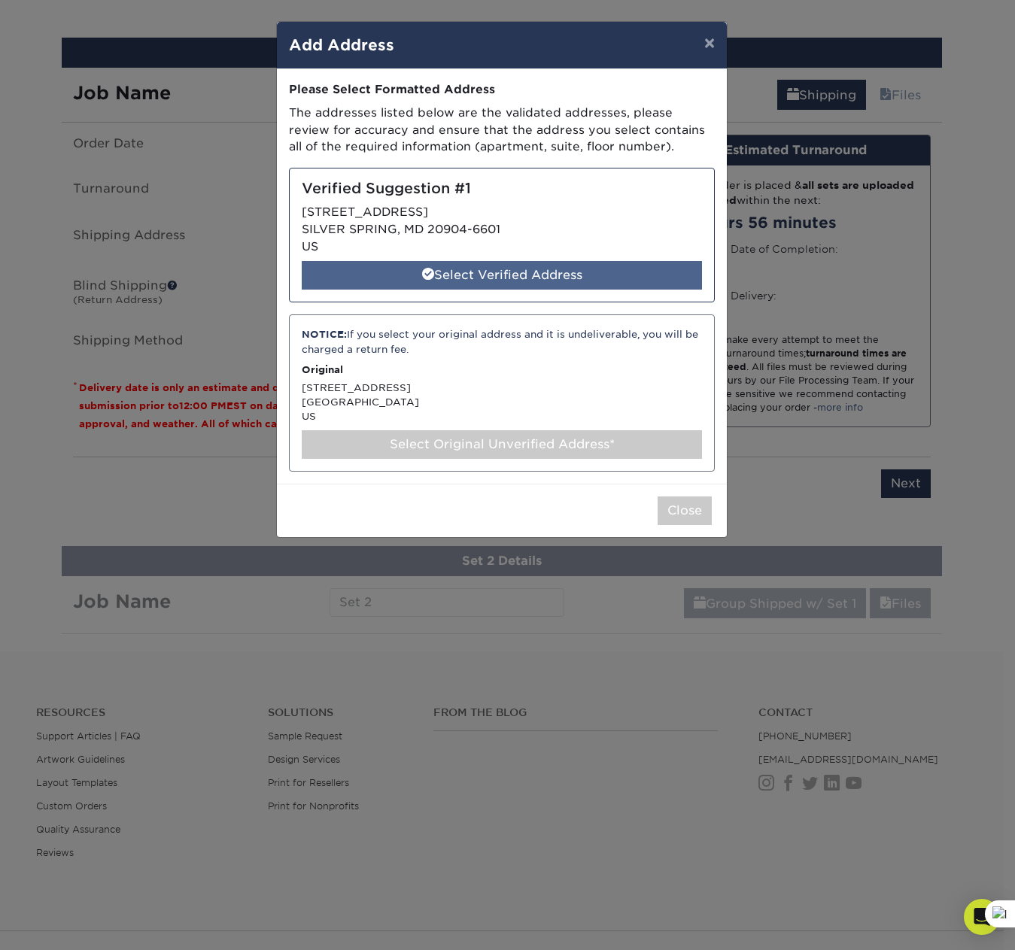
click at [438, 275] on div "Select Verified Address" at bounding box center [502, 275] width 400 height 29
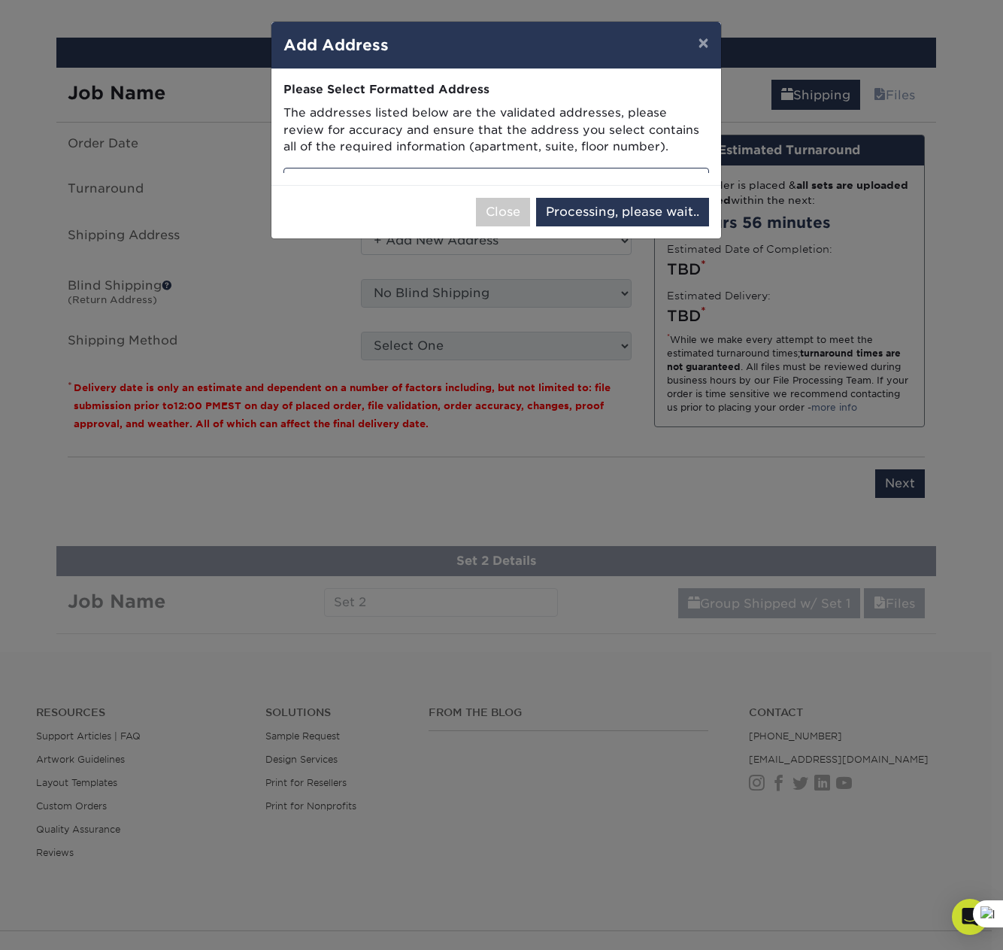
select select "286762"
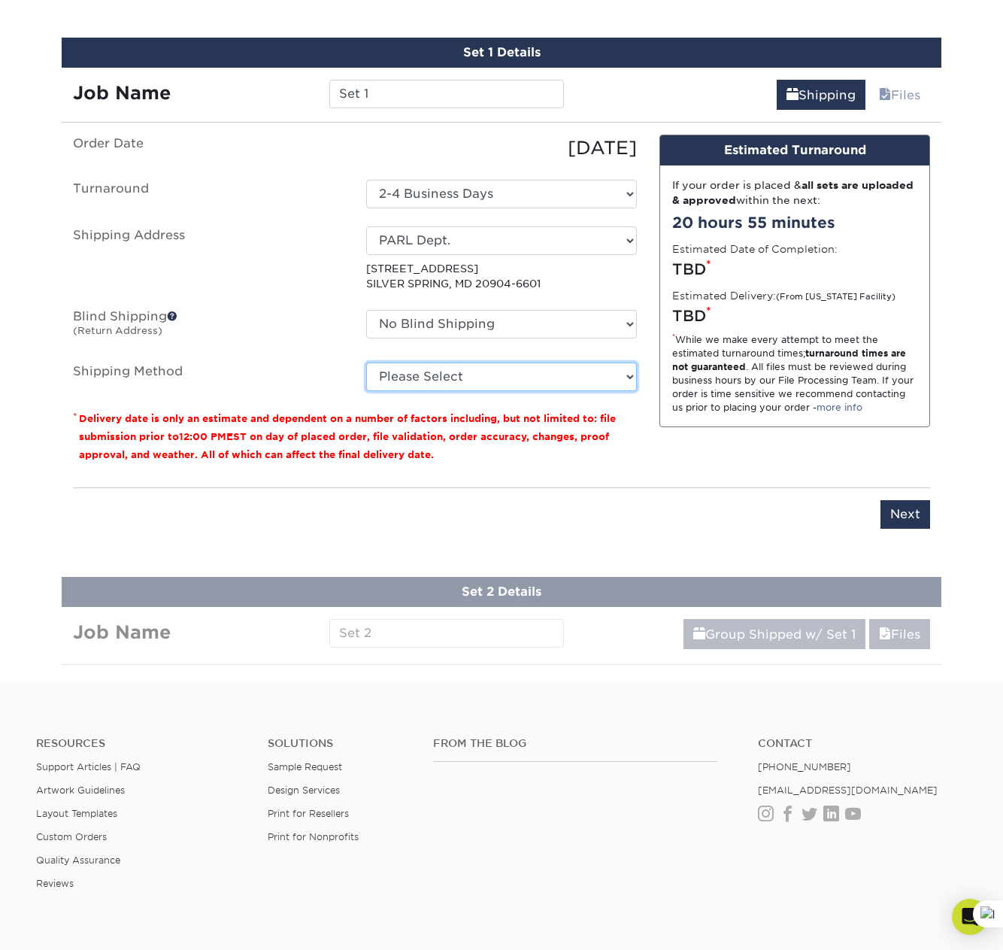
click at [528, 378] on select "Please Select Ground Shipping (+$17.92) 3 Day Shipping Service (+$20.07) 2 Day …" at bounding box center [501, 377] width 271 height 29
click at [366, 363] on select "Please Select Ground Shipping (+$17.92) 3 Day Shipping Service (+$20.07) 2 Day …" at bounding box center [501, 377] width 271 height 29
click at [620, 377] on select "Please Select Ground Shipping (+$17.92) 3 Day Shipping Service (+$20.07) 2 Day …" at bounding box center [501, 377] width 271 height 29
click at [366, 363] on select "Please Select Ground Shipping (+$17.92) 3 Day Shipping Service (+$20.07) 2 Day …" at bounding box center [501, 377] width 271 height 29
click at [599, 387] on select "Please Select Ground Shipping (+$17.92) 3 Day Shipping Service (+$20.07) 2 Day …" at bounding box center [501, 377] width 271 height 29
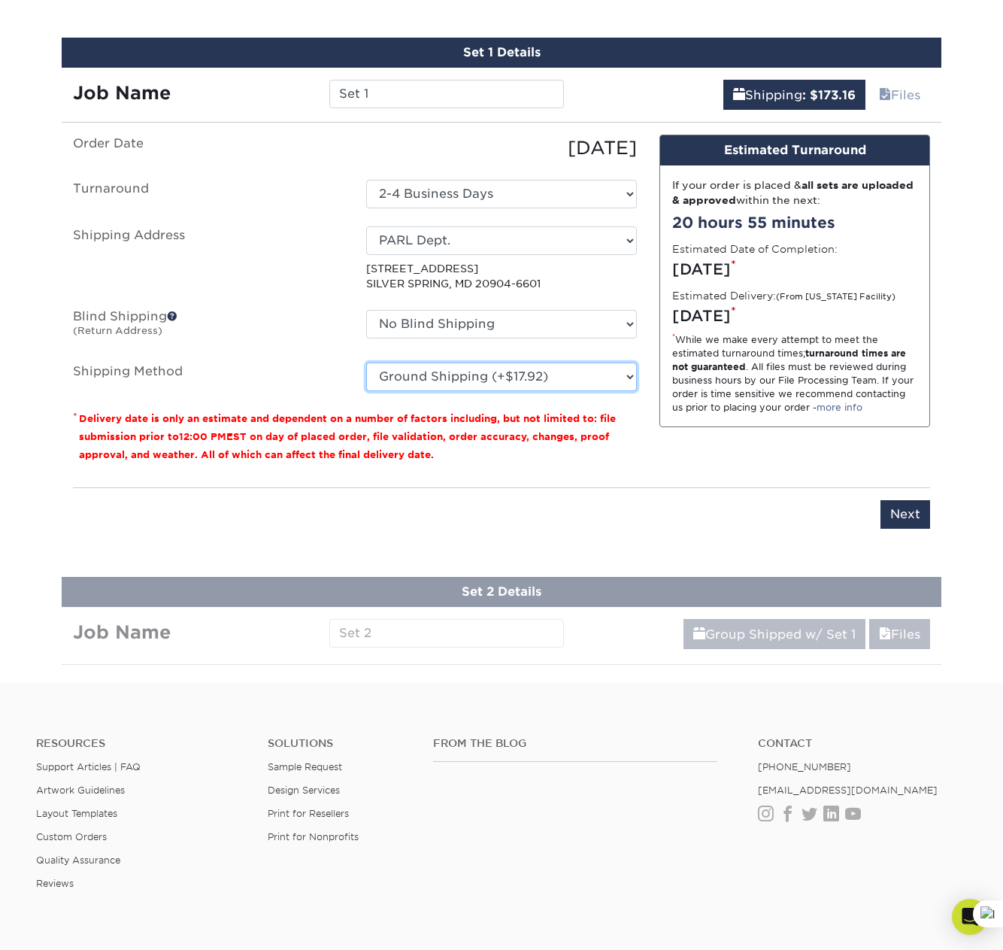
click at [366, 363] on select "Please Select Ground Shipping (+$17.92) 3 Day Shipping Service (+$20.07) 2 Day …" at bounding box center [501, 377] width 271 height 29
click at [585, 376] on select "Please Select Ground Shipping (+$17.92) 3 Day Shipping Service (+$20.07) 2 Day …" at bounding box center [501, 377] width 271 height 29
click at [366, 363] on select "Please Select Ground Shipping (+$17.92) 3 Day Shipping Service (+$20.07) 2 Day …" at bounding box center [501, 377] width 271 height 29
click at [580, 381] on select "Please Select Ground Shipping (+$17.92) 3 Day Shipping Service (+$20.07) 2 Day …" at bounding box center [501, 377] width 271 height 29
select select "14"
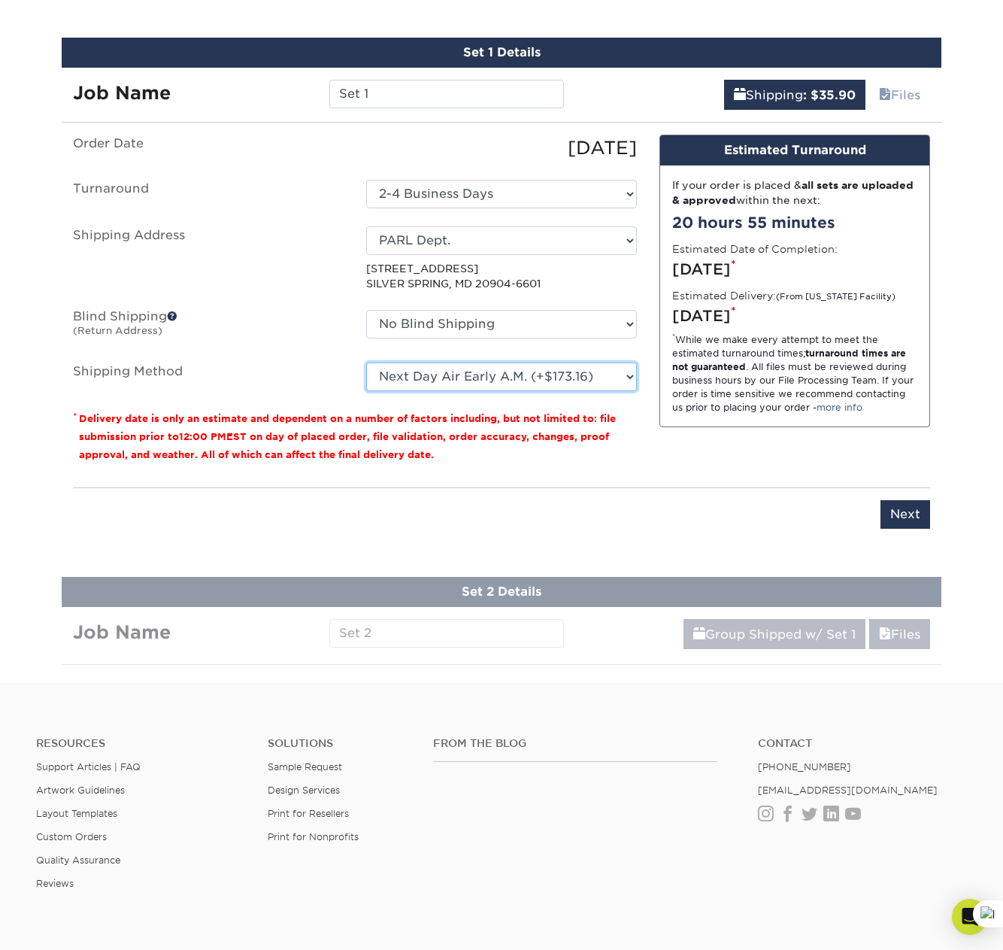
click at [366, 363] on select "Please Select Ground Shipping (+$17.92) 3 Day Shipping Service (+$20.07) 2 Day …" at bounding box center [501, 377] width 271 height 29
